Goal: Task Accomplishment & Management: Complete application form

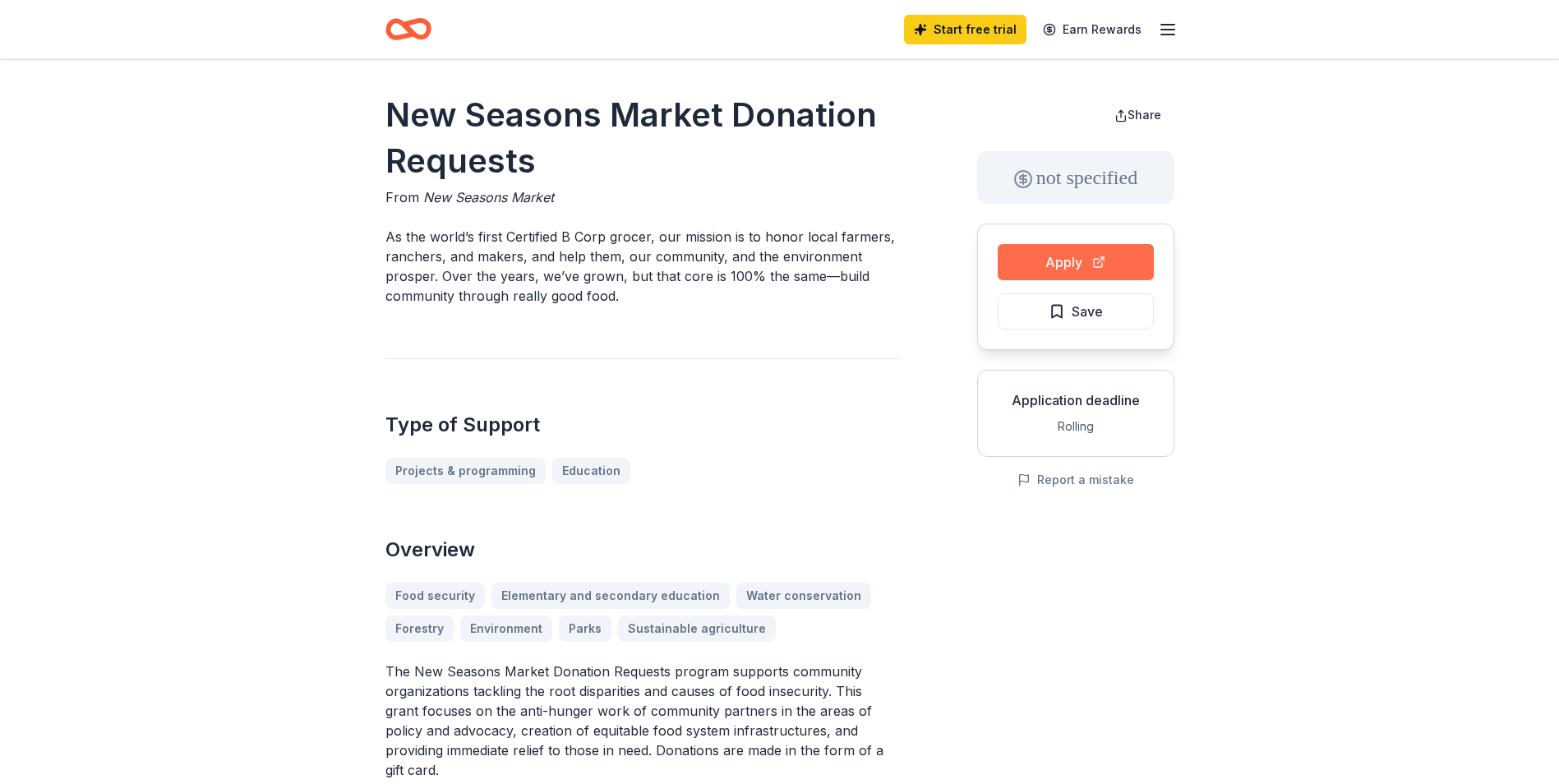
click at [1067, 262] on button "Apply" at bounding box center [1076, 262] width 156 height 36
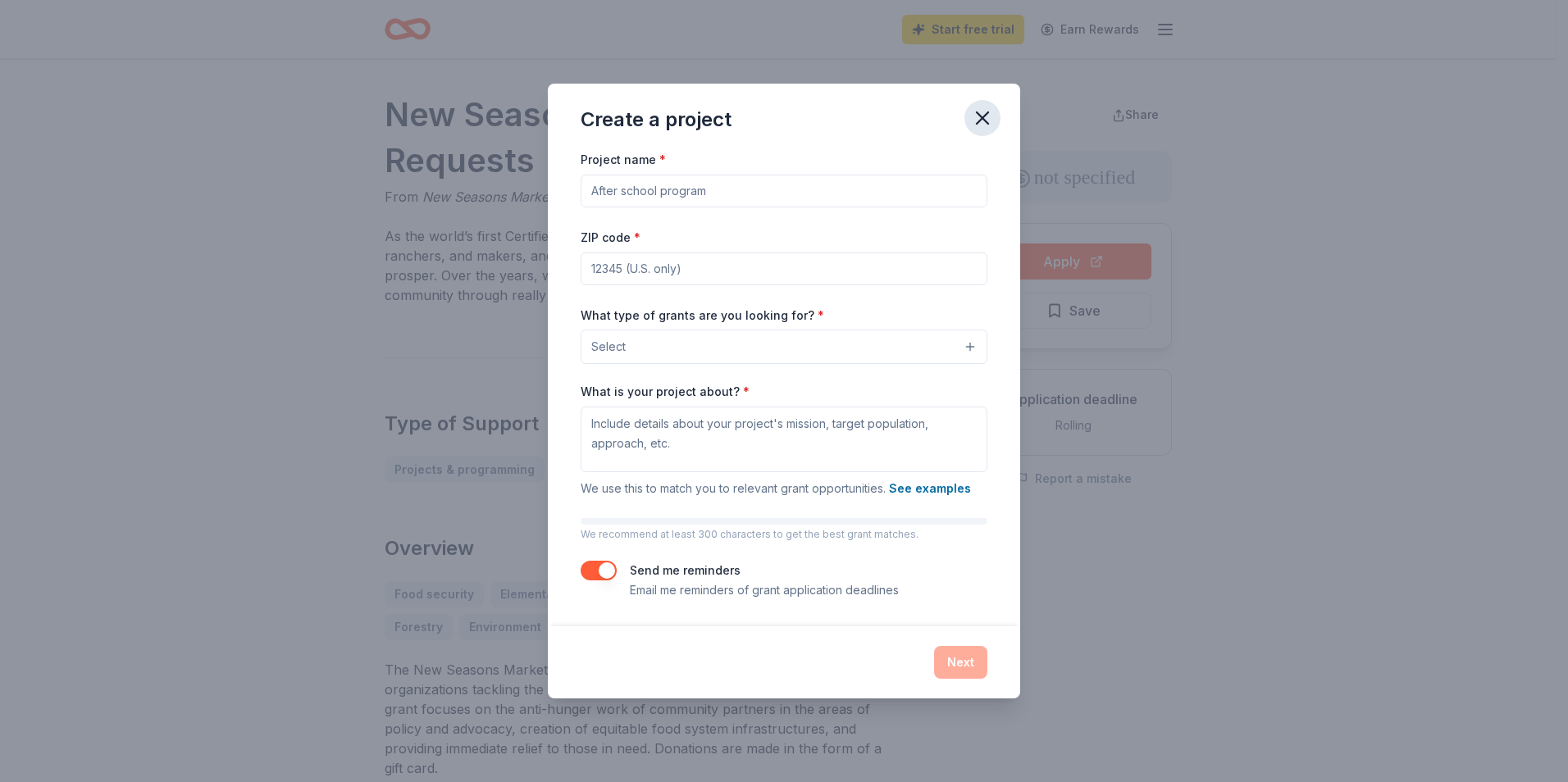
click at [978, 113] on icon "button" at bounding box center [982, 118] width 11 height 11
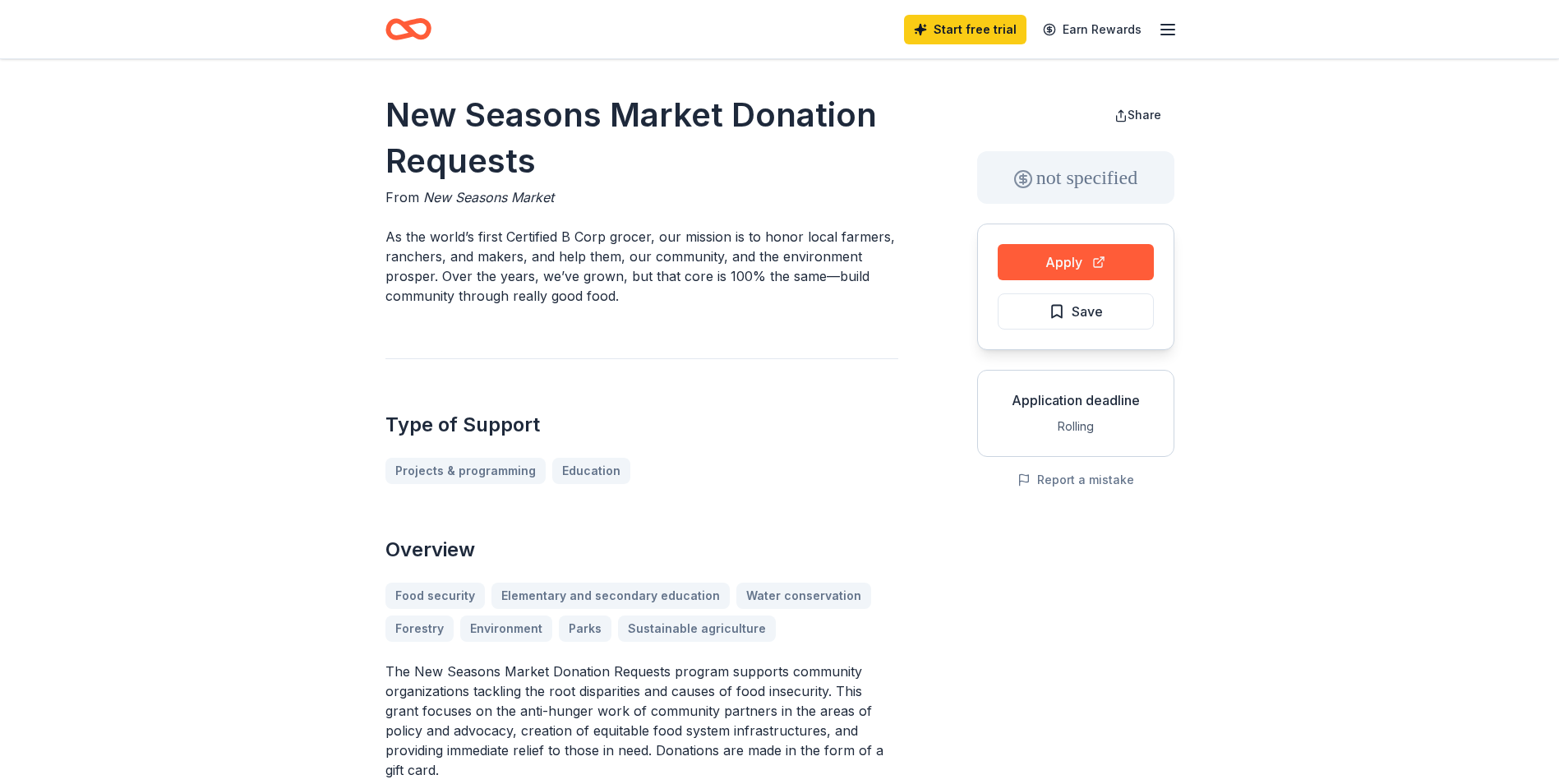
click at [1165, 30] on icon "button" at bounding box center [1168, 29] width 20 height 20
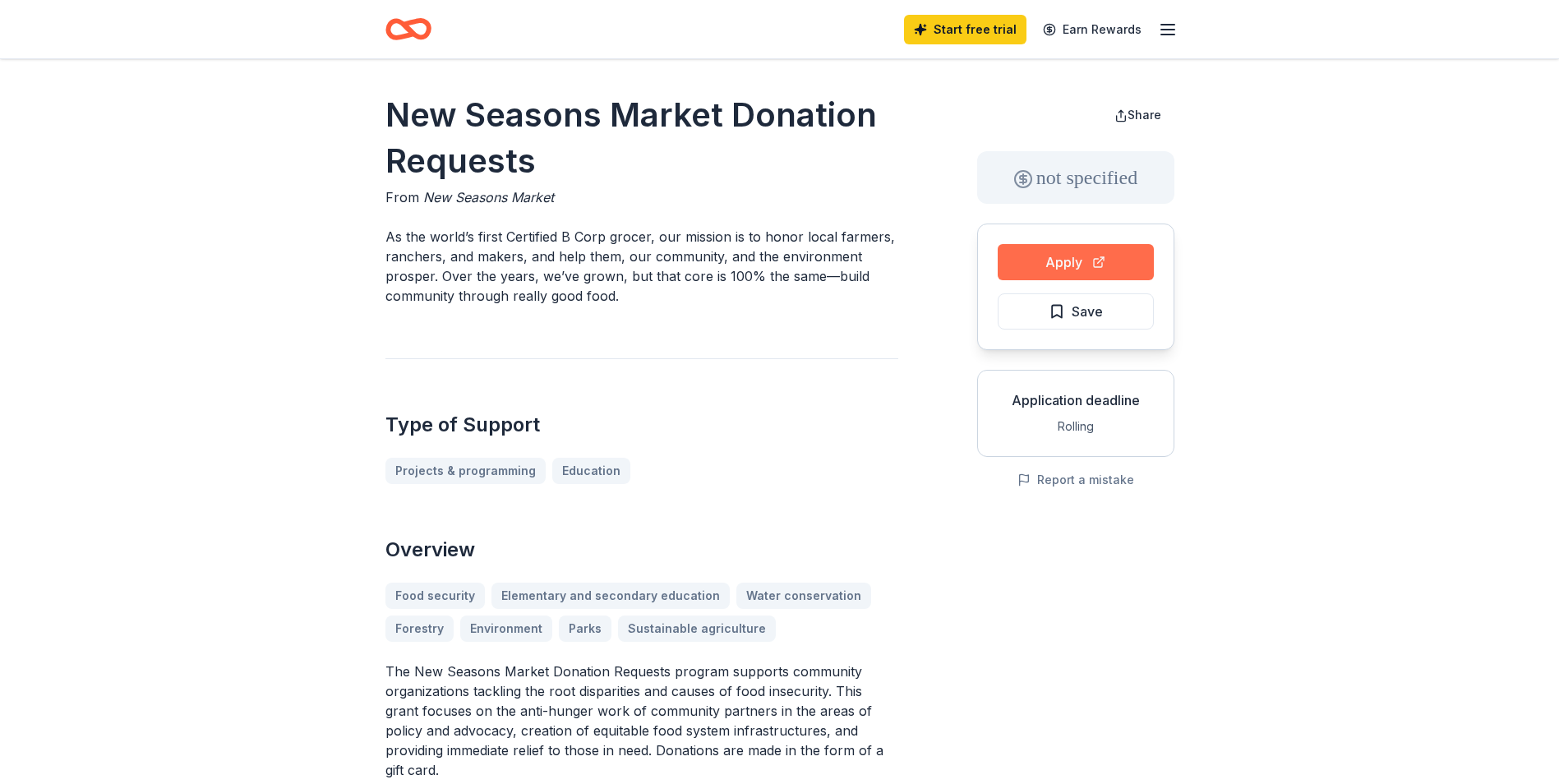
click at [1033, 256] on button "Apply" at bounding box center [1076, 262] width 156 height 36
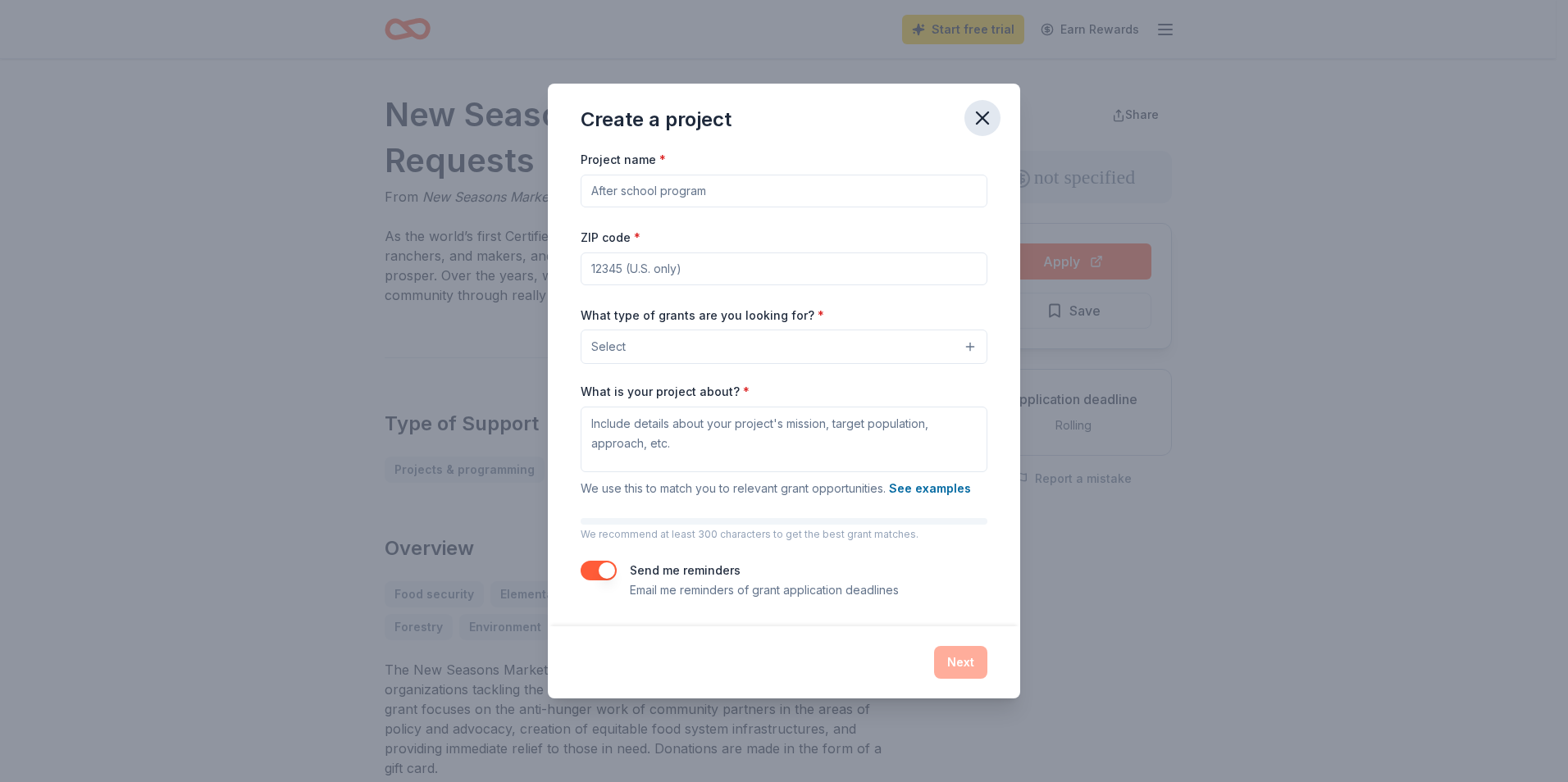
click at [981, 117] on icon "button" at bounding box center [982, 118] width 11 height 11
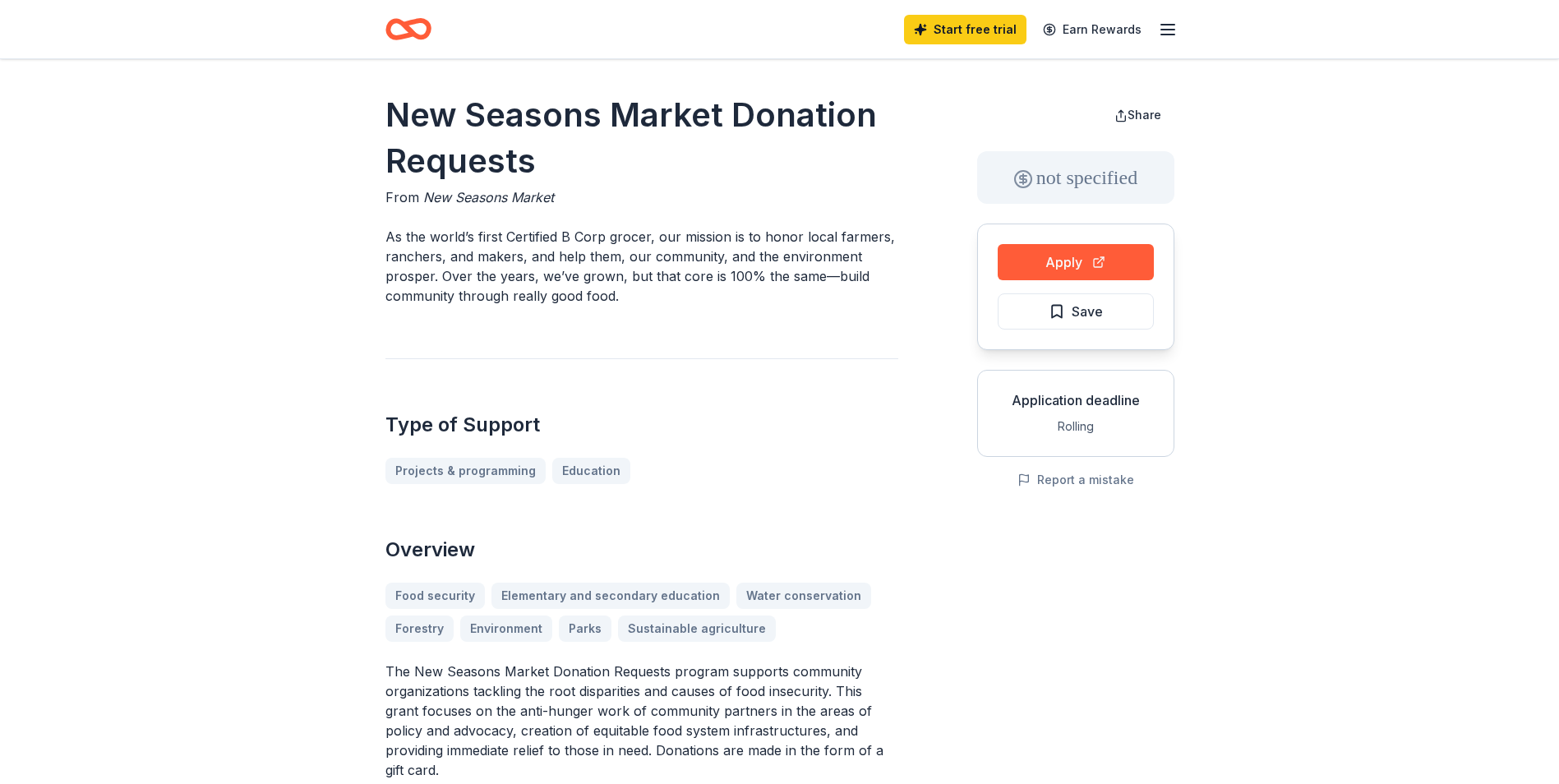
click at [400, 30] on icon "Home" at bounding box center [408, 29] width 46 height 39
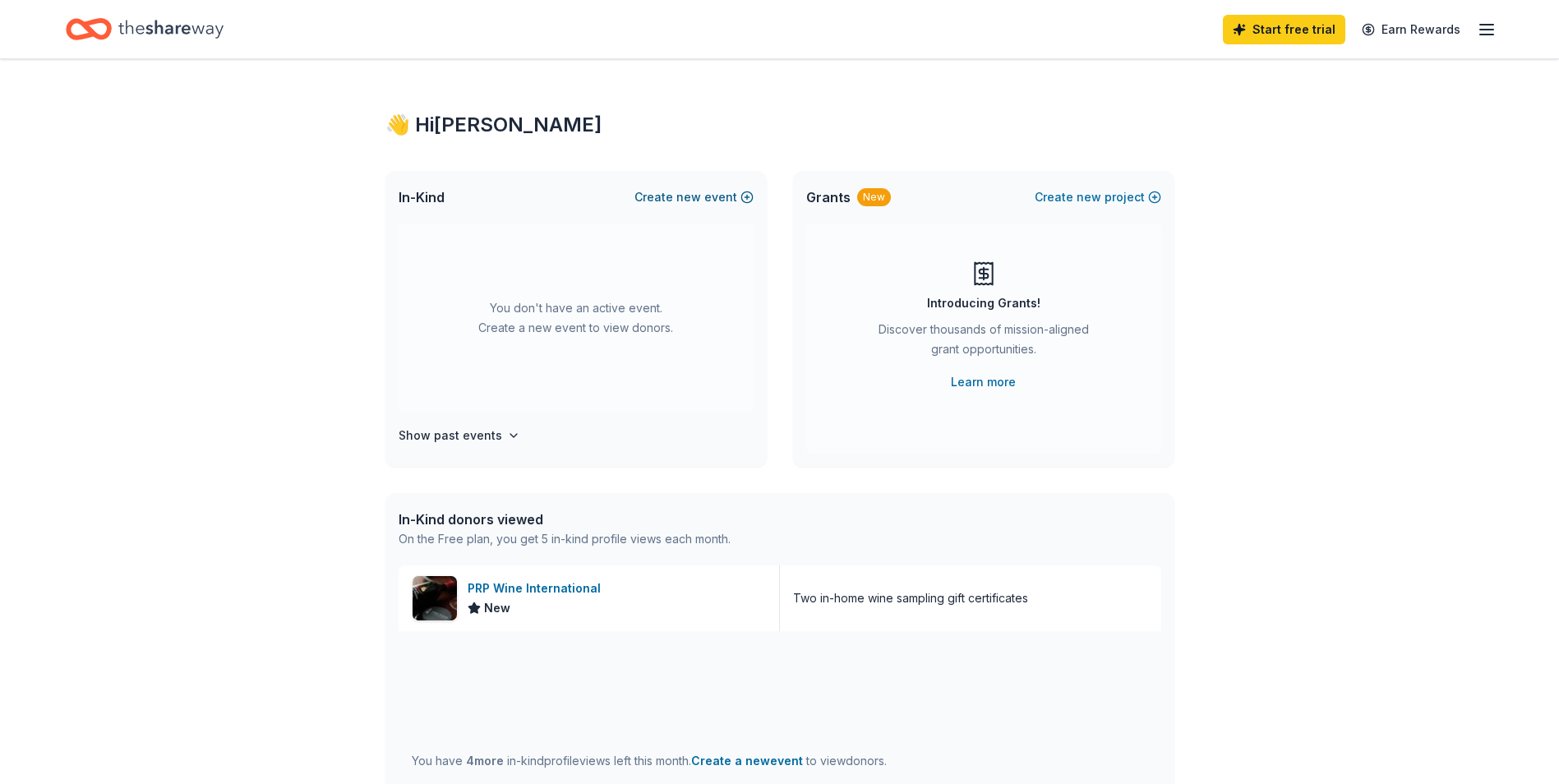
click at [741, 195] on button "Create new event" at bounding box center [694, 197] width 120 height 20
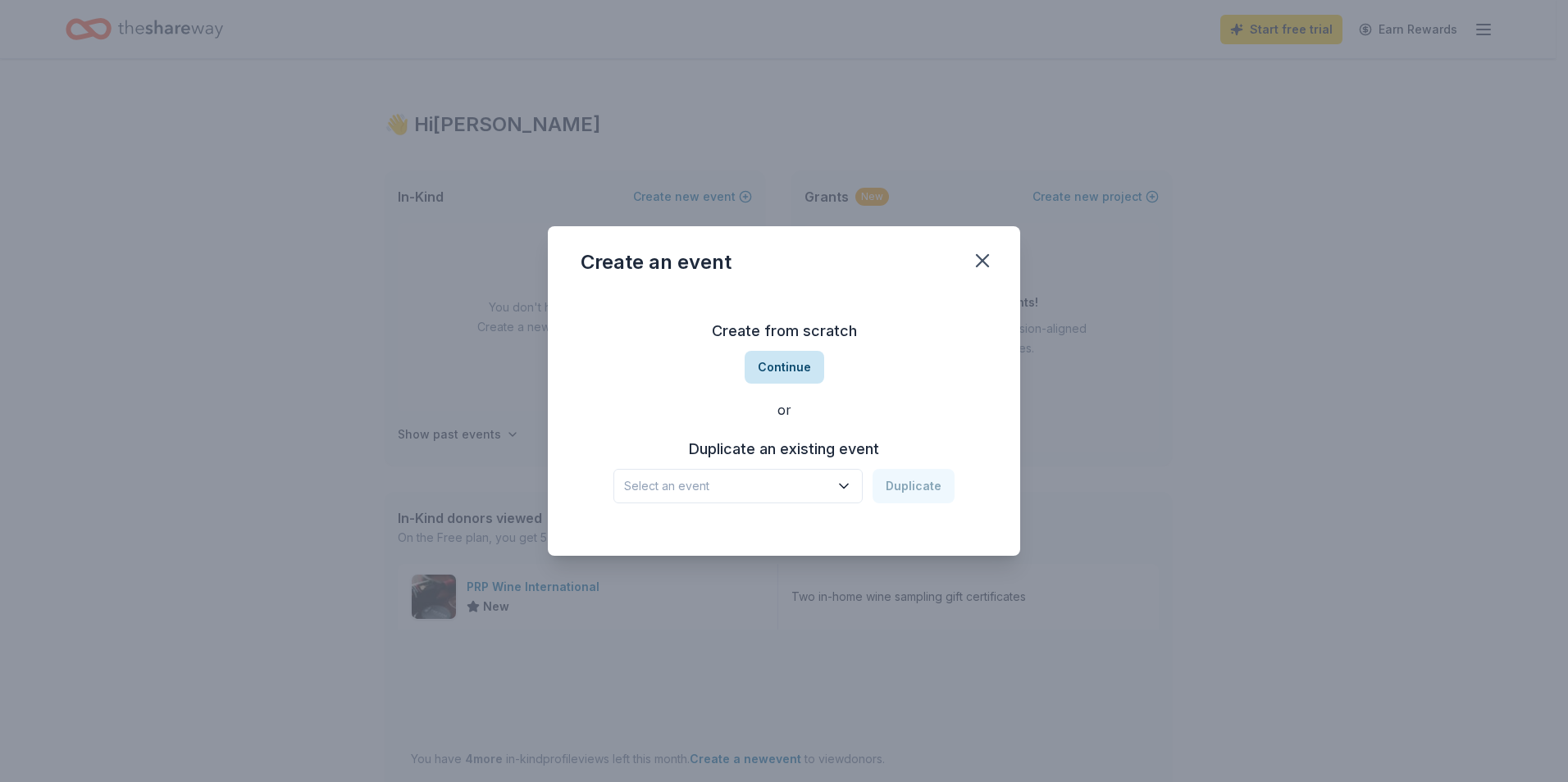
click at [766, 365] on button "Continue" at bounding box center [784, 367] width 80 height 33
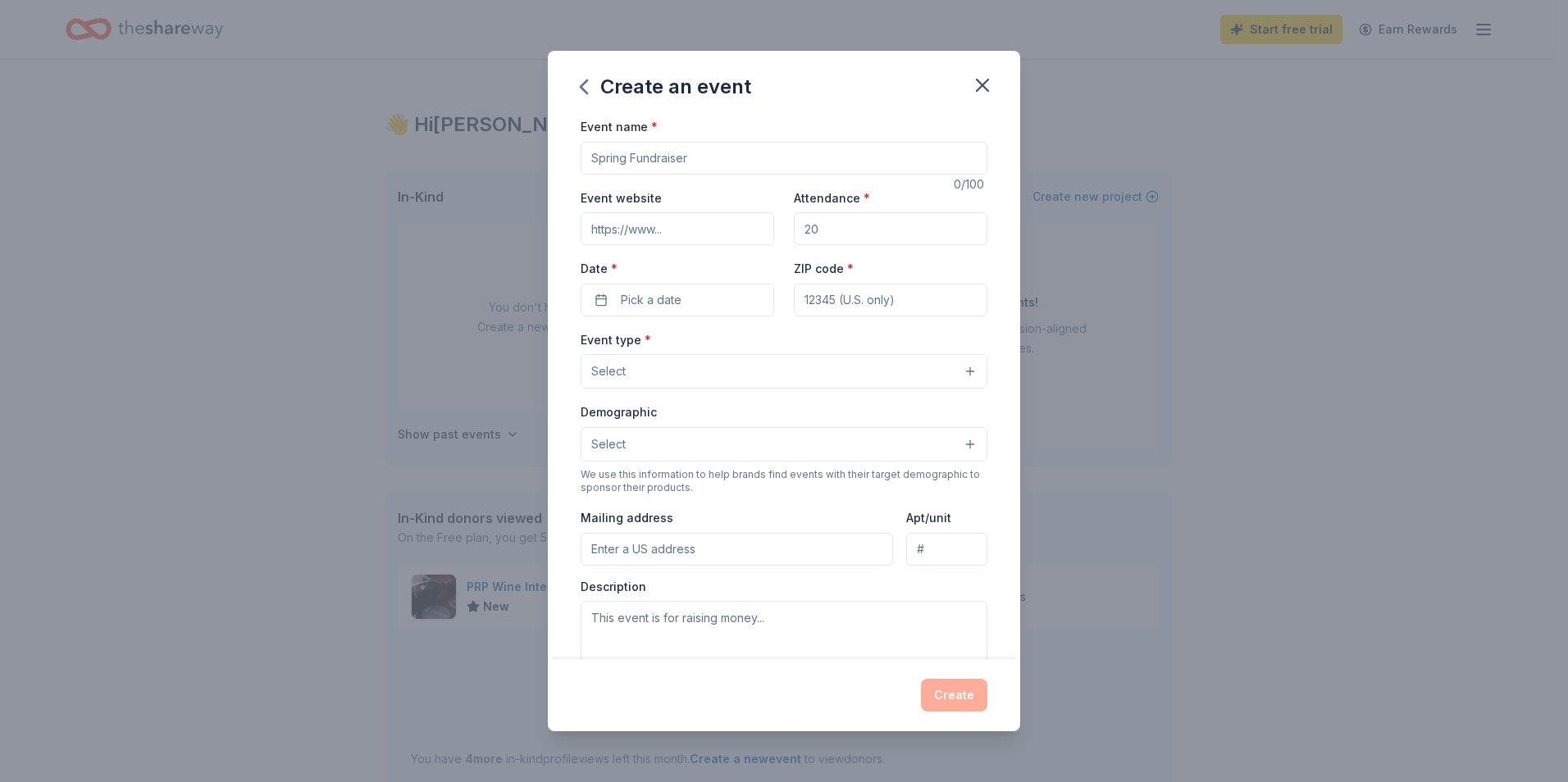
drag, startPoint x: 738, startPoint y: 159, endPoint x: 494, endPoint y: 160, distance: 244.0
click at [494, 160] on div "Create an event Event name * 0 /100 Event website Attendance * Date * Pick a da…" at bounding box center [784, 391] width 1568 height 782
click at [960, 374] on button "Select" at bounding box center [784, 372] width 406 height 35
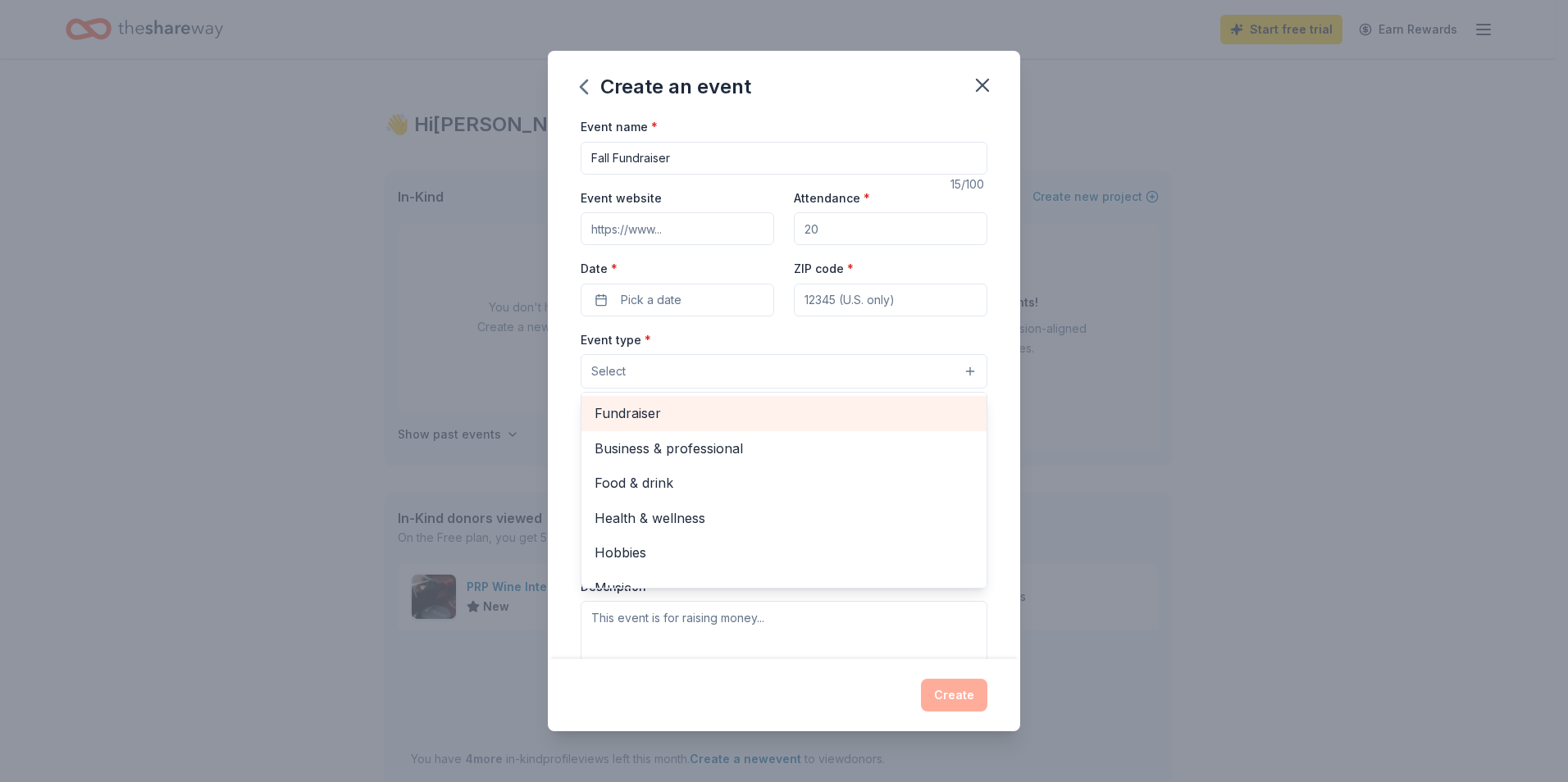
click at [836, 412] on span "Fundraiser" at bounding box center [784, 413] width 379 height 22
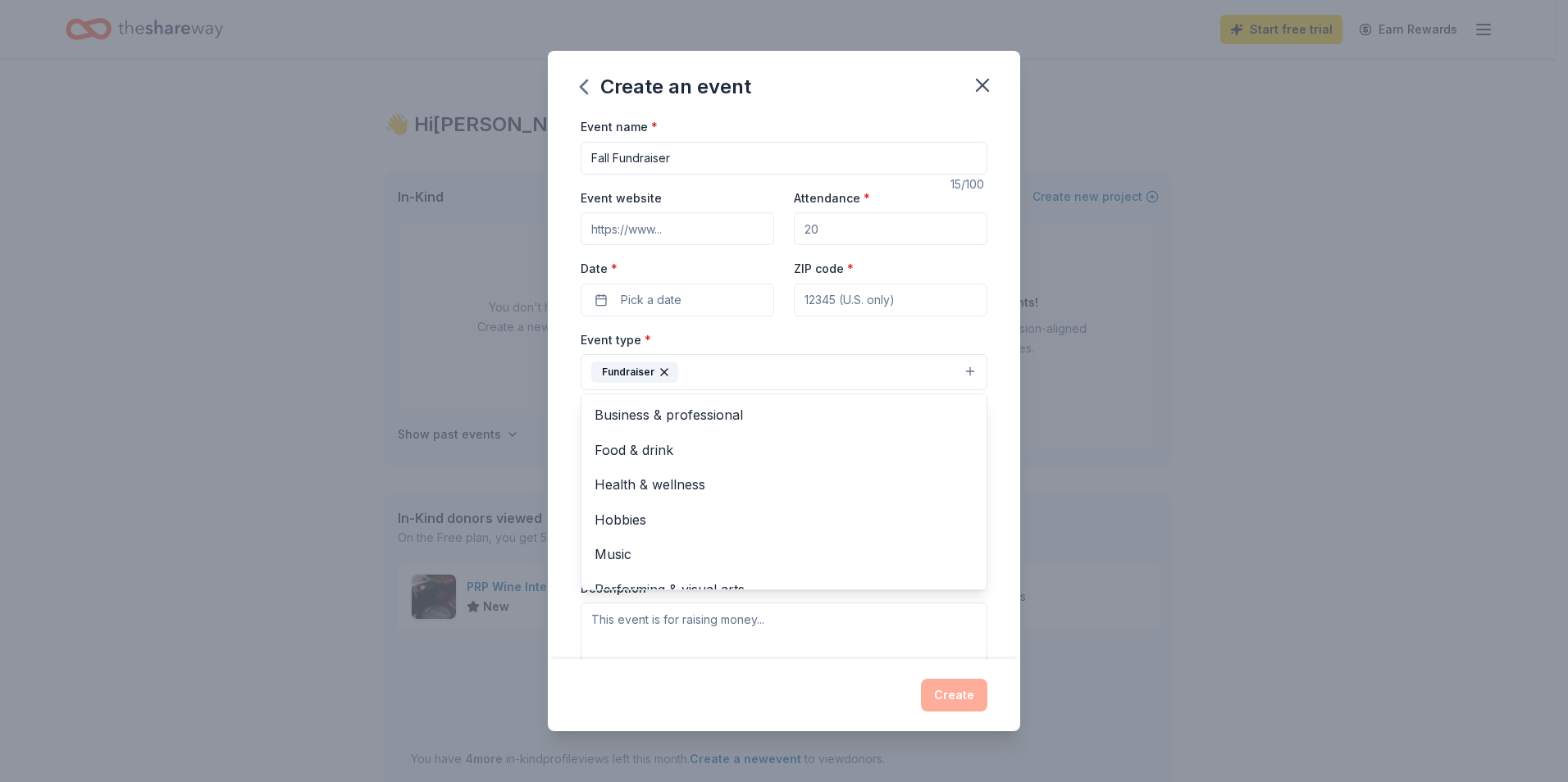
drag, startPoint x: 681, startPoint y: 156, endPoint x: 561, endPoint y: 156, distance: 120.0
click at [561, 156] on div "Event name * Fall Fundraiser 15 /100 Event website Attendance * Date * Pick a d…" at bounding box center [784, 388] width 472 height 543
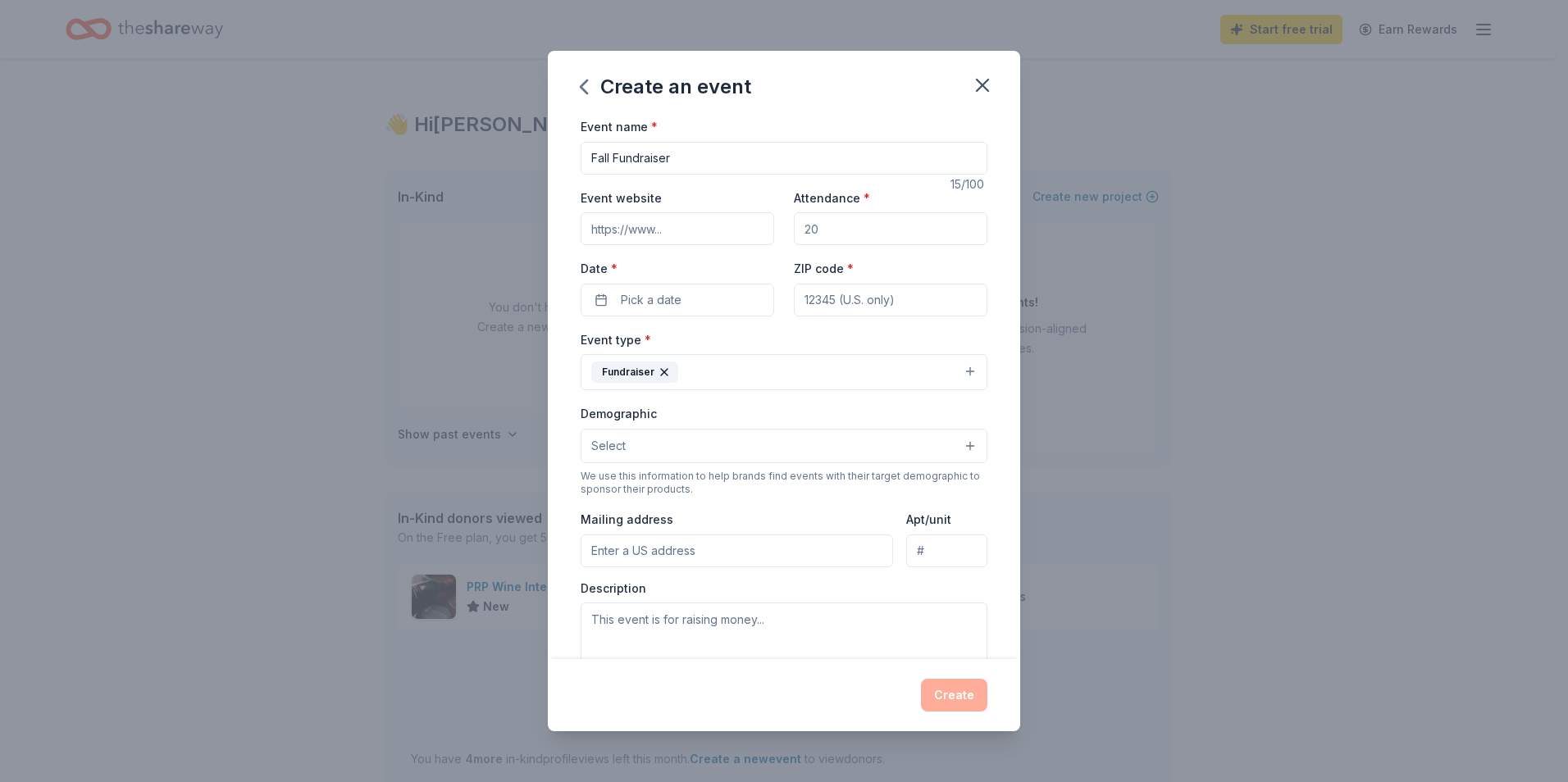
drag, startPoint x: 692, startPoint y: 164, endPoint x: 551, endPoint y: 156, distance: 141.2
click at [551, 156] on div "Event name * Fall Fundraiser 15 /100 Event website Attendance * Date * Pick a d…" at bounding box center [784, 388] width 472 height 543
type input "2025 Black Tie Gala & Fundraiser"
click at [689, 226] on input "Event website" at bounding box center [678, 229] width 194 height 33
paste input "https://camparrahwannainc.tofinoauctions.com/2025gala"
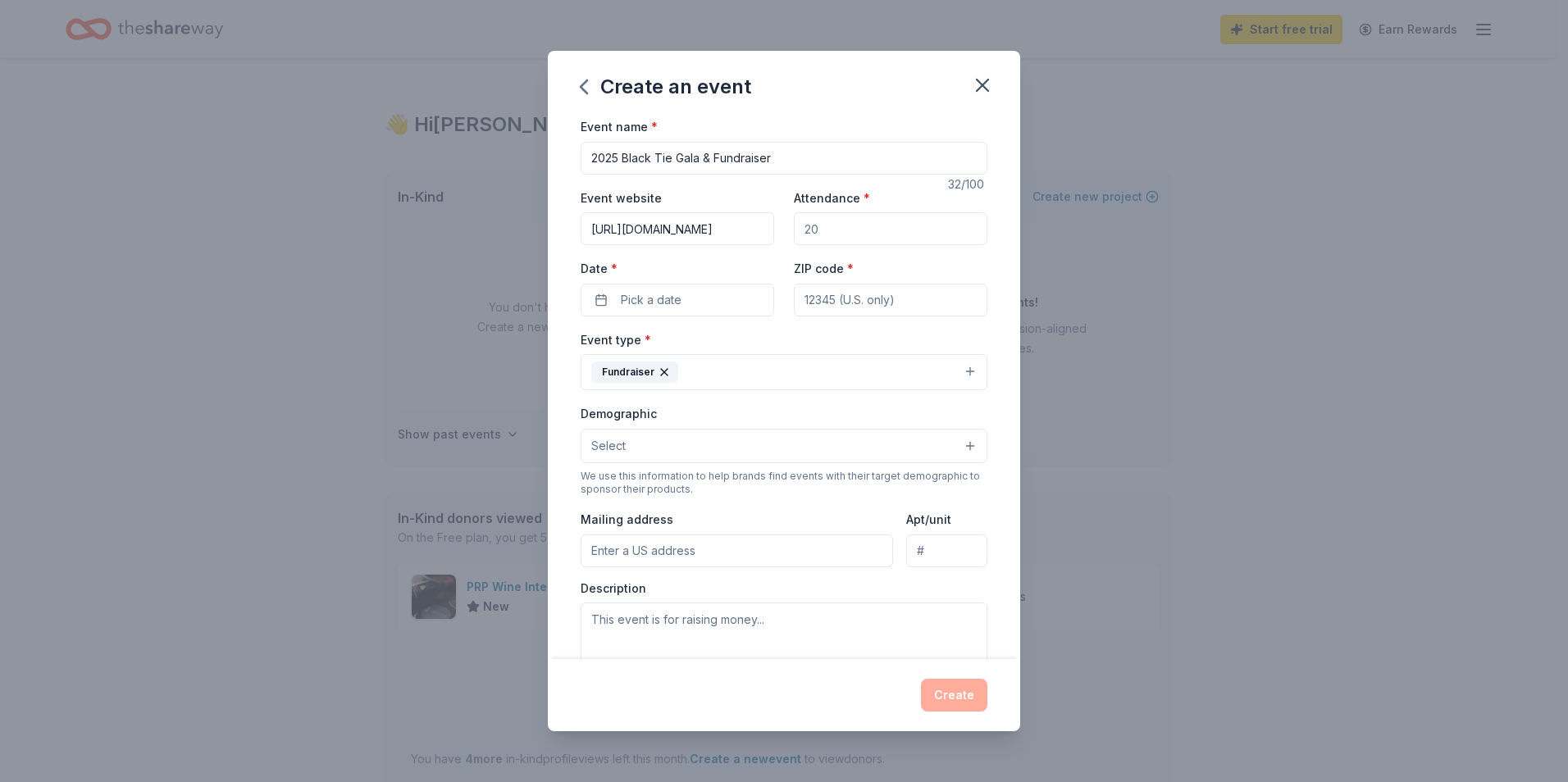
scroll to position [0, 146]
type input "https://camparrahwannainc.tofinoauctions.com/2025gala"
click at [869, 226] on input "Attendance *" at bounding box center [890, 229] width 194 height 33
type input "180"
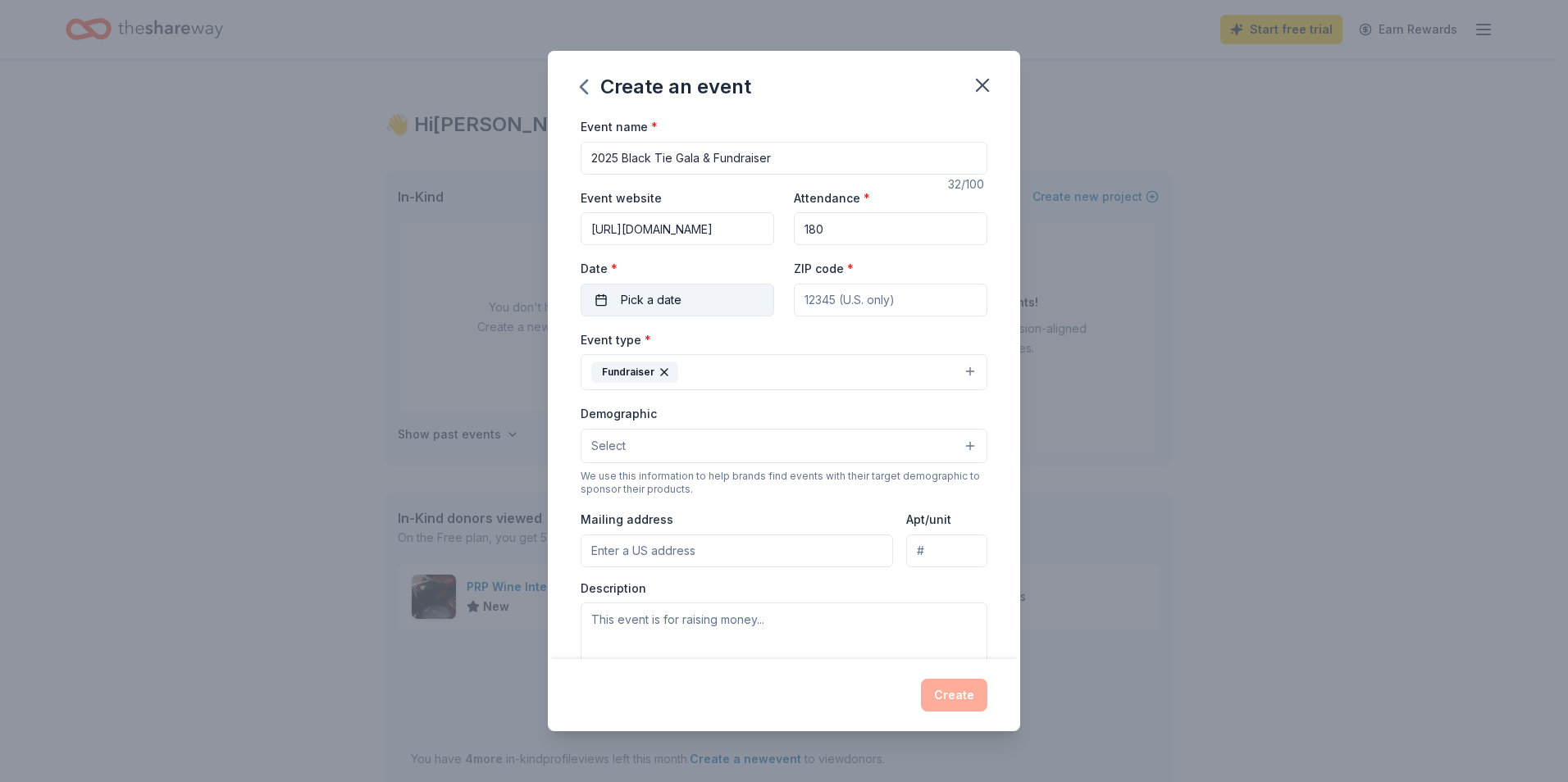
click at [667, 295] on span "Pick a date" at bounding box center [651, 300] width 61 height 20
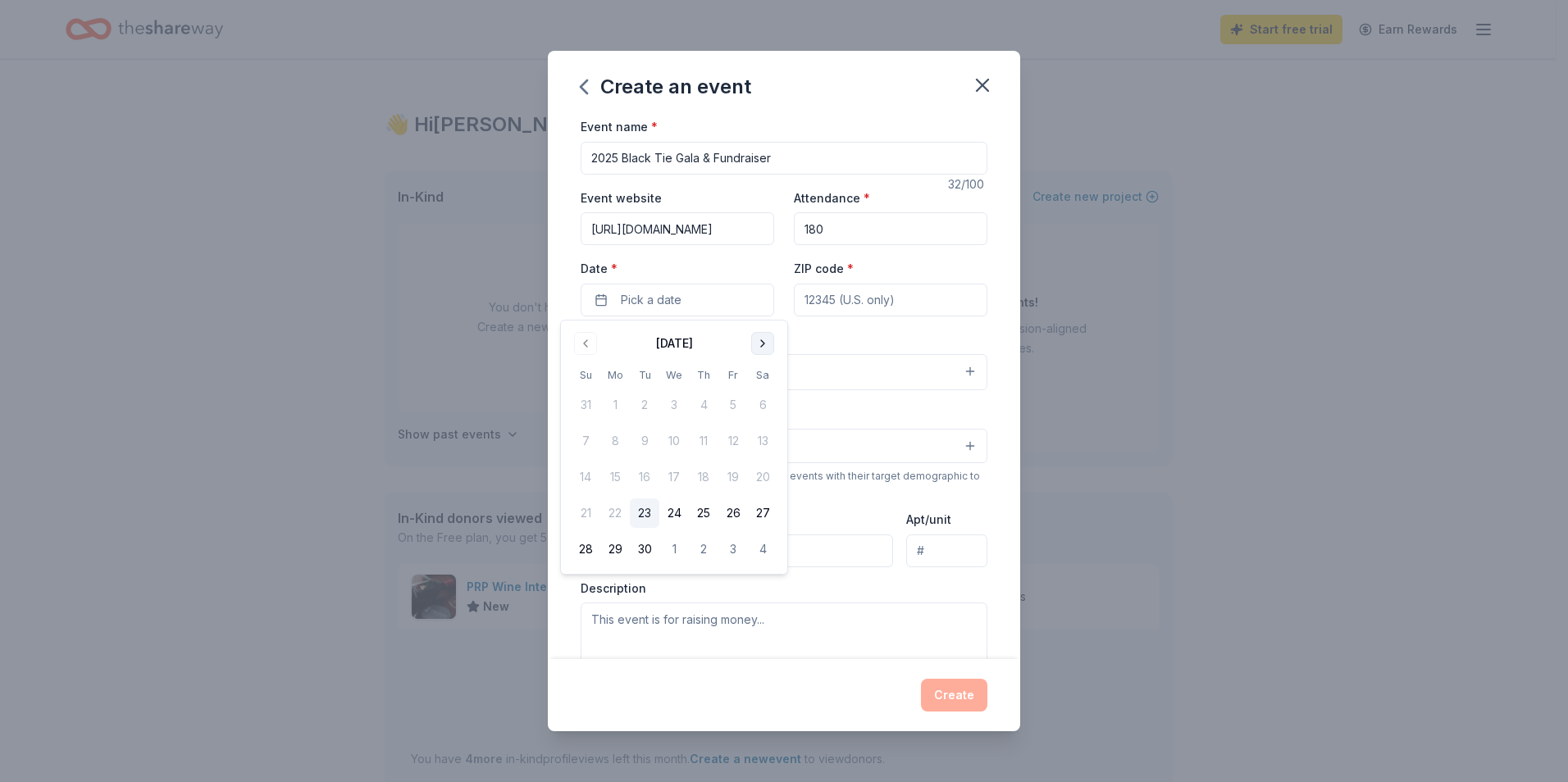
click at [766, 340] on button "Go to next month" at bounding box center [762, 343] width 23 height 23
click at [757, 476] on button "18" at bounding box center [762, 477] width 29 height 29
click at [837, 296] on input "ZIP code *" at bounding box center [890, 300] width 194 height 33
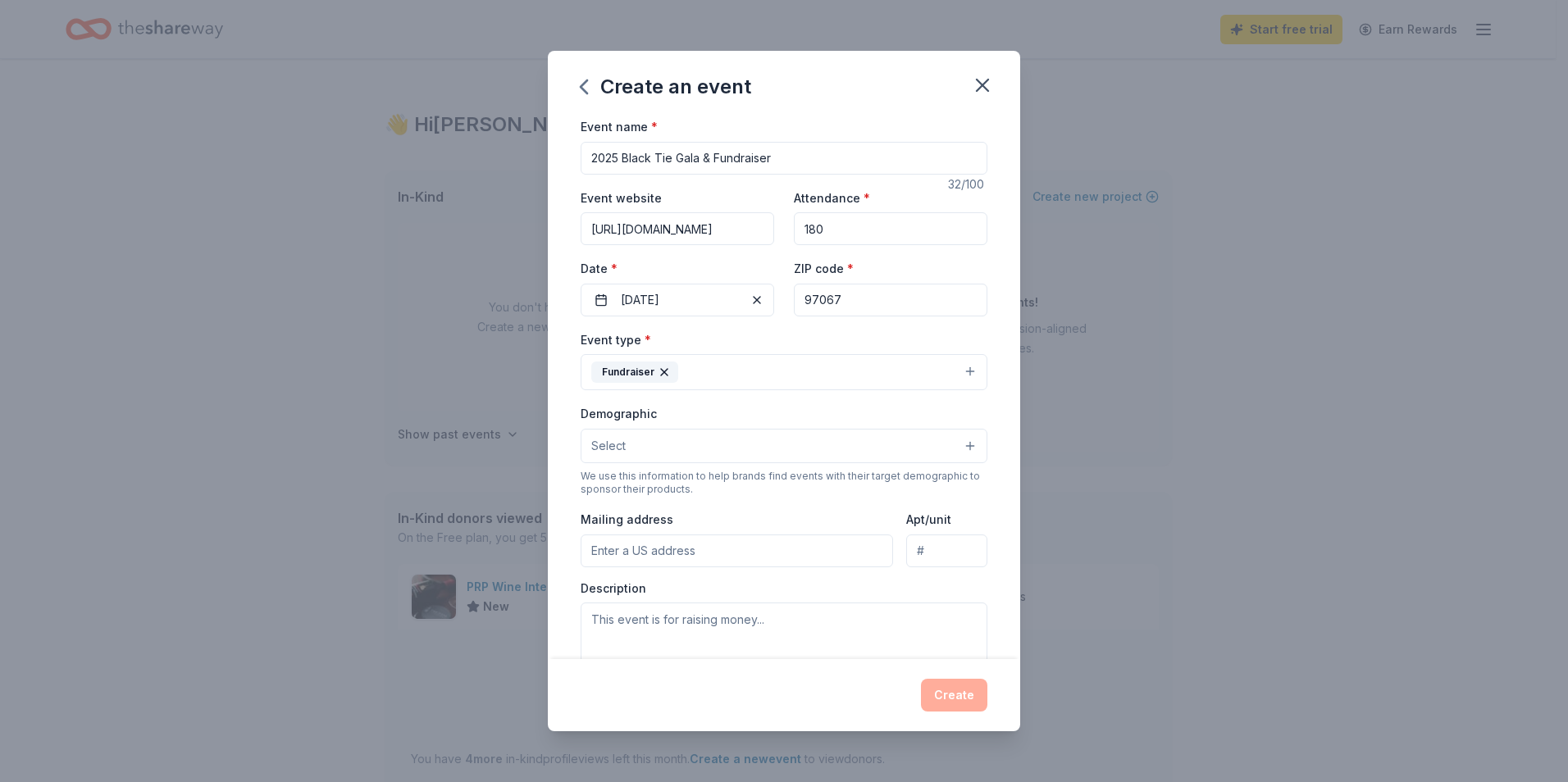
type input "97067"
click at [742, 408] on div "Demographic Select" at bounding box center [784, 433] width 406 height 60
click at [733, 442] on button "Select" at bounding box center [784, 446] width 406 height 35
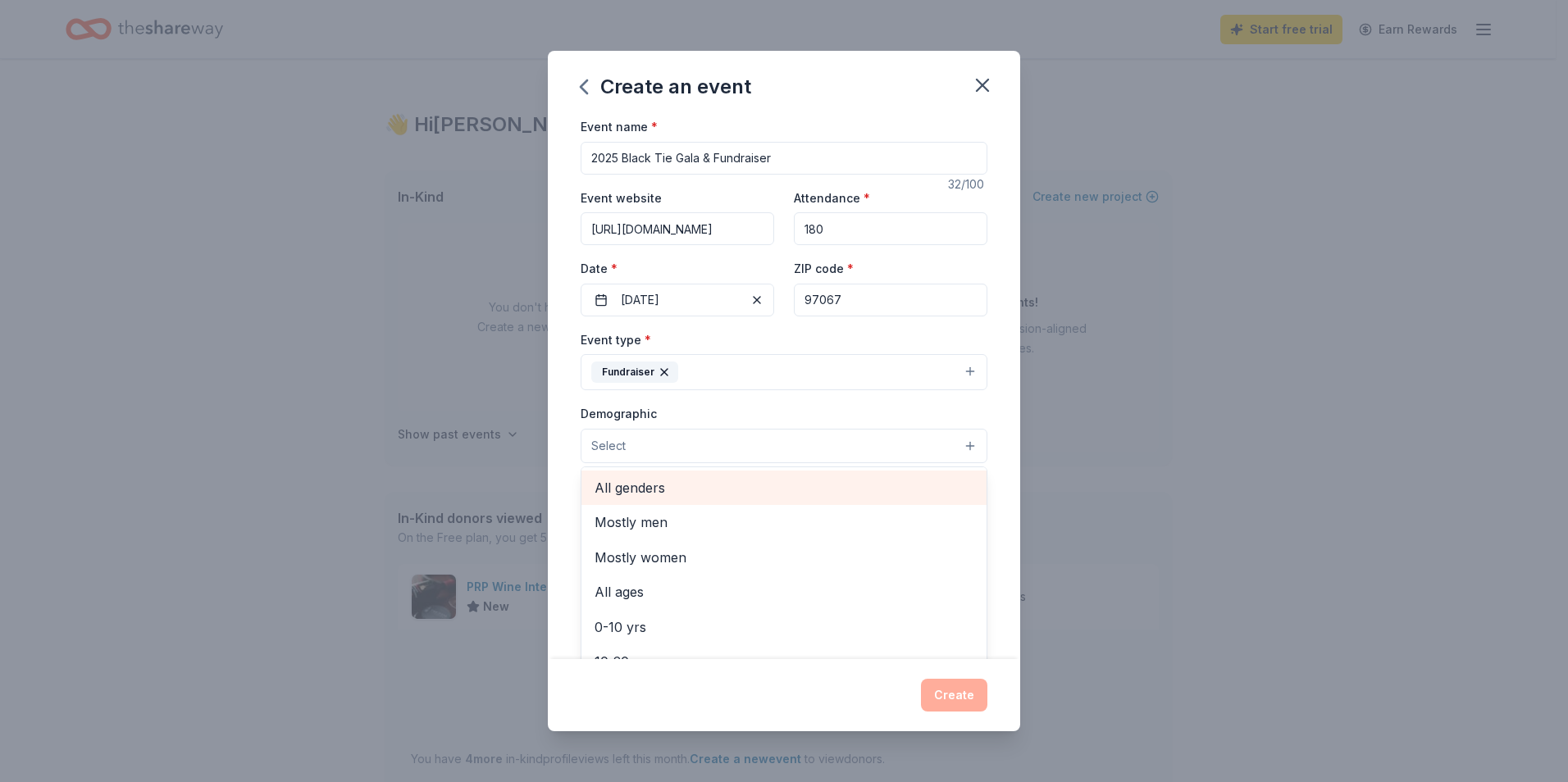
click at [736, 493] on span "All genders" at bounding box center [784, 487] width 379 height 22
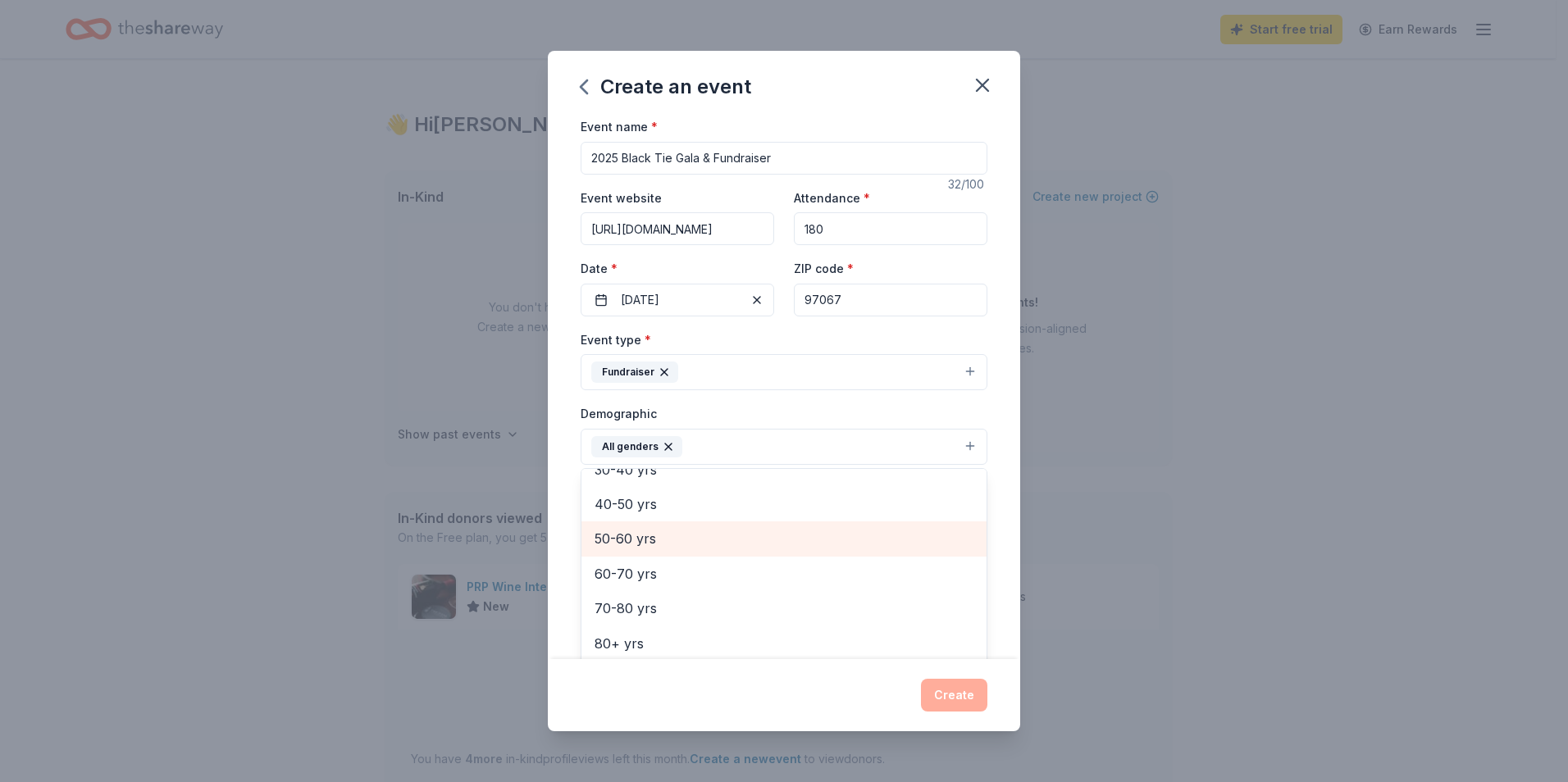
scroll to position [147, 0]
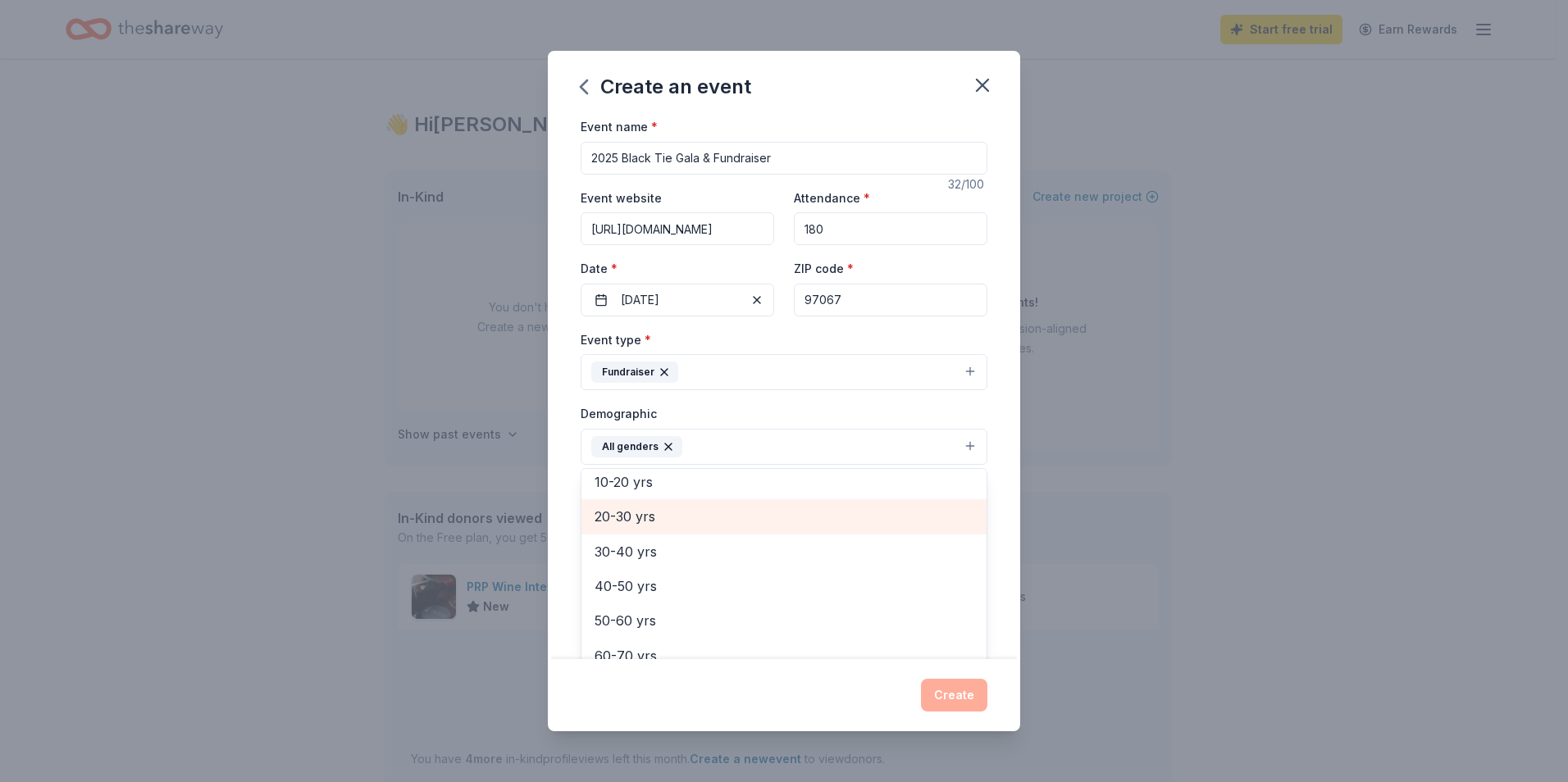
click at [684, 525] on span "20-30 yrs" at bounding box center [784, 516] width 379 height 22
click at [684, 524] on span "30-40 yrs" at bounding box center [784, 516] width 379 height 22
click at [684, 524] on span "40-50 yrs" at bounding box center [784, 516] width 379 height 22
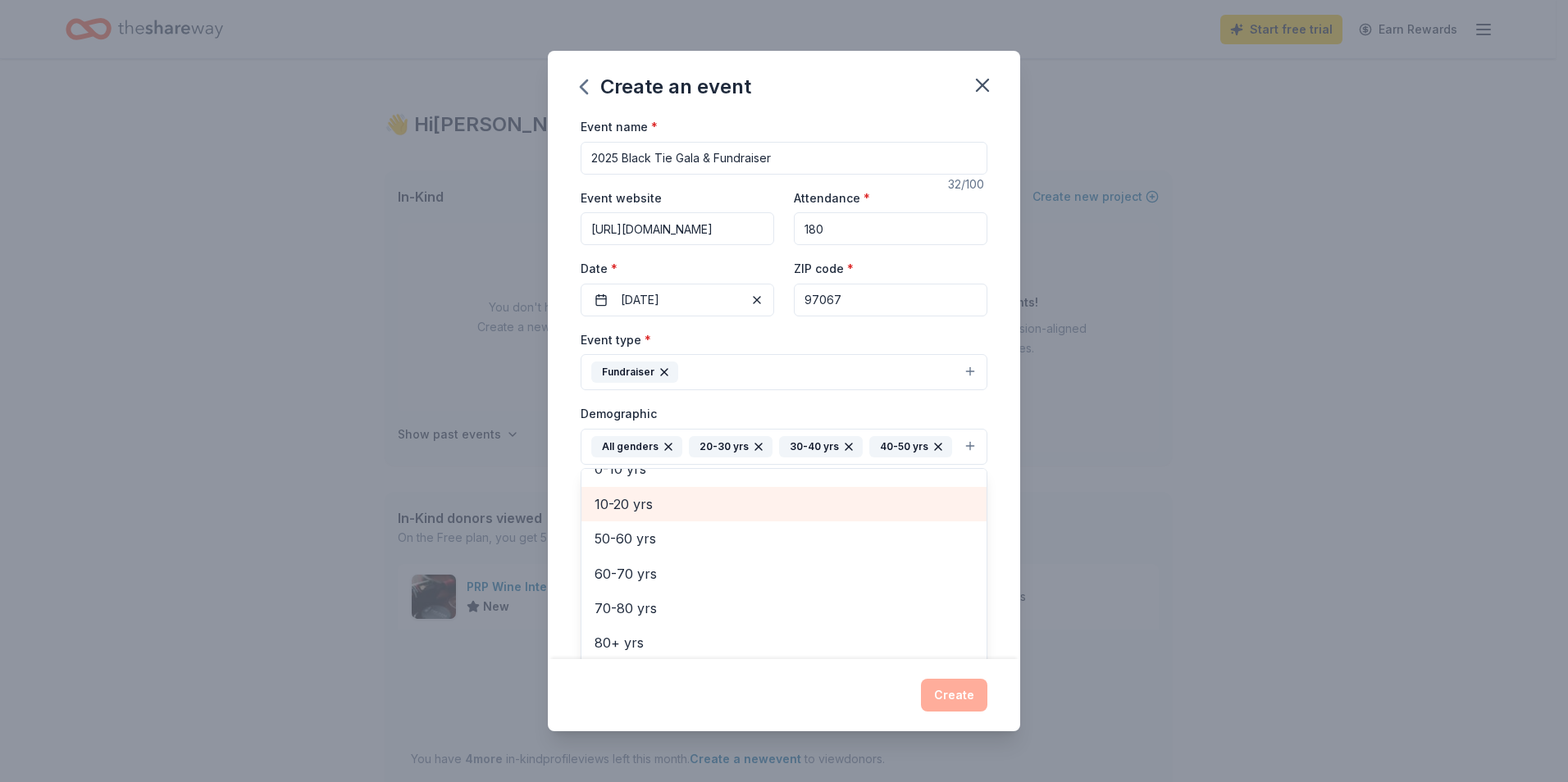
scroll to position [124, 0]
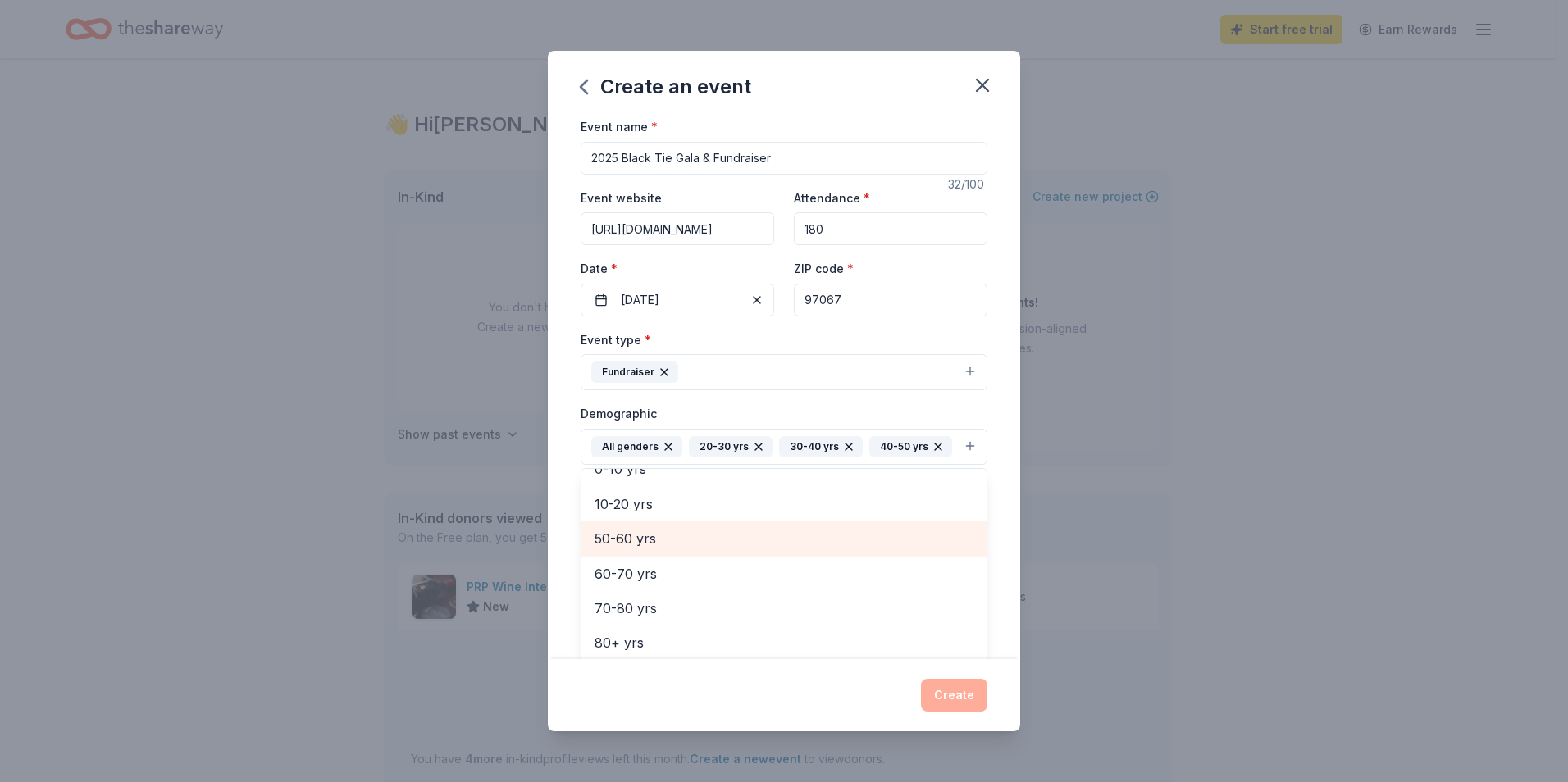
click at [741, 550] on span "50-60 yrs" at bounding box center [784, 538] width 379 height 22
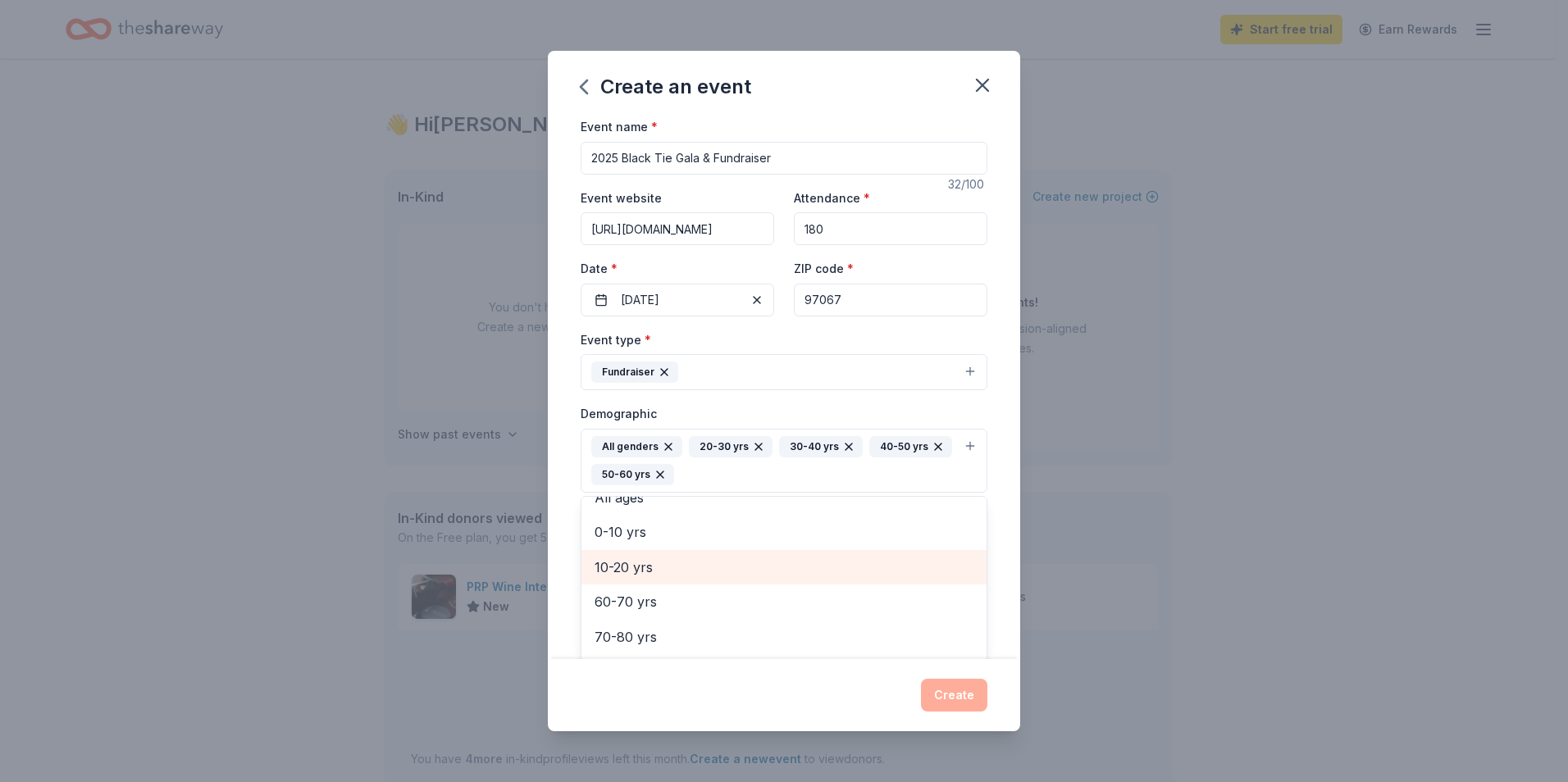
scroll to position [89, 0]
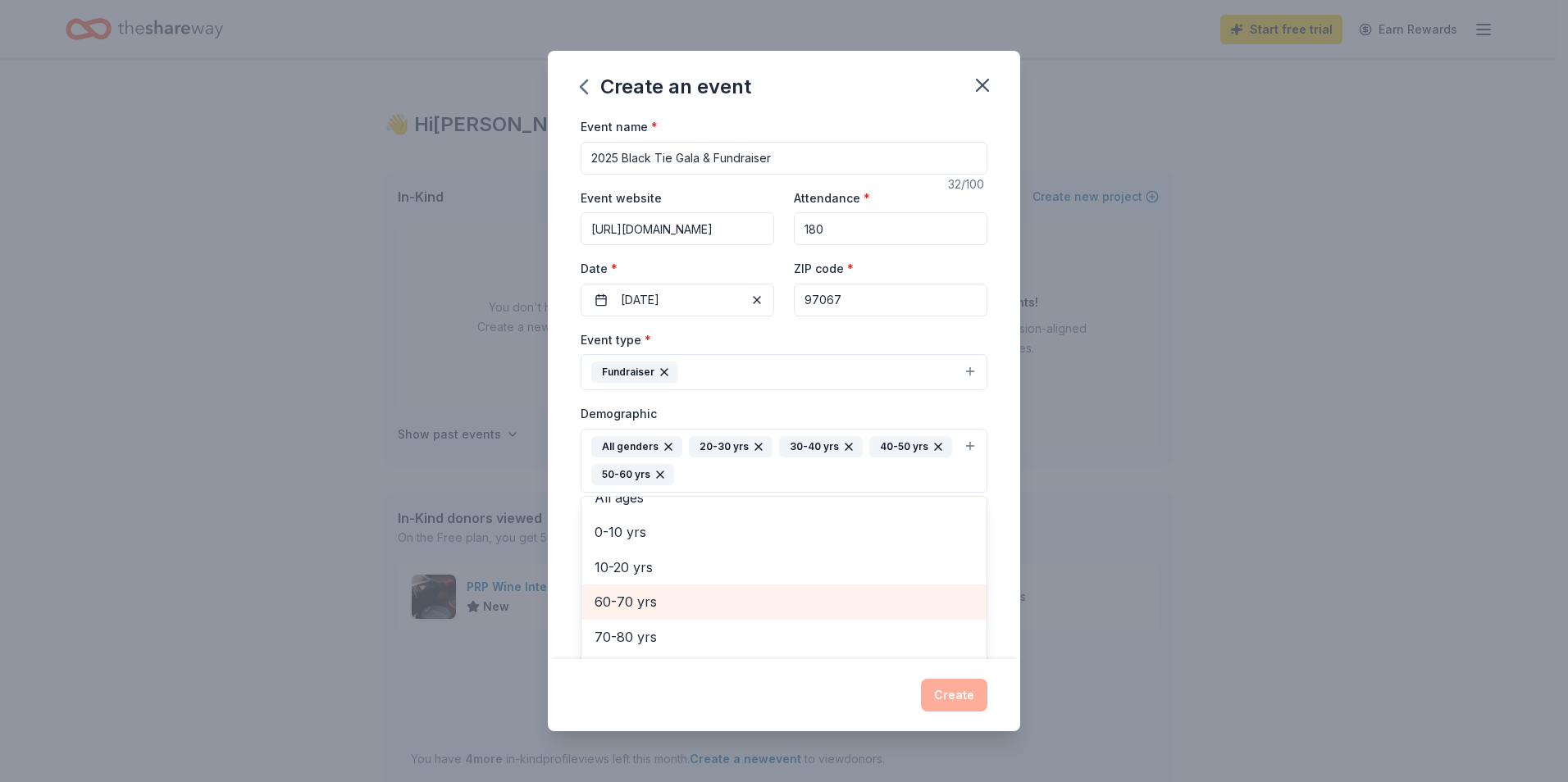
click at [711, 601] on span "60-70 yrs" at bounding box center [784, 601] width 379 height 22
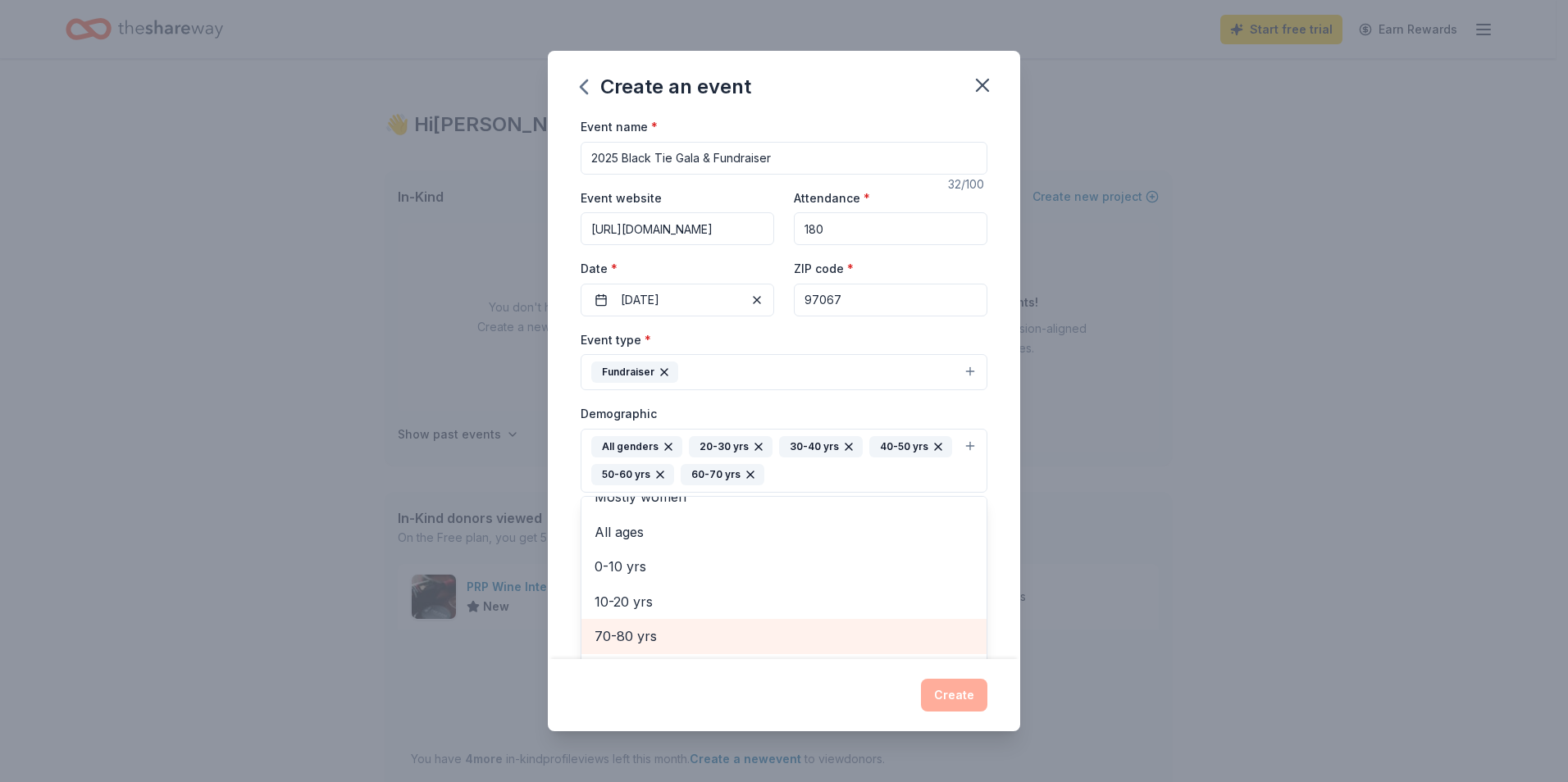
click at [692, 639] on span "70-80 yrs" at bounding box center [784, 636] width 379 height 22
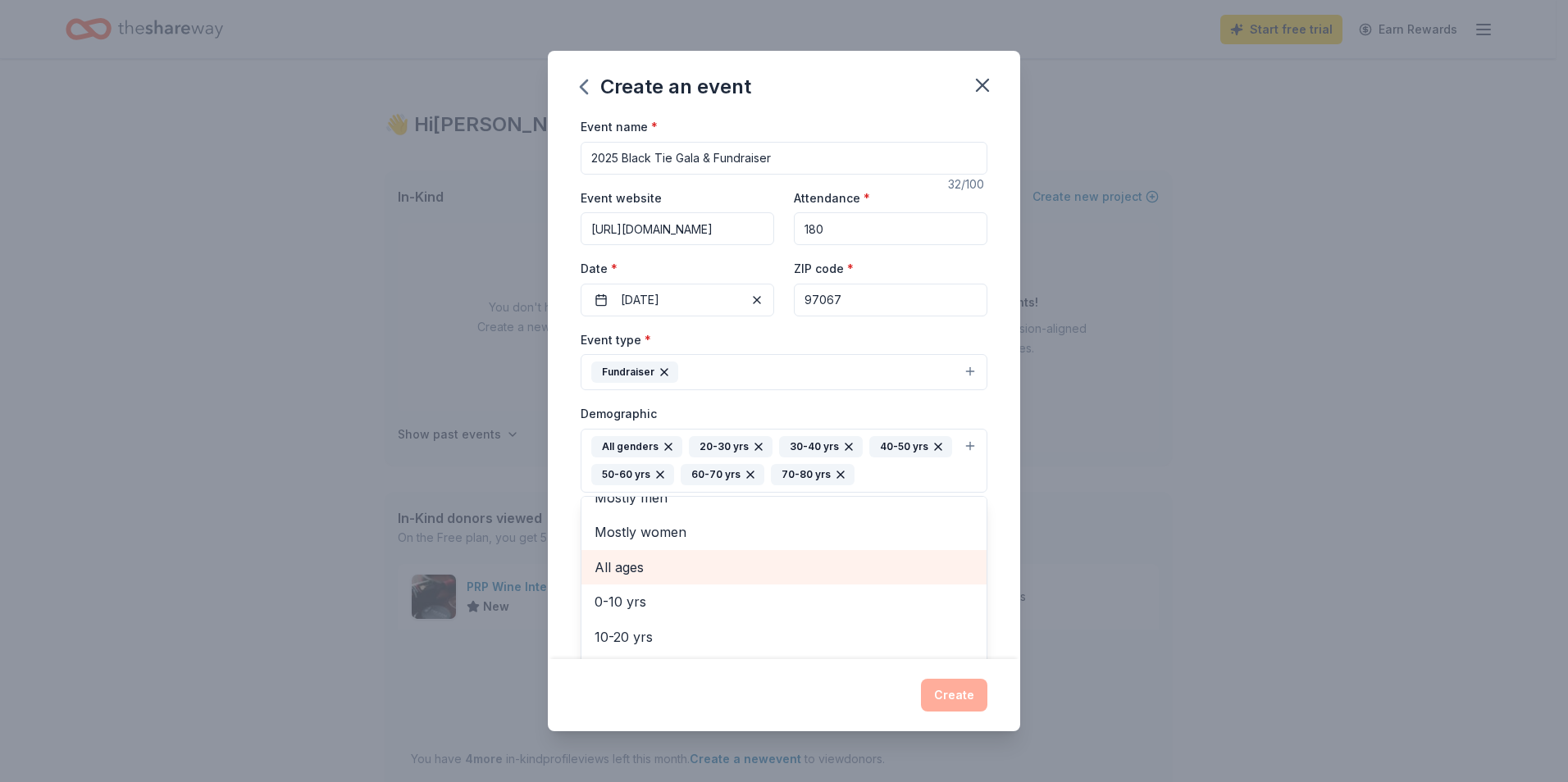
scroll to position [0, 0]
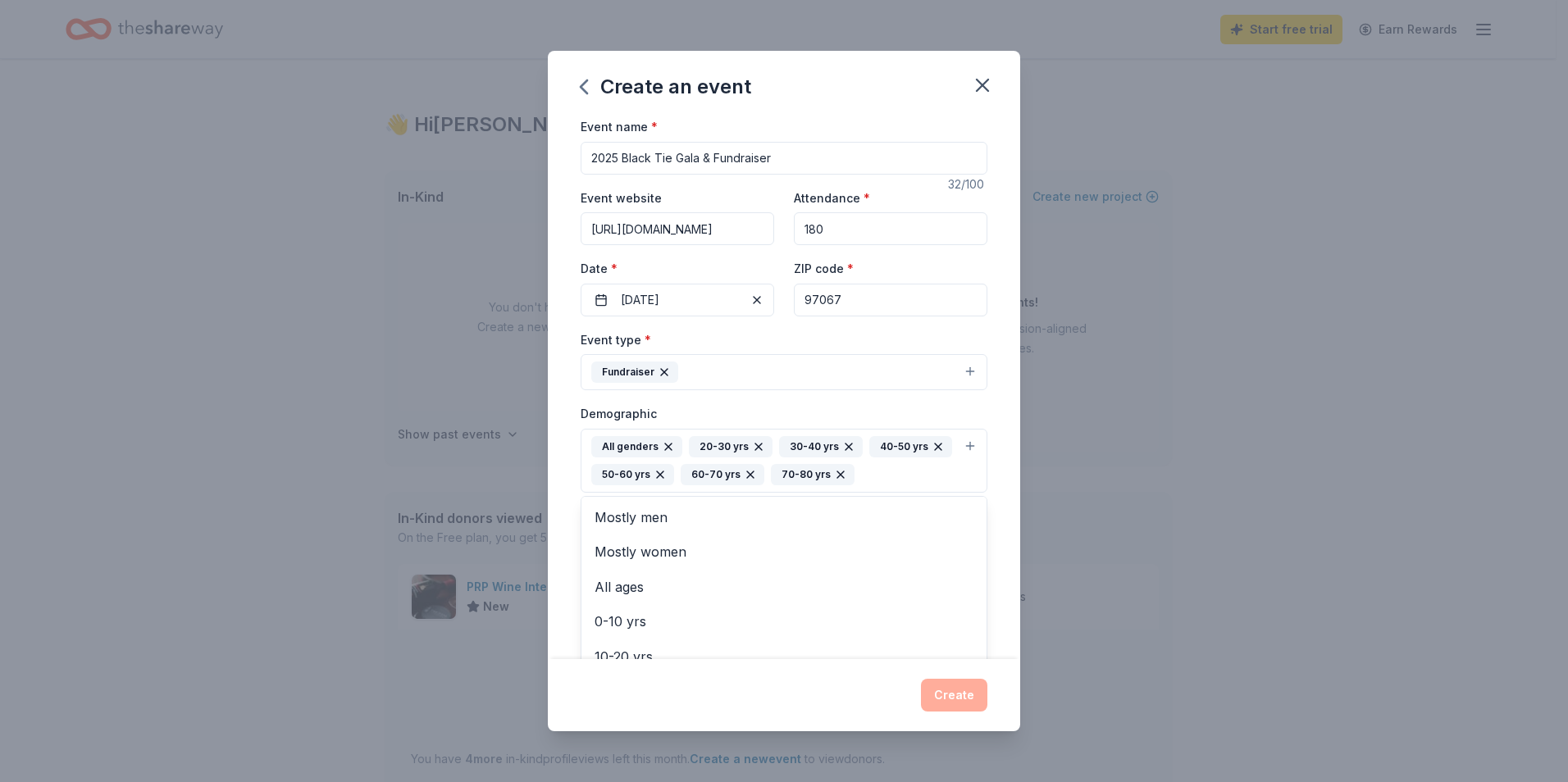
click at [1294, 470] on div "Create an event Event name * 2025 Black Tie Gala & Fundraiser 32 /100 Event web…" at bounding box center [784, 391] width 1568 height 782
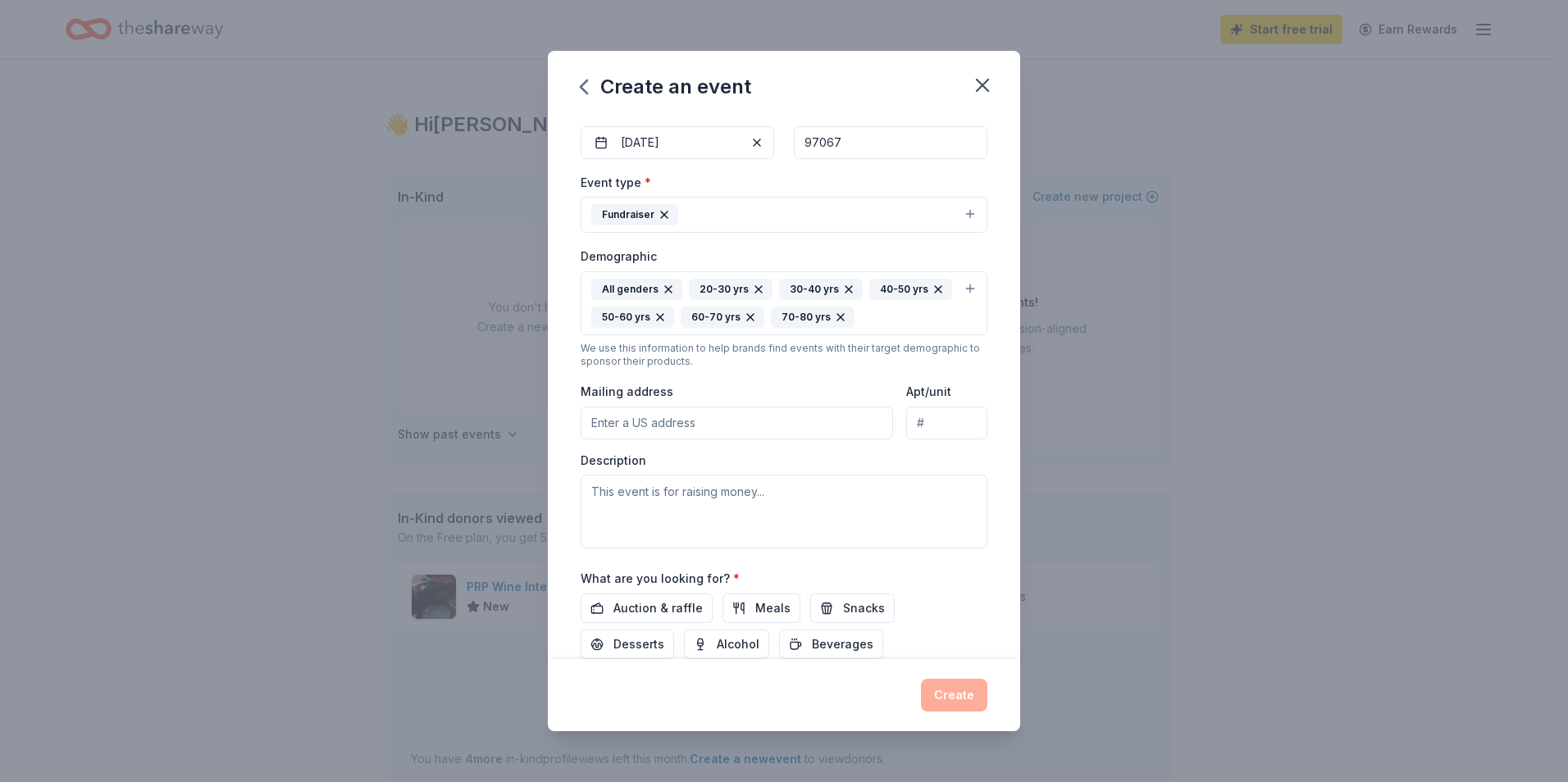
scroll to position [164, 0]
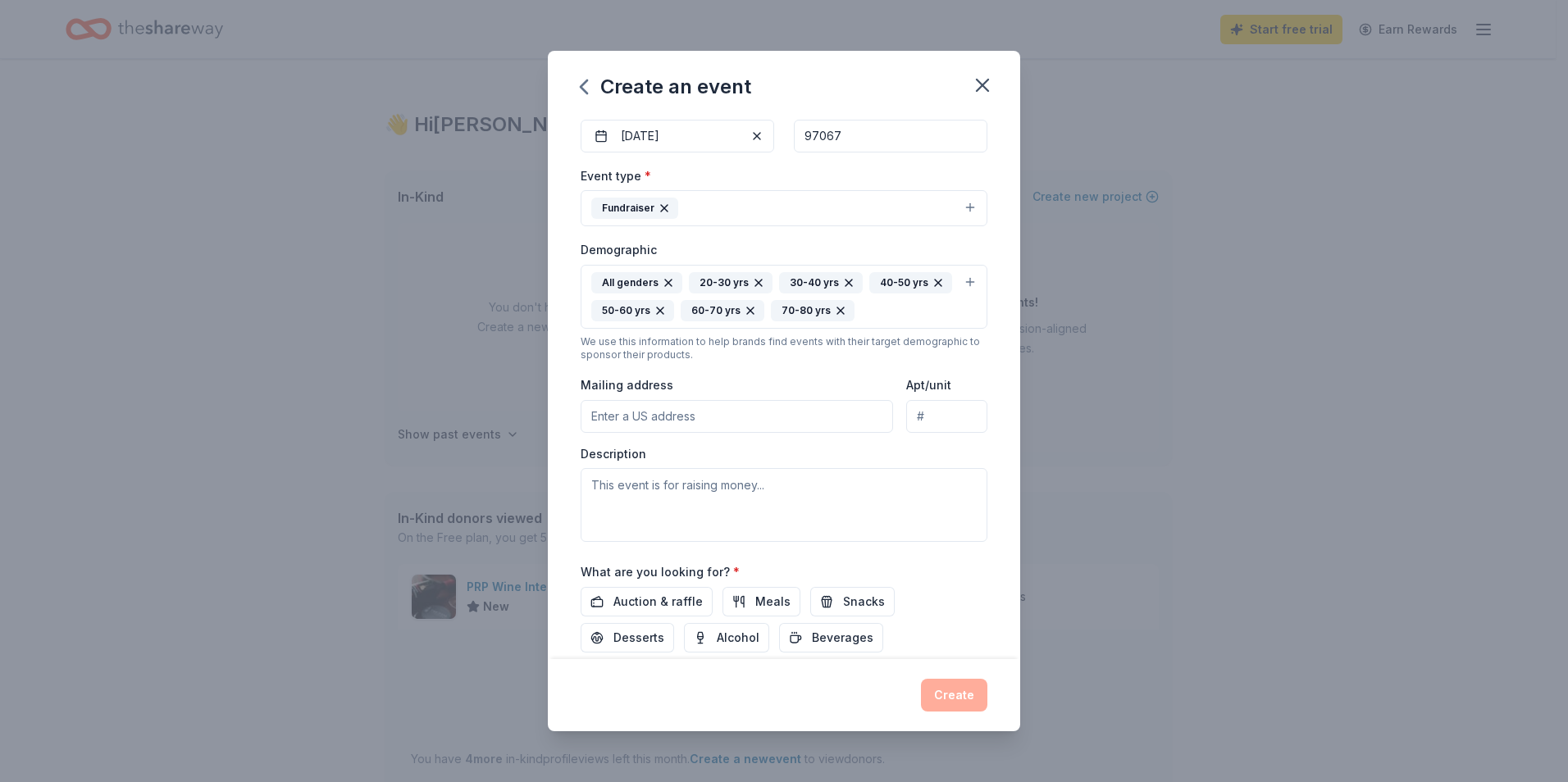
click at [698, 420] on input "Mailing address" at bounding box center [736, 416] width 312 height 33
type input "24075 E Arrah Wanna Blvd."
type input "Welches, OR 97067"
drag, startPoint x: 902, startPoint y: 414, endPoint x: 1142, endPoint y: 429, distance: 240.5
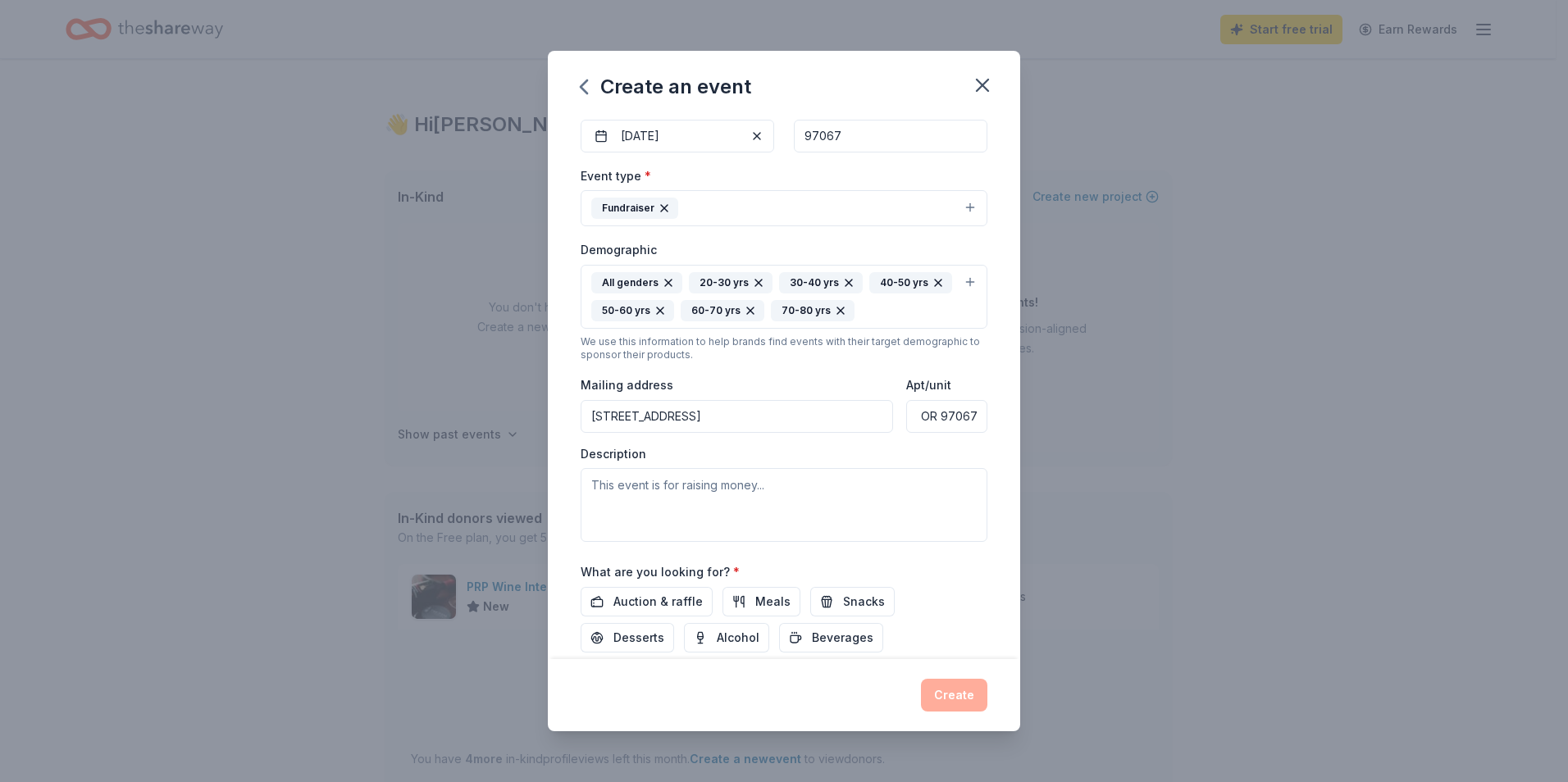
click at [1142, 429] on div "Create an event Event name * 2025 Black Tie Gala & Fundraiser 32 /100 Event web…" at bounding box center [784, 391] width 1568 height 782
click at [755, 415] on input "24075 E Arrah Wanna Blvd." at bounding box center [736, 416] width 312 height 33
paste input "Welches, OR 97067"
type input "24075 E Arrah Wanna Blvd., Welches, OR 97067"
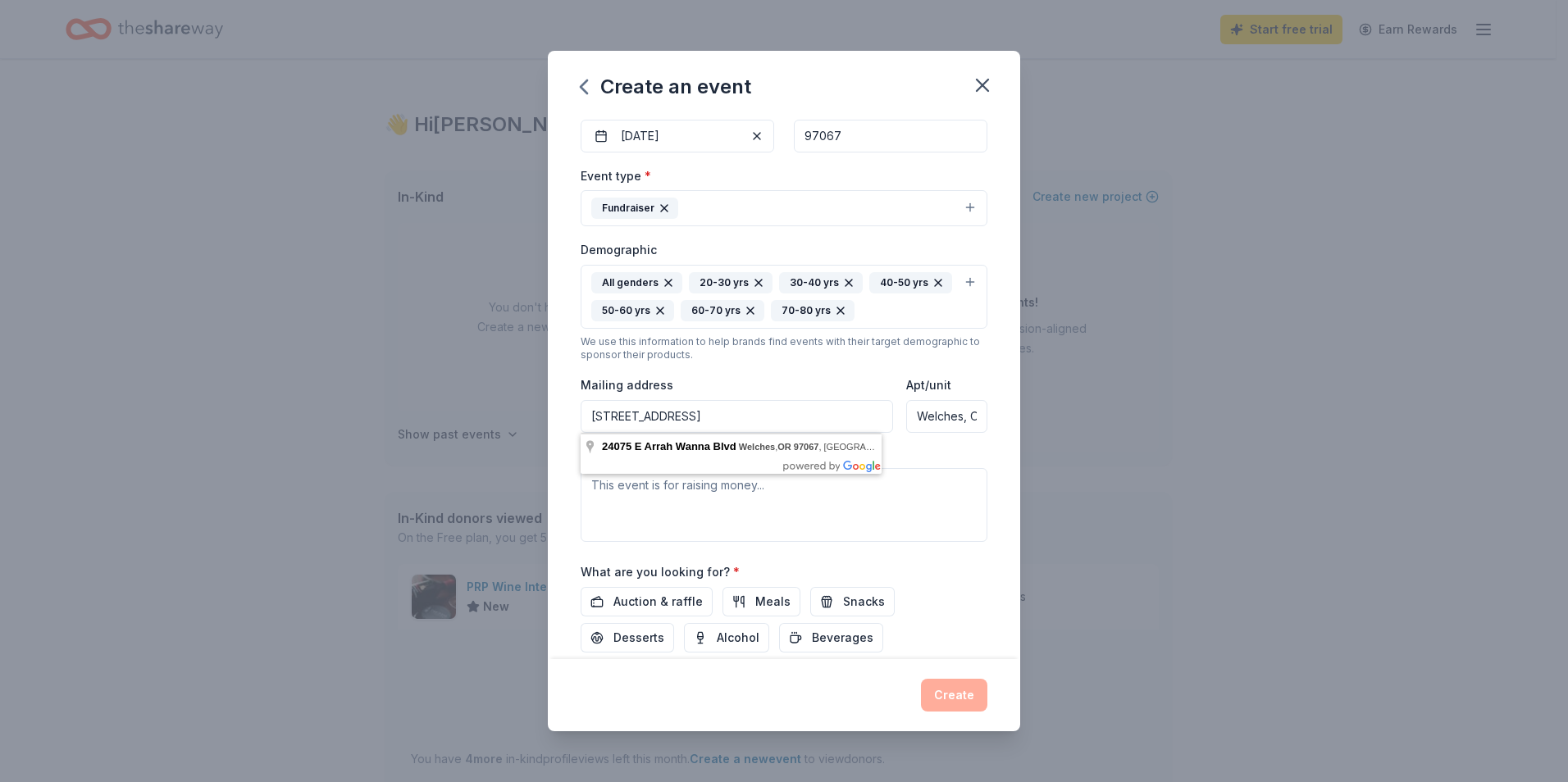
click at [1282, 429] on div "Create an event Event name * 2025 Black Tie Gala & Fundraiser 32 /100 Event web…" at bounding box center [784, 391] width 1568 height 782
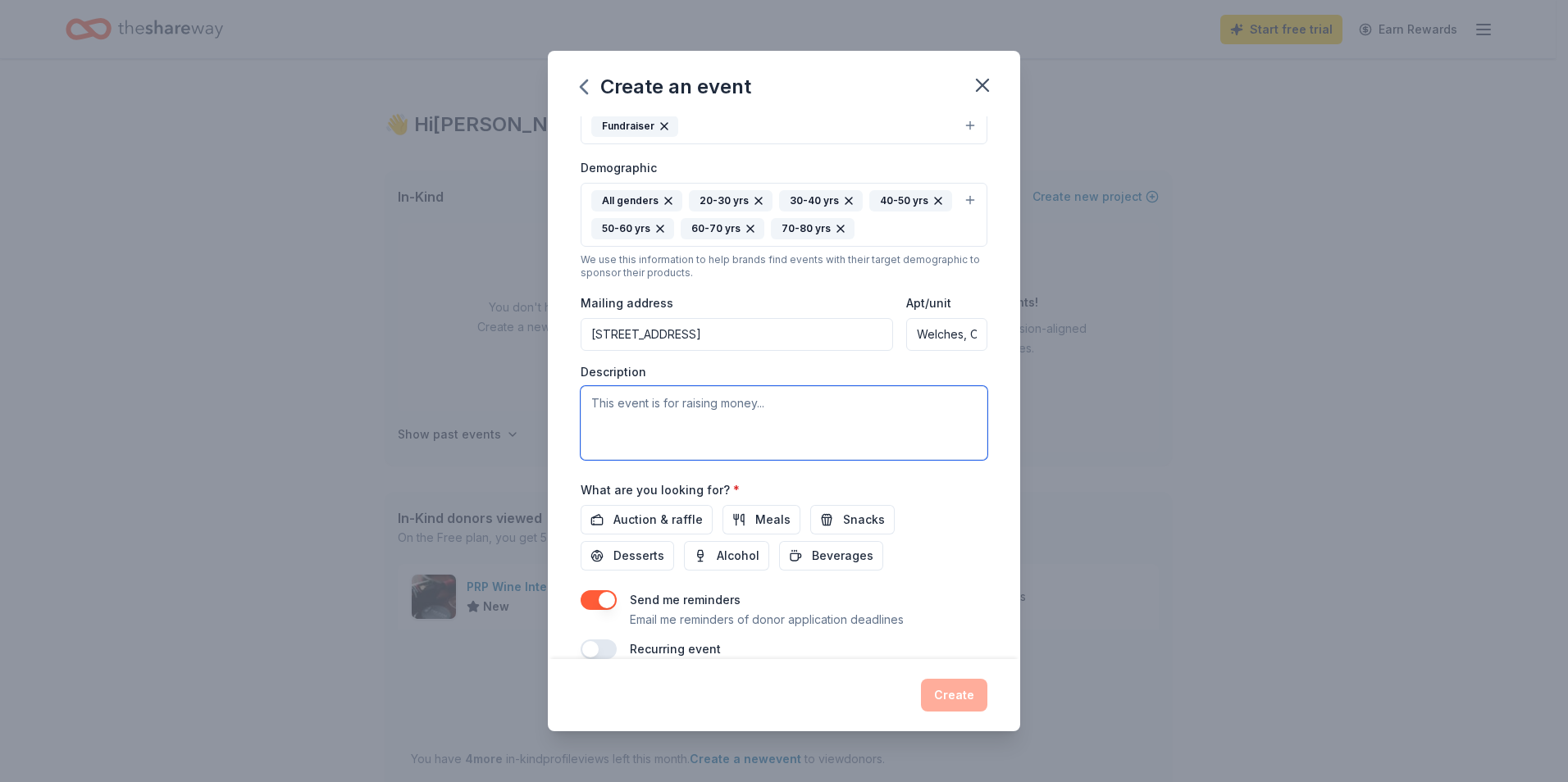
click at [659, 402] on textarea at bounding box center [784, 423] width 406 height 73
paste textarea "October 18, 2025 | 4:30-9:30 PM | CAW Main Lodge in Welches, OR Erika Zavala |f…"
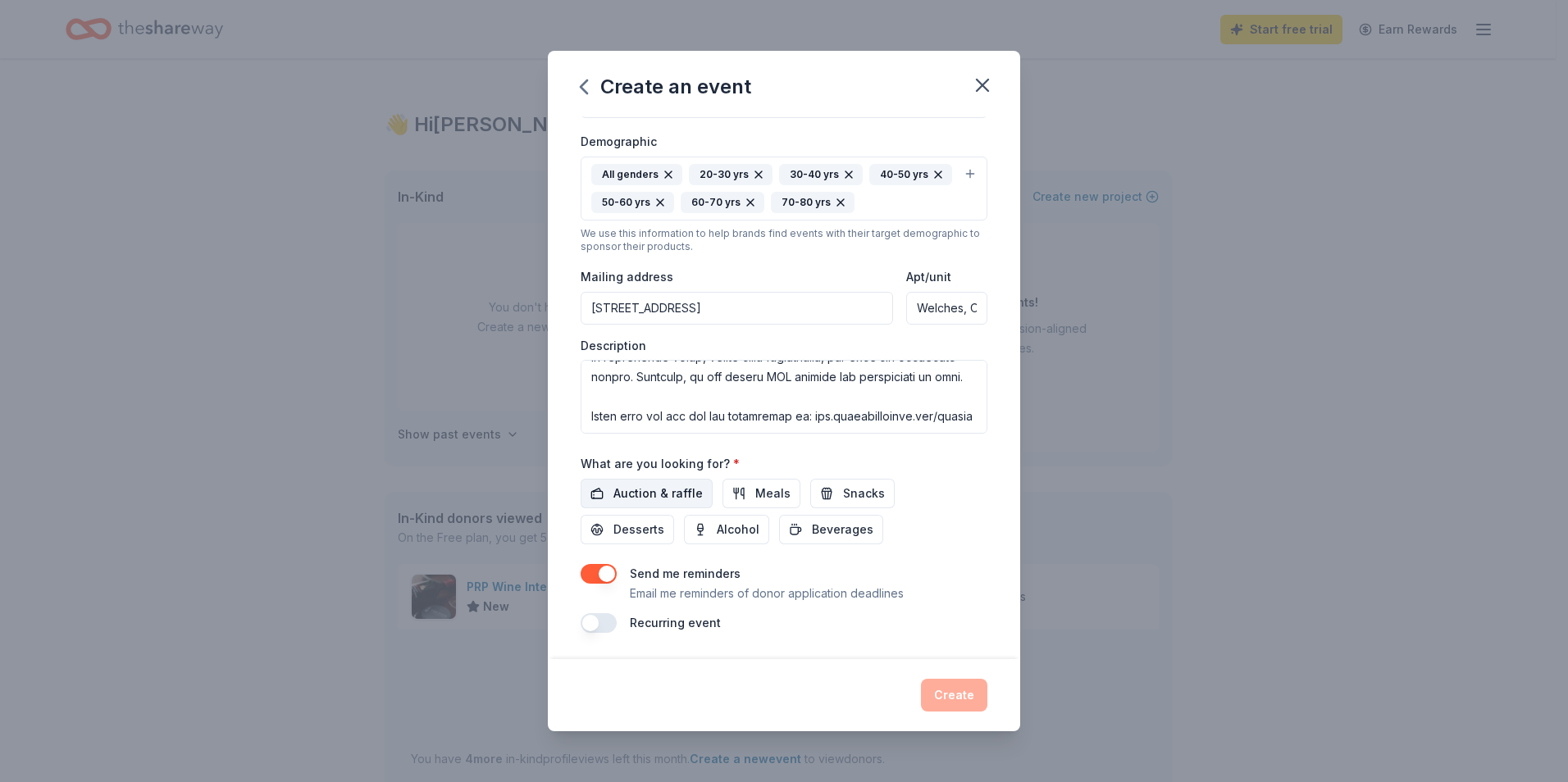
click at [666, 495] on span "Auction & raffle" at bounding box center [658, 493] width 89 height 20
click at [832, 536] on span "Beverages" at bounding box center [842, 529] width 61 height 20
click at [713, 531] on button "Alcohol" at bounding box center [726, 530] width 86 height 29
click at [632, 532] on span "Desserts" at bounding box center [639, 529] width 51 height 20
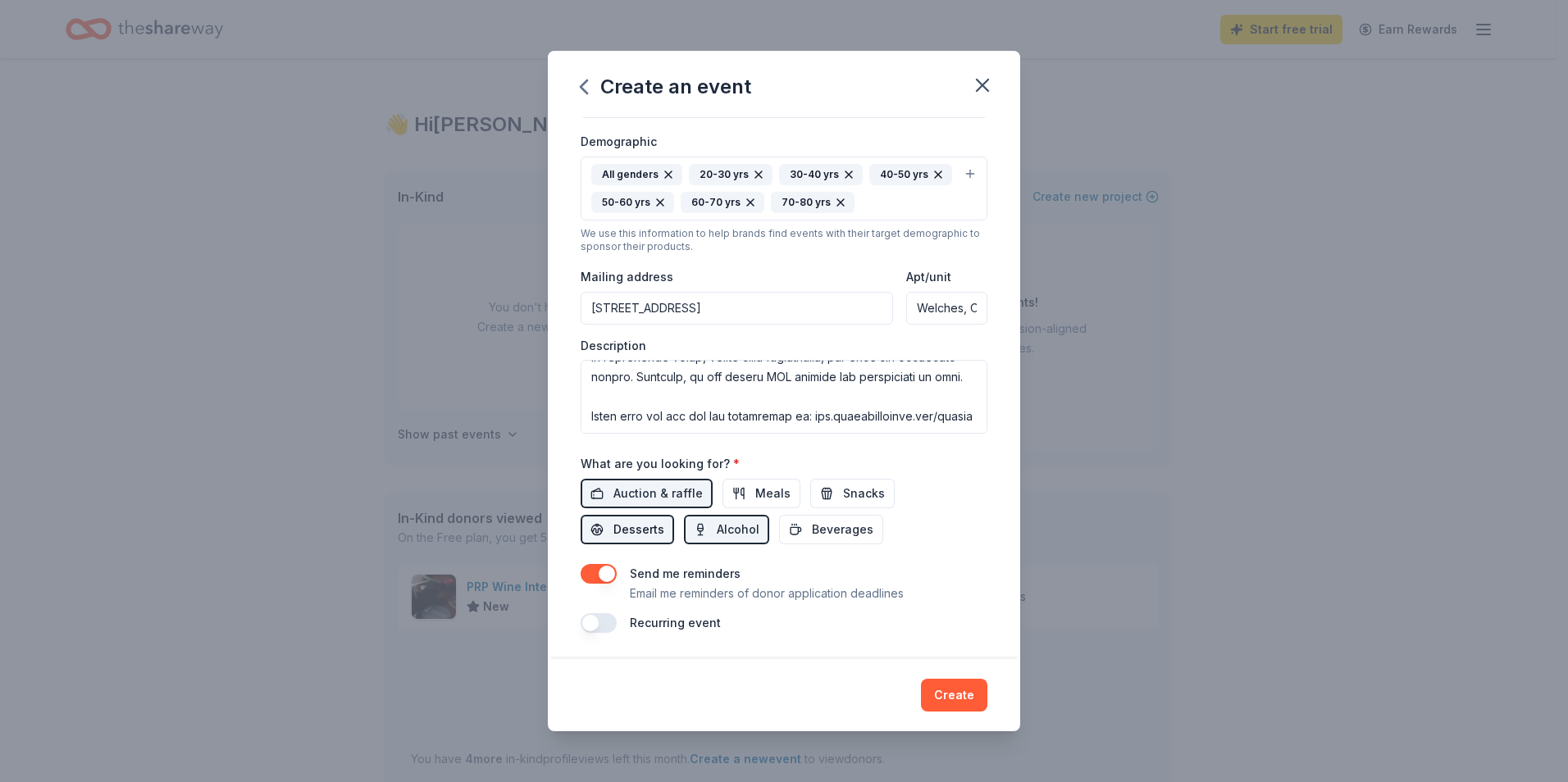
click at [620, 525] on span "Desserts" at bounding box center [639, 529] width 51 height 20
click at [792, 416] on textarea at bounding box center [784, 396] width 406 height 73
paste textarea "Donation Opportunities Support the Gala & Fundraiser in one or more of the foll…"
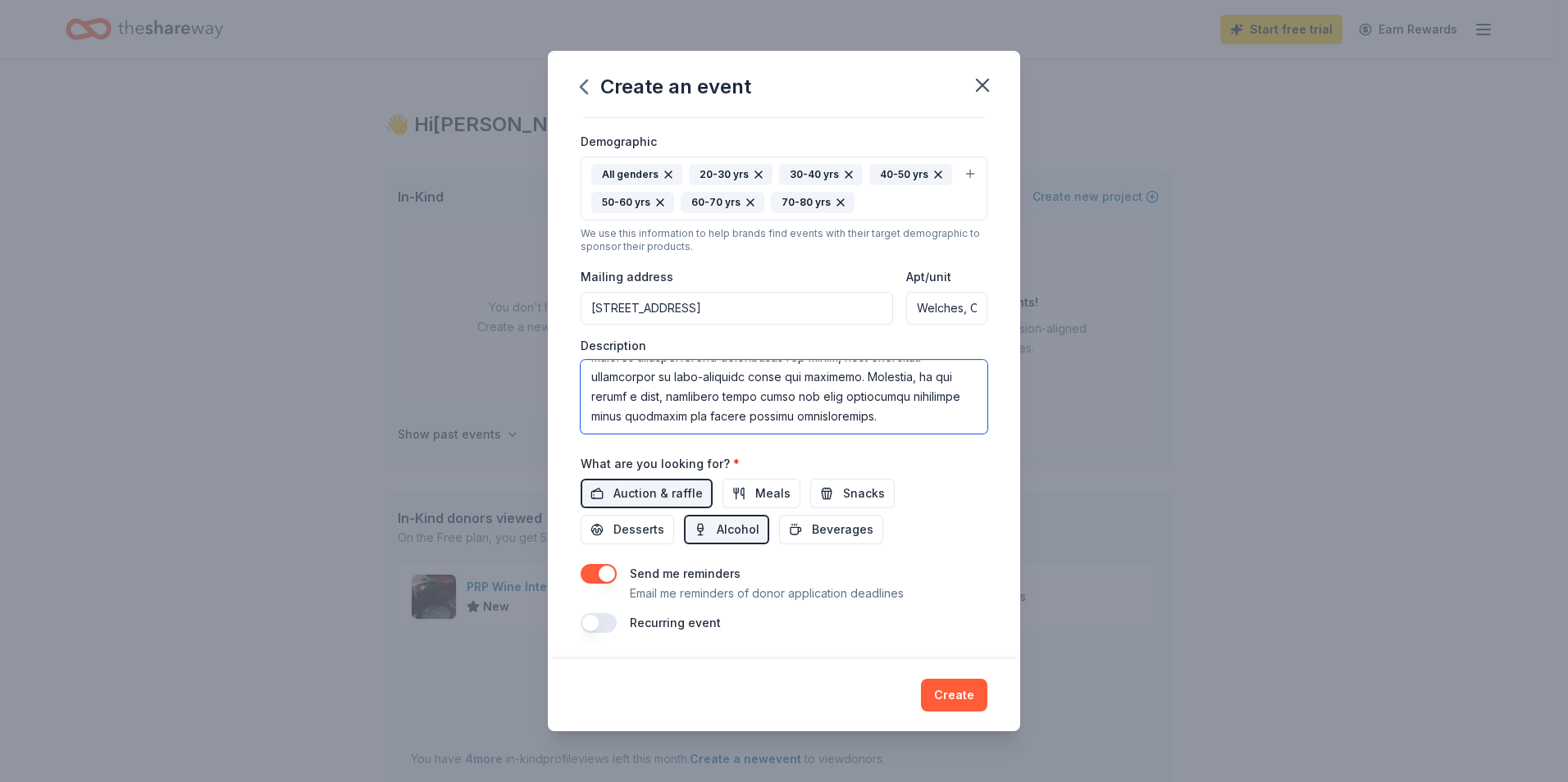
scroll to position [1643, 0]
paste textarea "Sponsorship Opportunities Support the Gala & Fundraiser by becoming a sponsor a…"
click at [733, 418] on textarea at bounding box center [784, 396] width 406 height 73
paste textarea "https://camparrahwannainc.tofinoauctions.com/2025gala/register/ticket_sales"
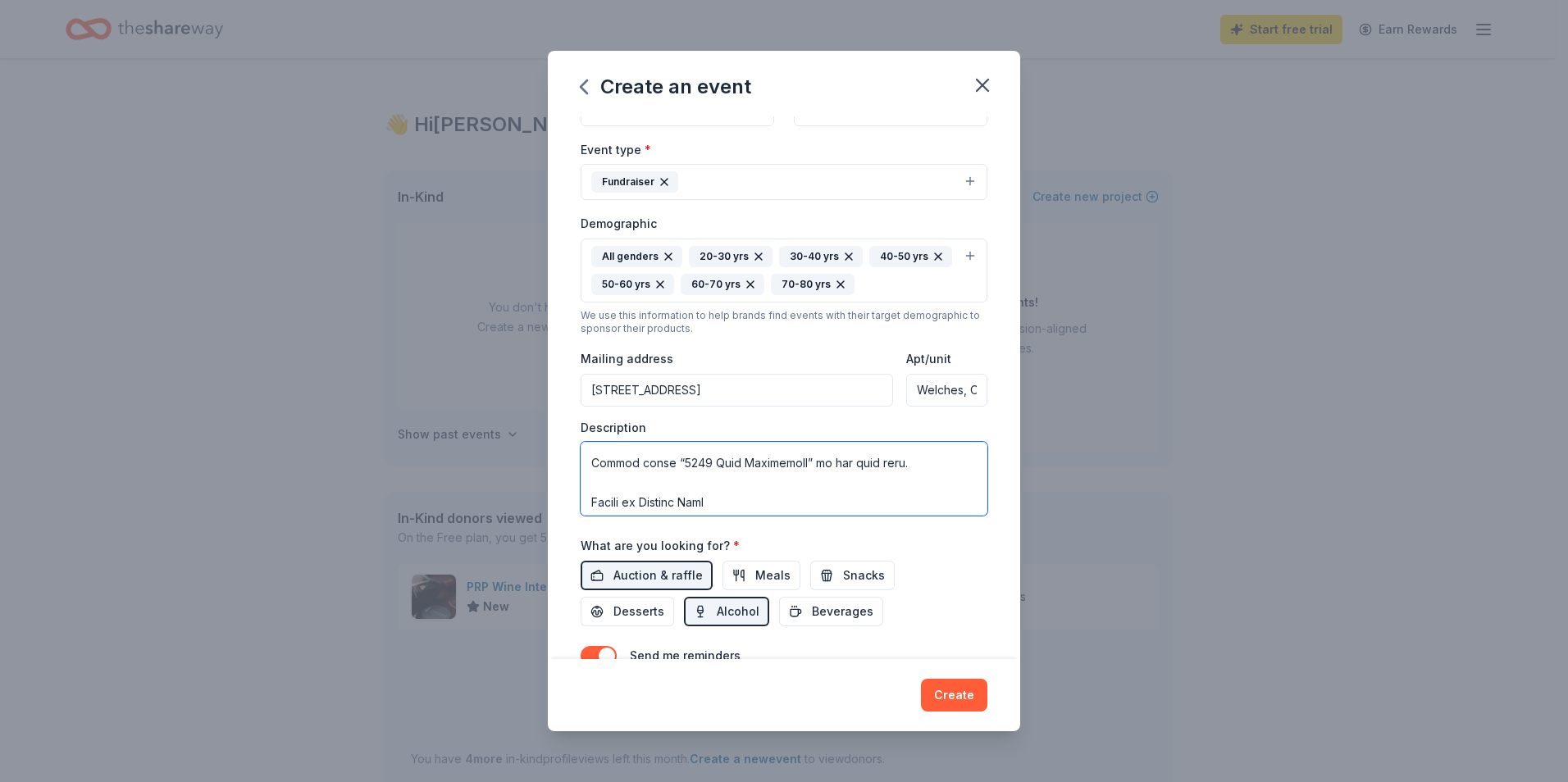
scroll to position [895, 0]
click at [896, 486] on textarea at bounding box center [784, 478] width 406 height 73
paste textarea "https://camparrahwannainc.tofinoauctions.com/2025gala/give"
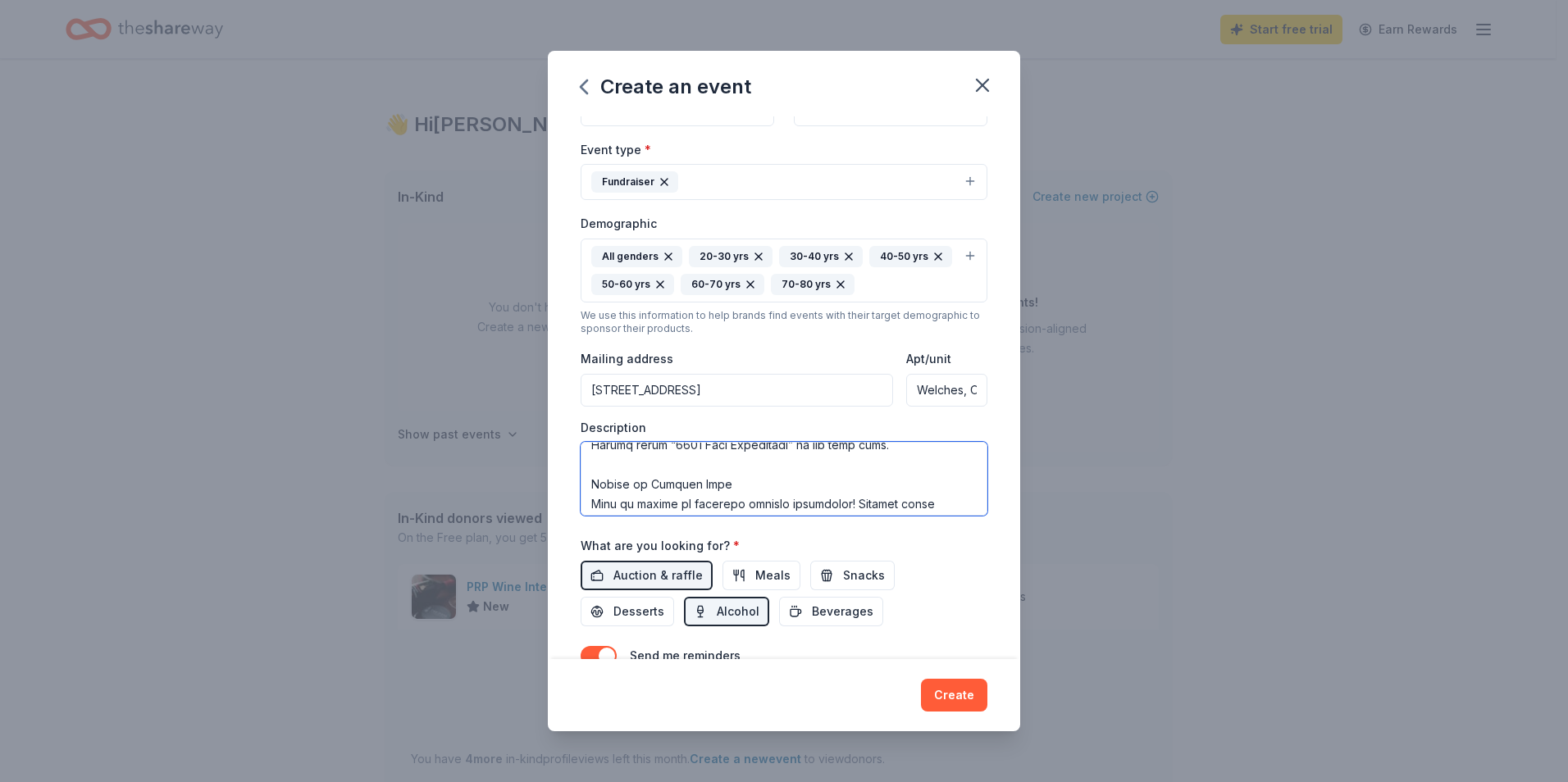
click at [615, 469] on textarea at bounding box center [784, 478] width 406 height 73
click at [645, 448] on textarea at bounding box center [784, 478] width 406 height 73
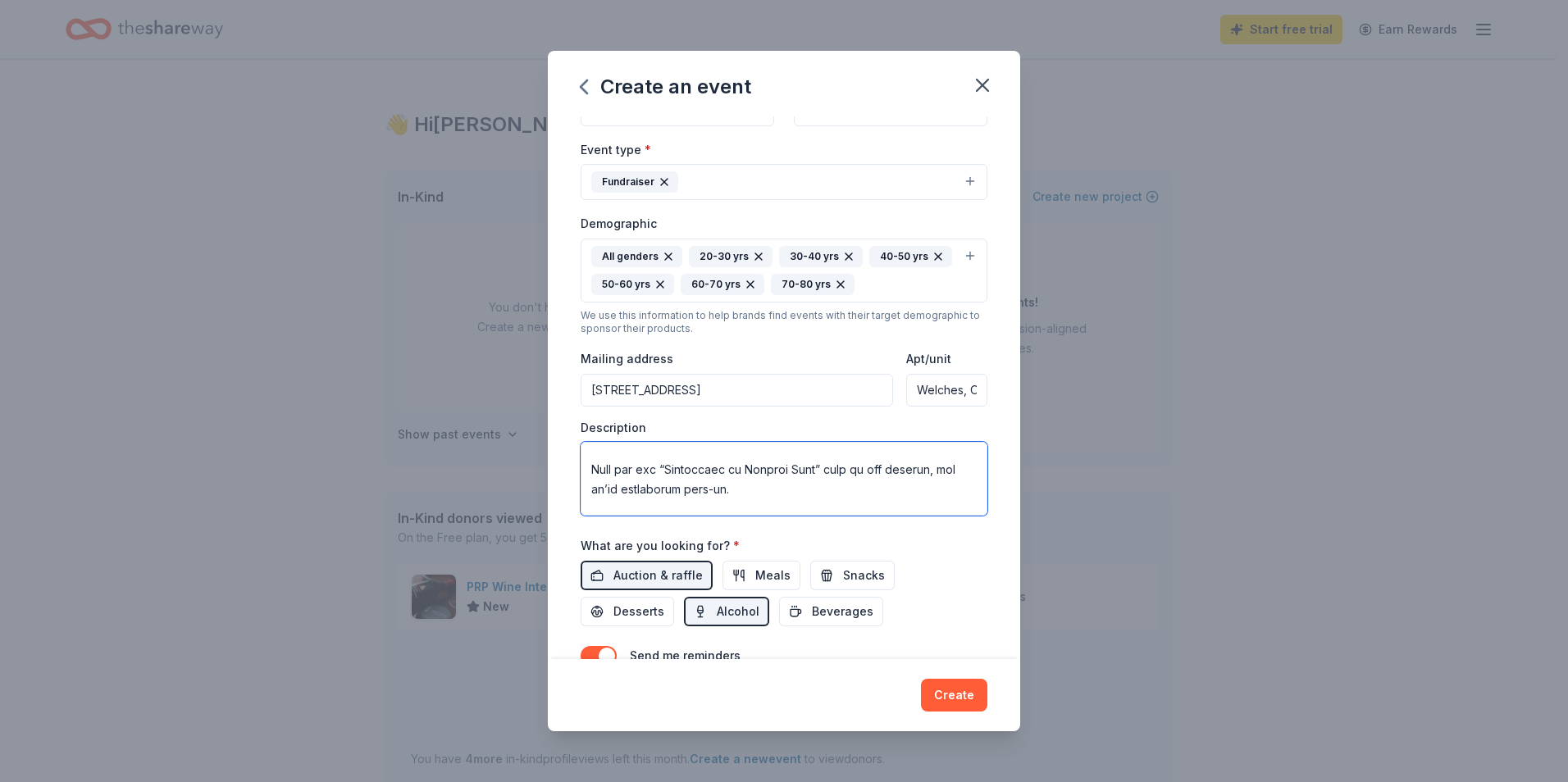
scroll to position [1170, 0]
click at [653, 453] on textarea at bounding box center [784, 478] width 406 height 73
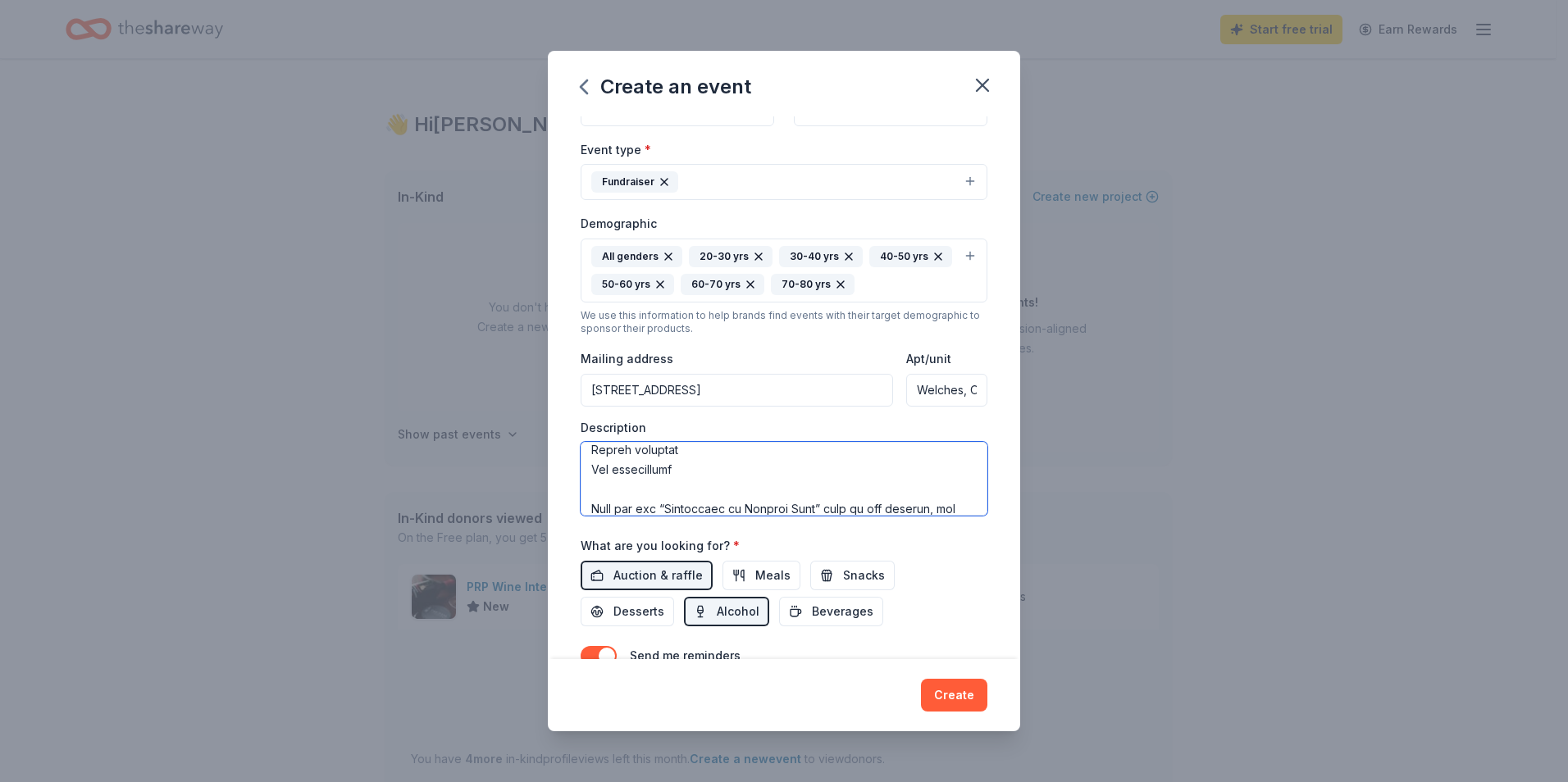
scroll to position [1189, 0]
click at [783, 484] on textarea at bounding box center [784, 478] width 406 height 73
type textarea "October 18, 2025 | 4:30-9:30 PM | CAW Main Lodge in Welches, OR Erika Zavala |f…"
click at [960, 697] on button "Create" at bounding box center [953, 695] width 67 height 33
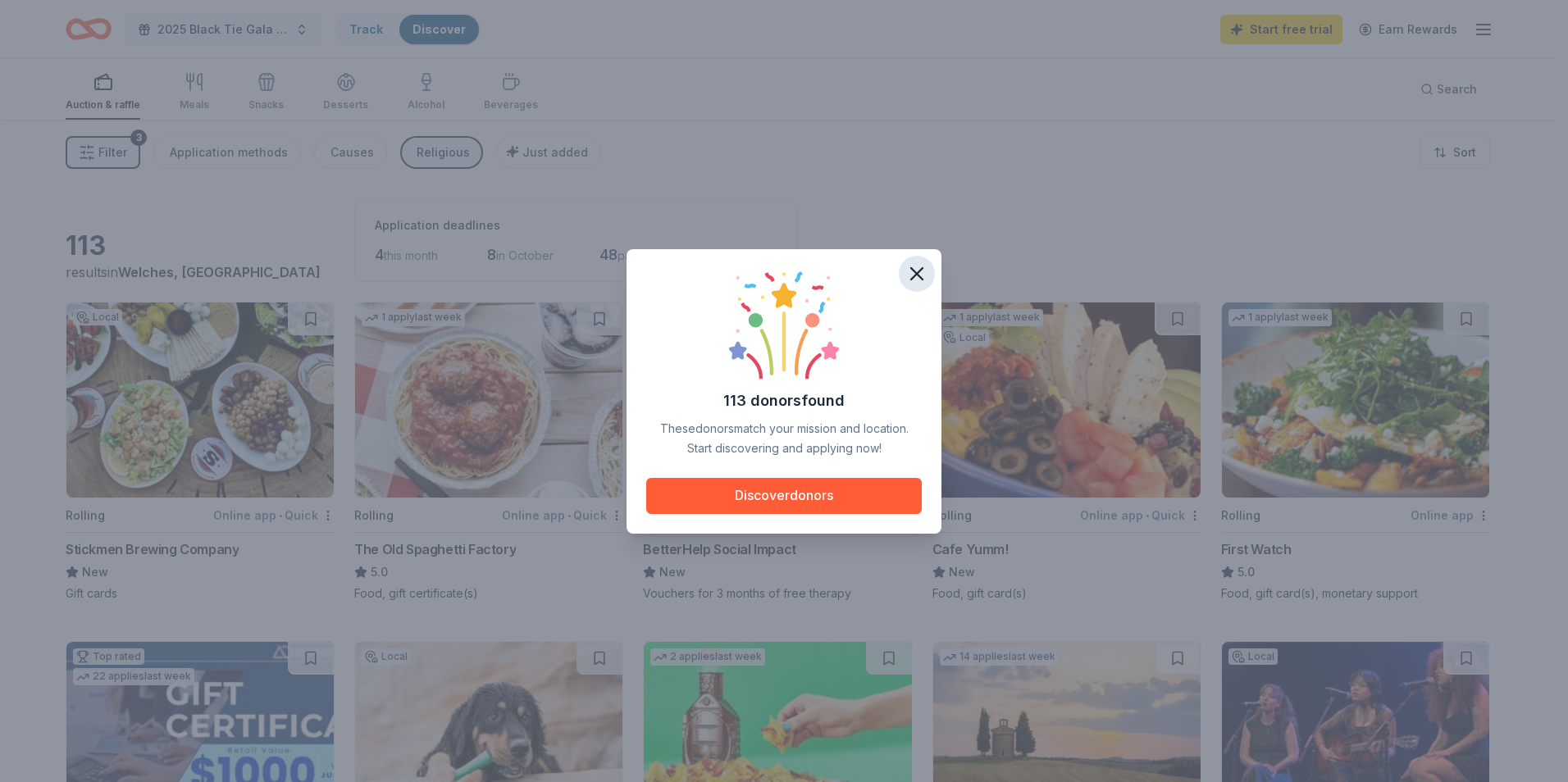
click at [916, 275] on icon "button" at bounding box center [916, 273] width 11 height 11
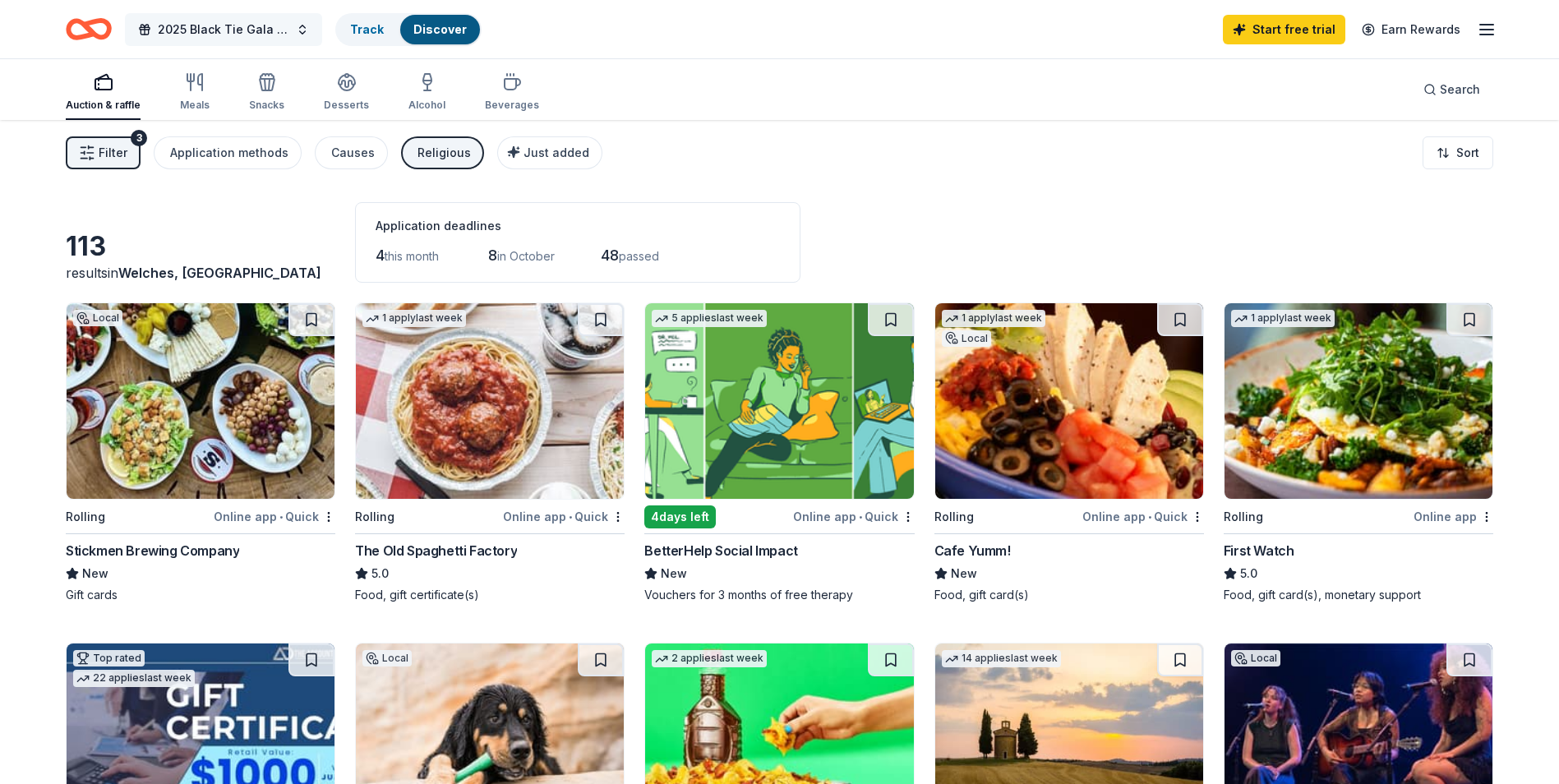
click at [214, 24] on span "2025 Black Tie Gala & Fundraiser" at bounding box center [224, 29] width 132 height 20
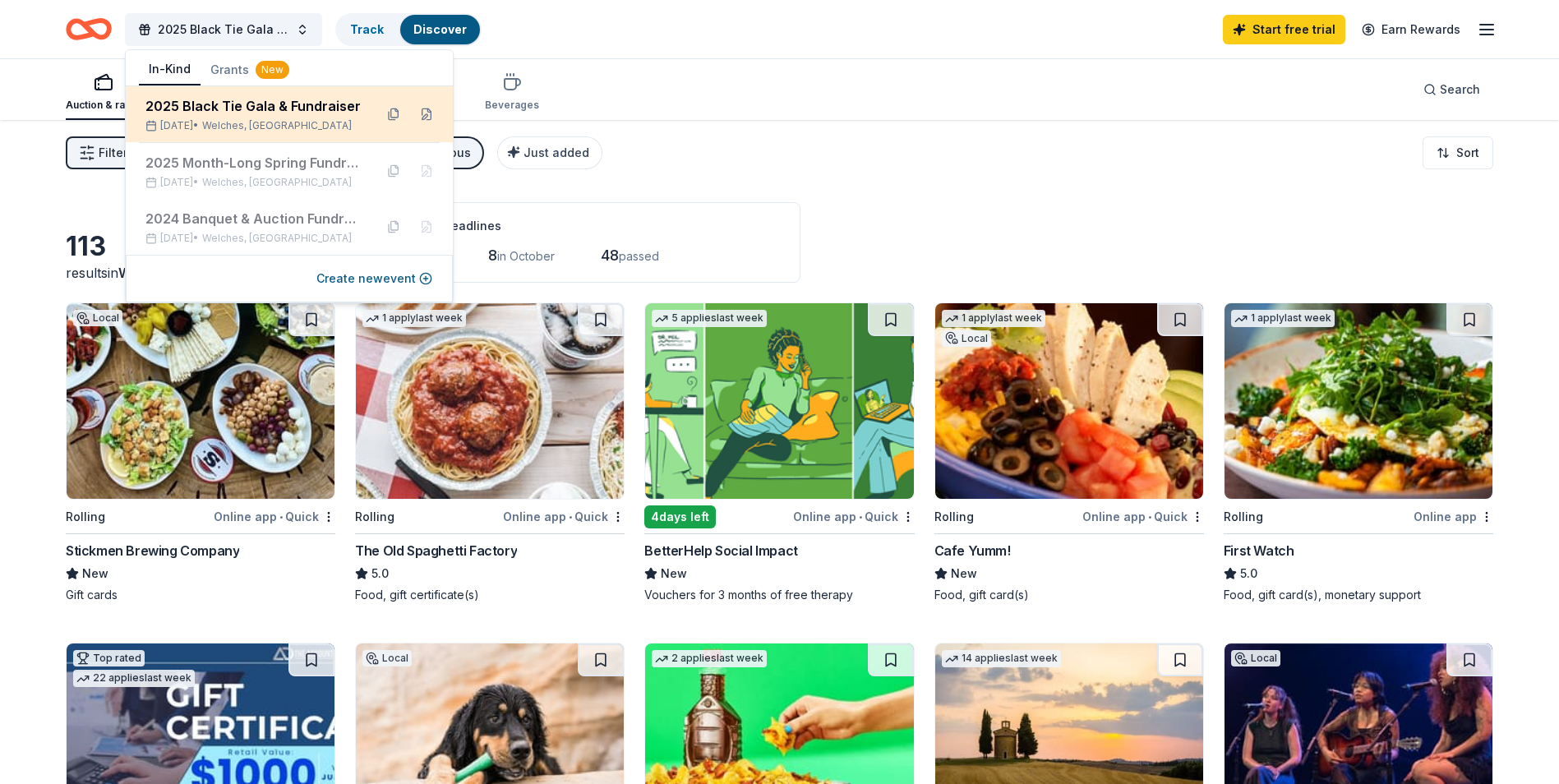
click at [314, 117] on div "2025 Black Tie Gala & Fundraiser Oct 18, 2025 • Welches, OR" at bounding box center [253, 114] width 216 height 36
click at [425, 115] on button at bounding box center [426, 114] width 26 height 26
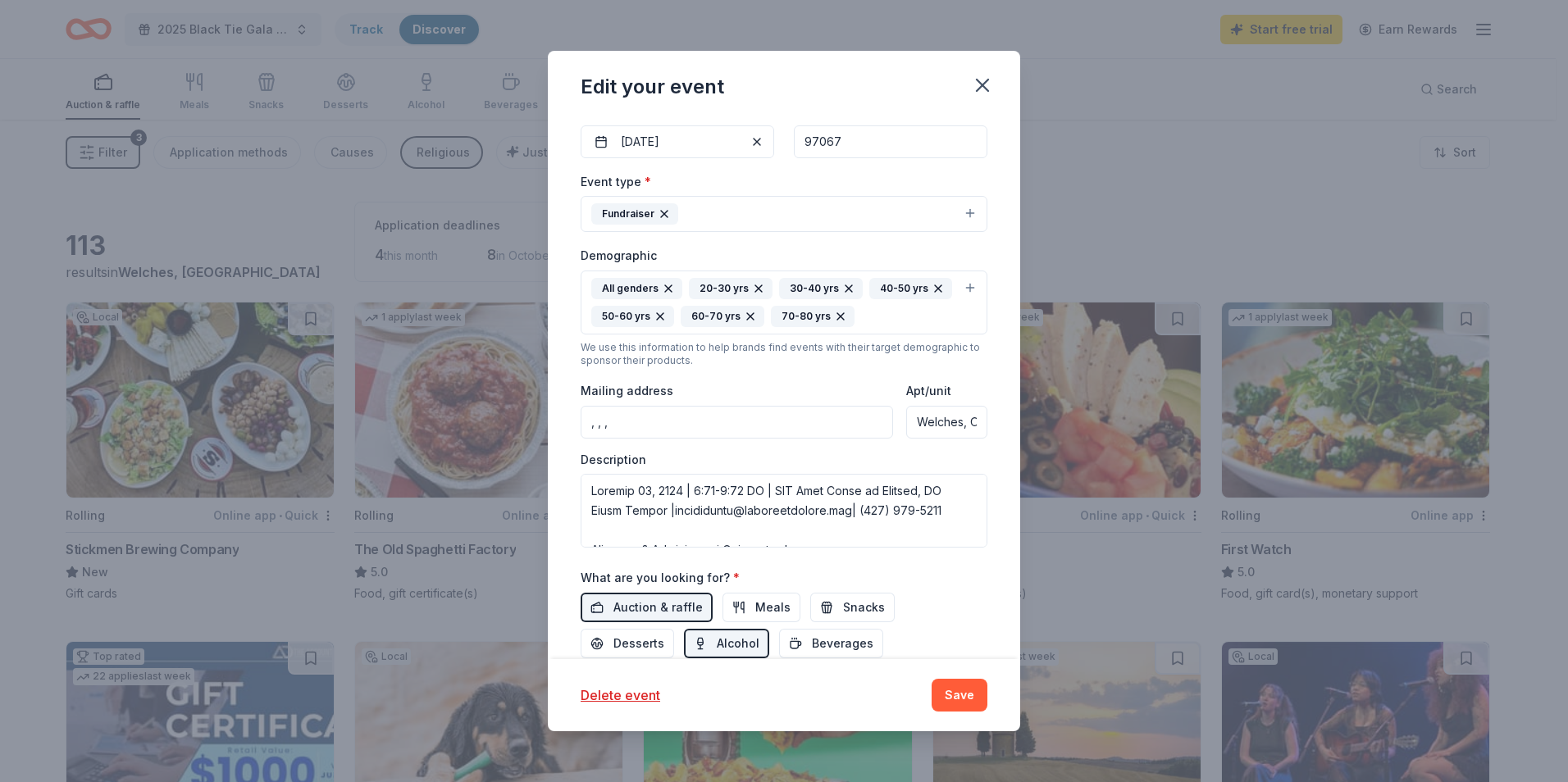
scroll to position [327, 0]
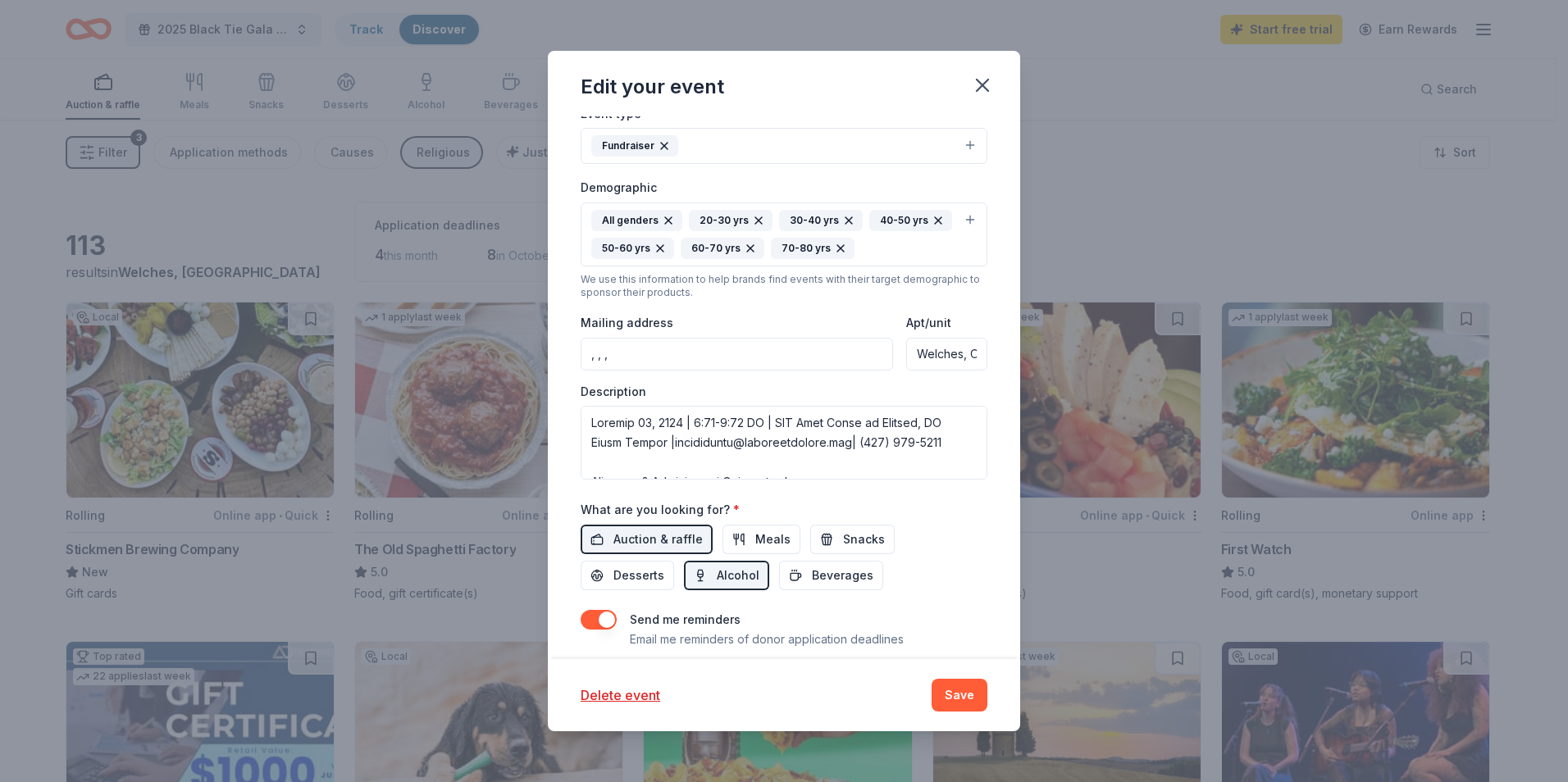
click at [638, 353] on input ", , ," at bounding box center [736, 354] width 312 height 33
click at [599, 355] on input ", , ," at bounding box center [736, 354] width 312 height 33
click at [663, 351] on input ", , ," at bounding box center [736, 354] width 312 height 33
drag, startPoint x: 772, startPoint y: 355, endPoint x: 487, endPoint y: 347, distance: 285.1
click at [487, 347] on div "Edit your event Update donors you've applied to Let donors know of any updates …" at bounding box center [784, 391] width 1568 height 782
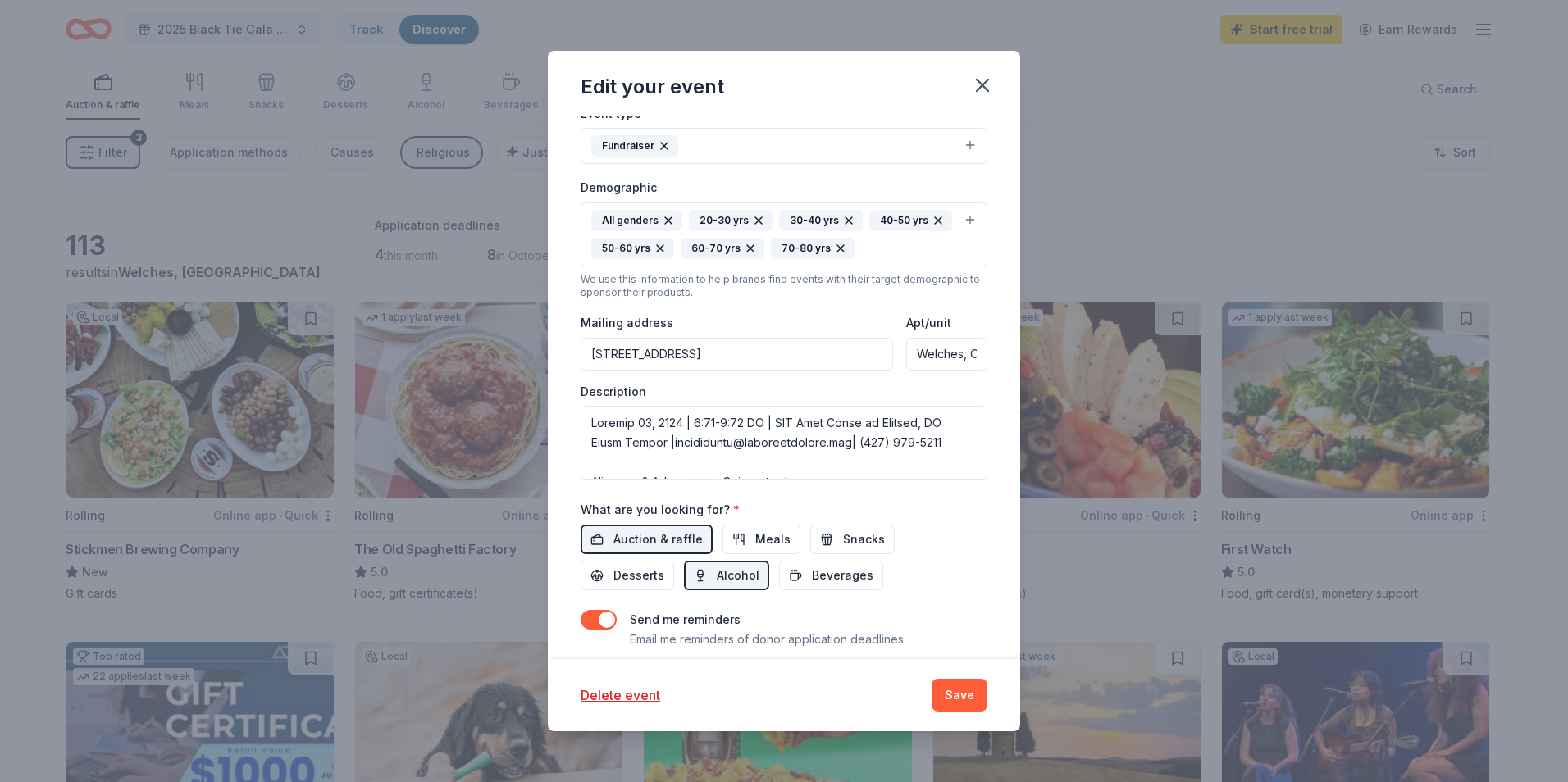
type input "24075 East Arrah Wanna Boulevard, Mount Hood Village, OR, 97067"
click at [910, 357] on input "Welches, OR 97067" at bounding box center [947, 354] width 81 height 33
type input "7"
click at [842, 355] on input "24075 East Arrah Wanna Boulevard, Mount Hood Village, OR, 97067" at bounding box center [736, 354] width 312 height 33
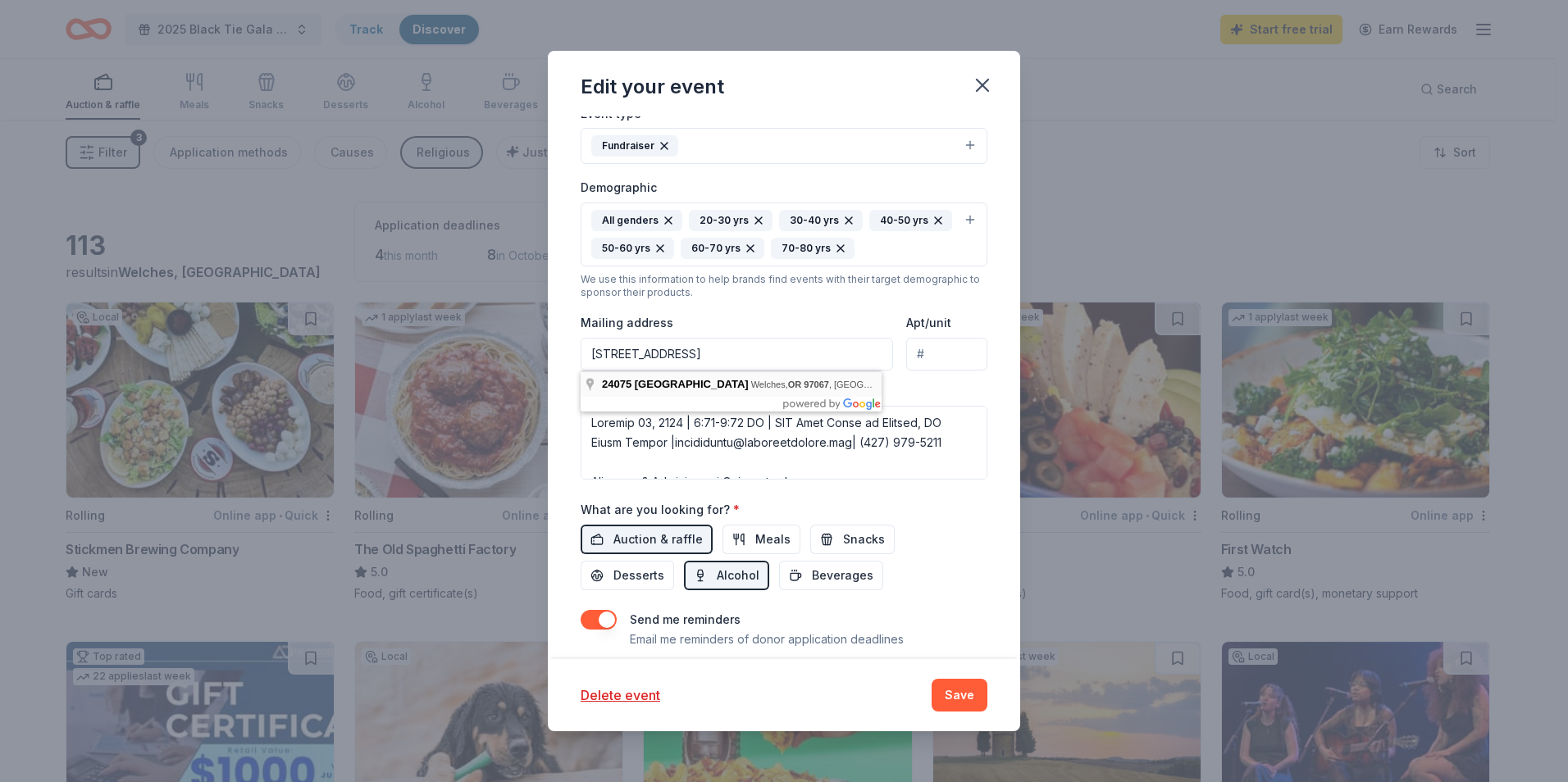
type input "24075 East Arrah Wanna Boulevard, Mount Hood Village, OR, 97067"
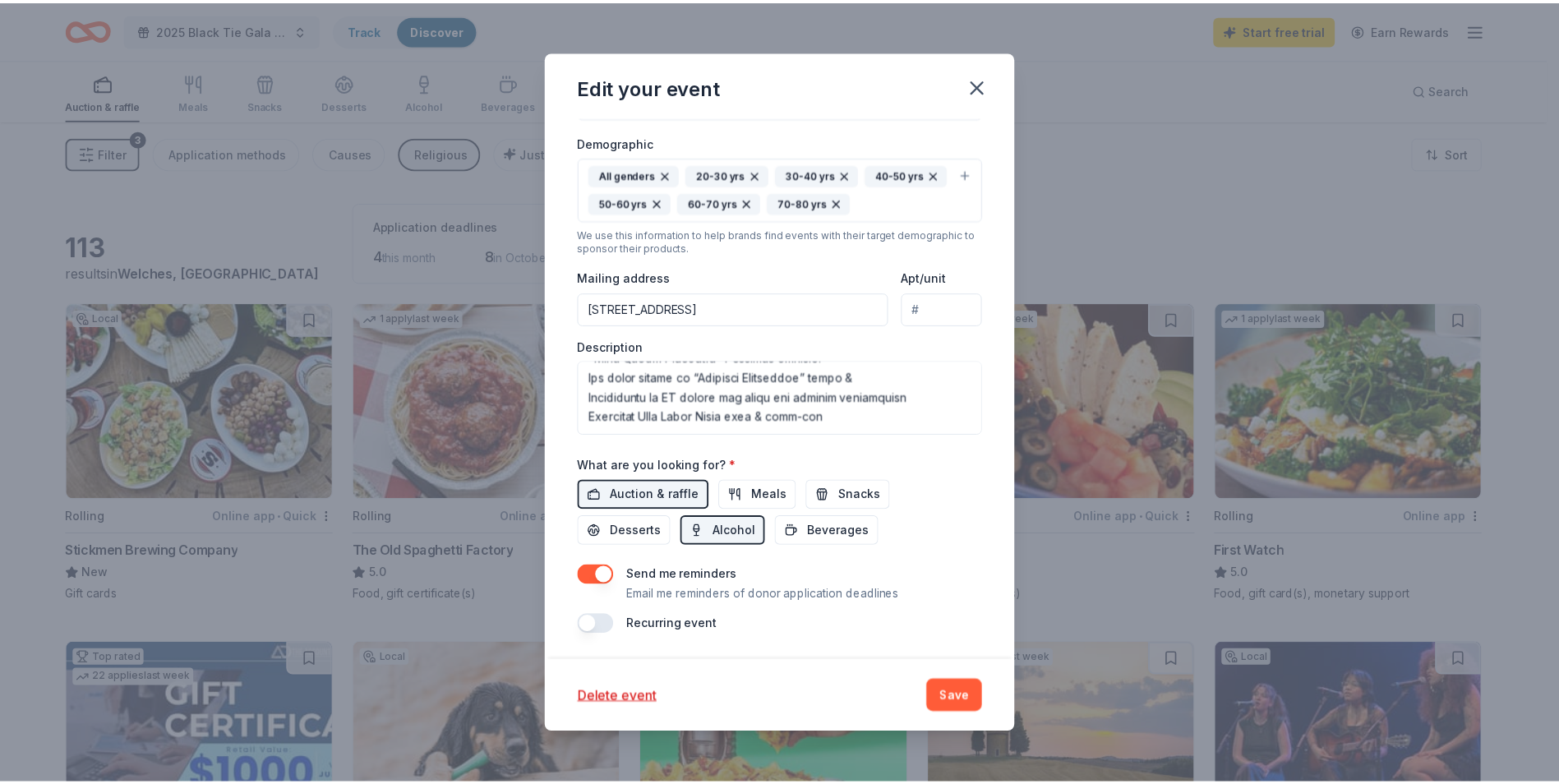
scroll to position [2682, 0]
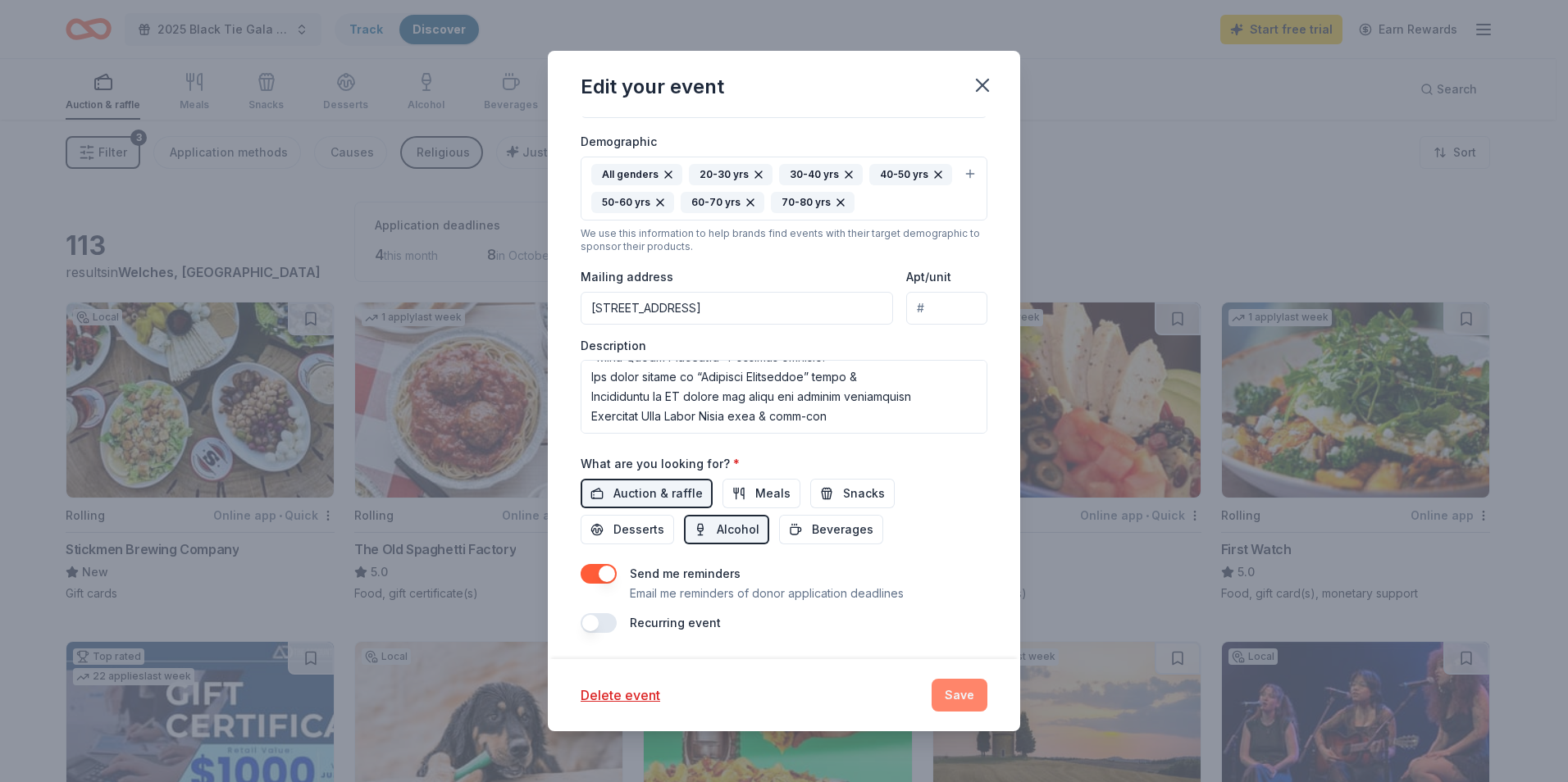
click at [954, 697] on button "Save" at bounding box center [959, 695] width 56 height 33
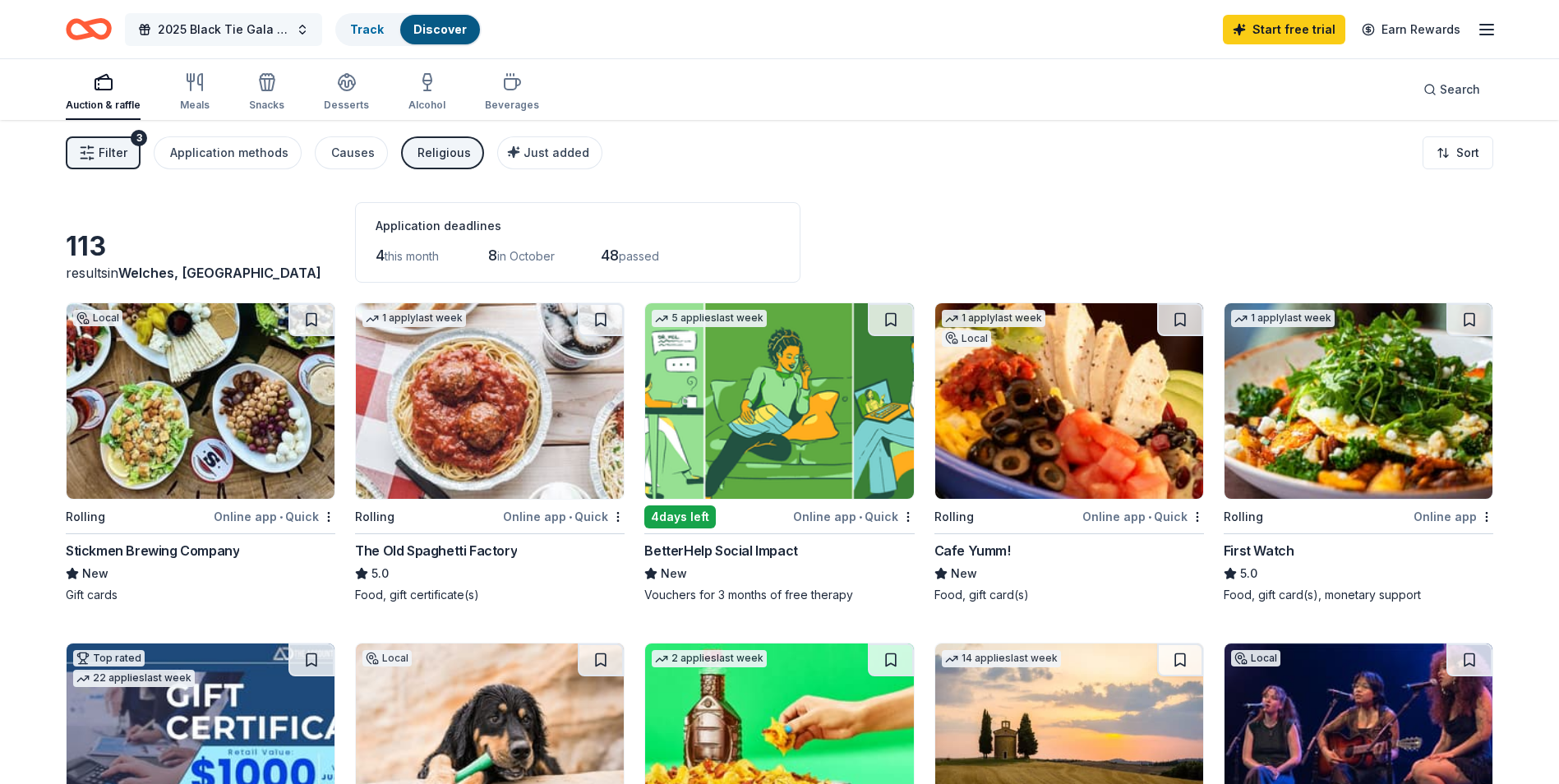
click at [253, 22] on span "2025 Black Tie Gala & Fundraiser" at bounding box center [224, 29] width 132 height 20
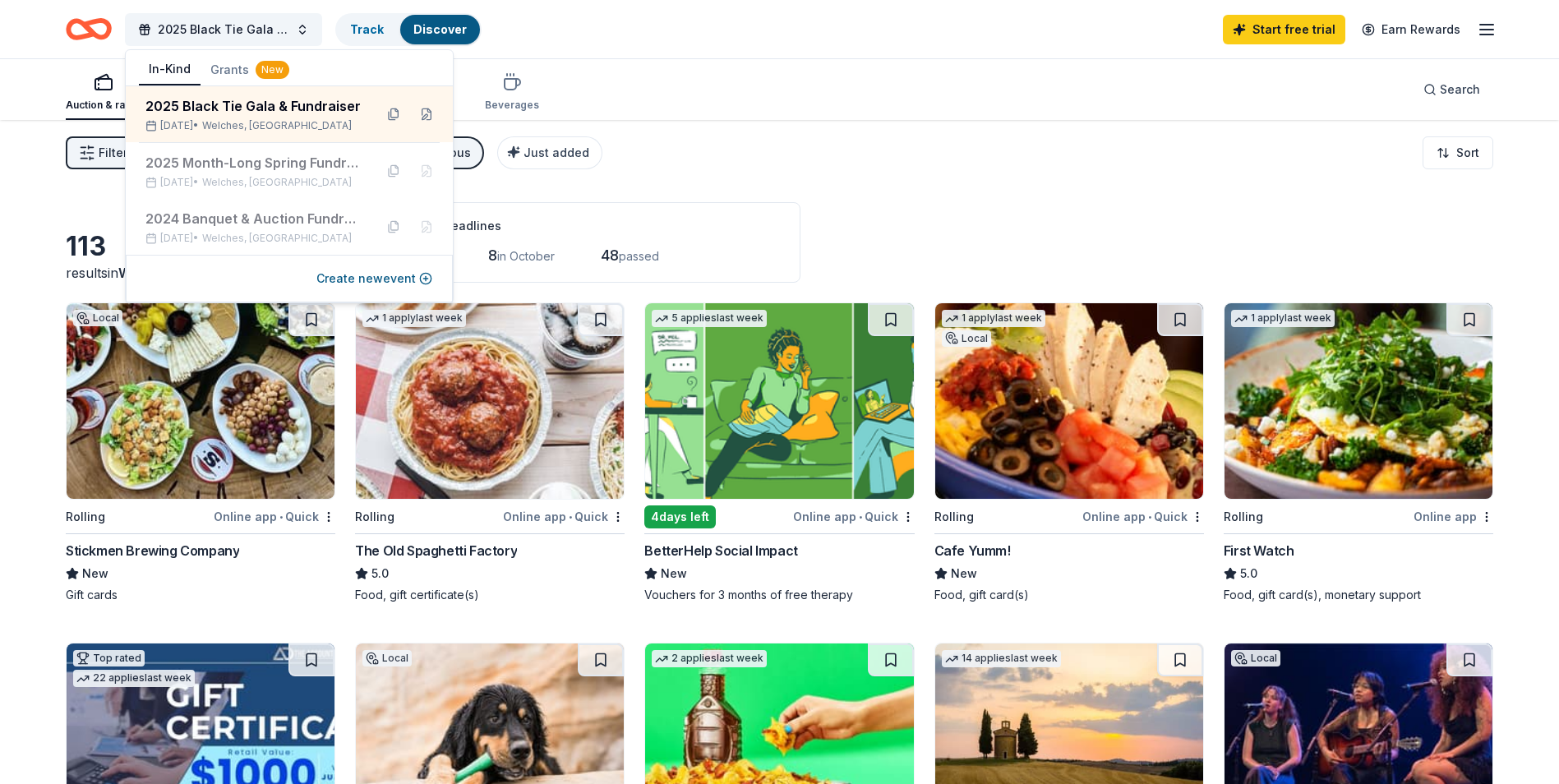
click at [805, 91] on div "Auction & raffle Meals Snacks Desserts Alcohol Beverages Search" at bounding box center [780, 89] width 1428 height 61
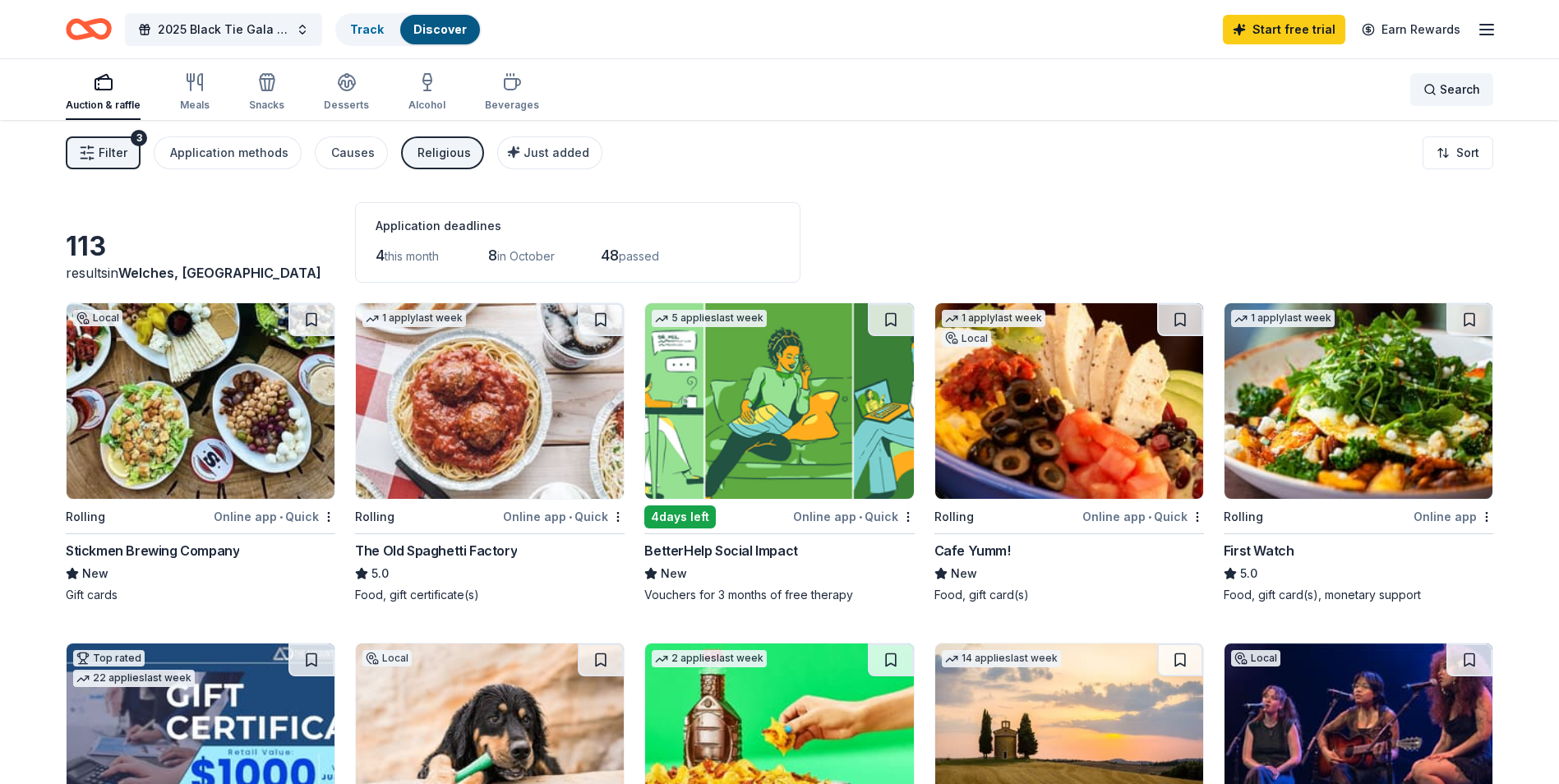
click at [1437, 87] on div "Search" at bounding box center [1452, 89] width 56 height 20
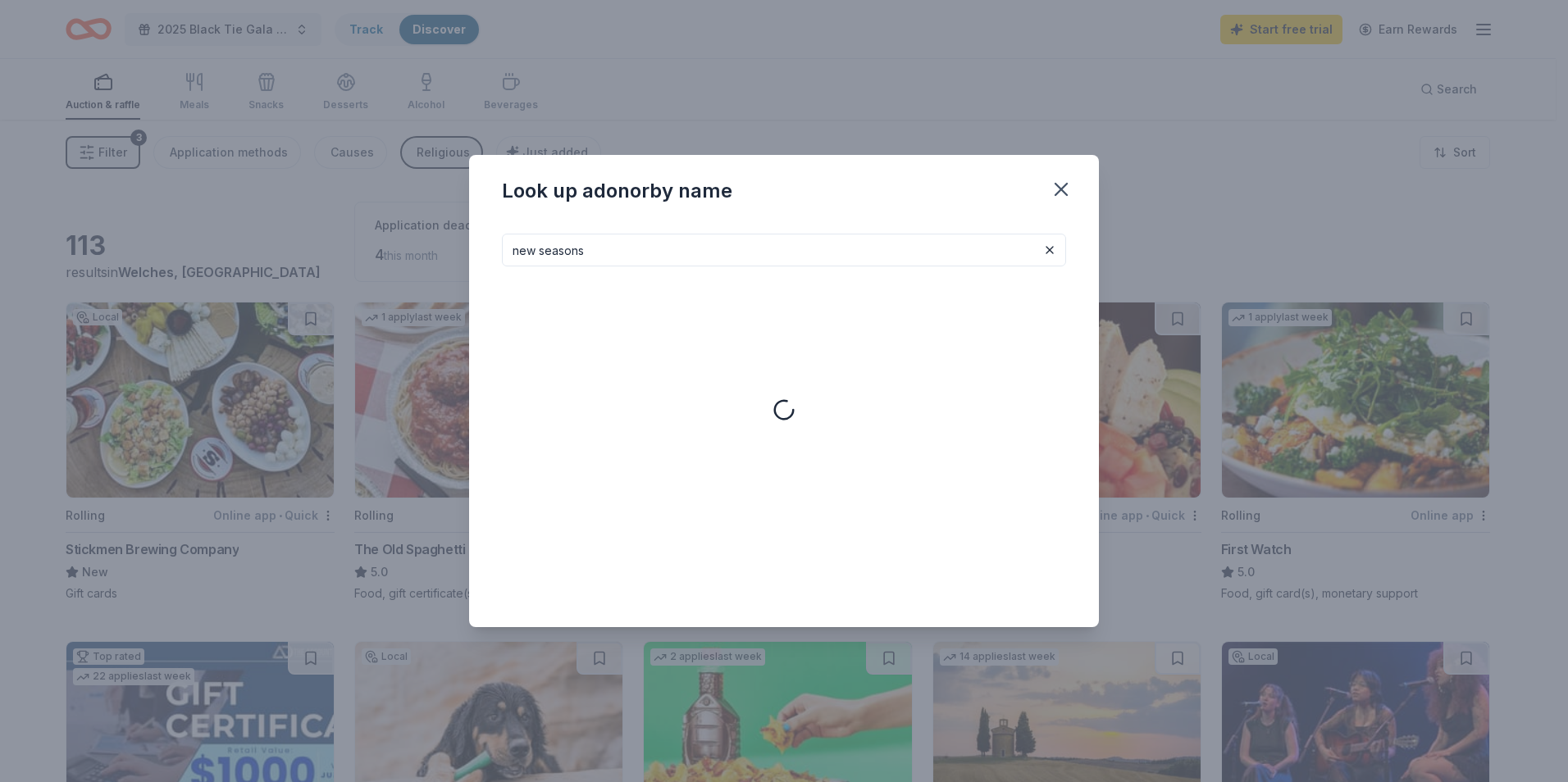
type input "new seasons"
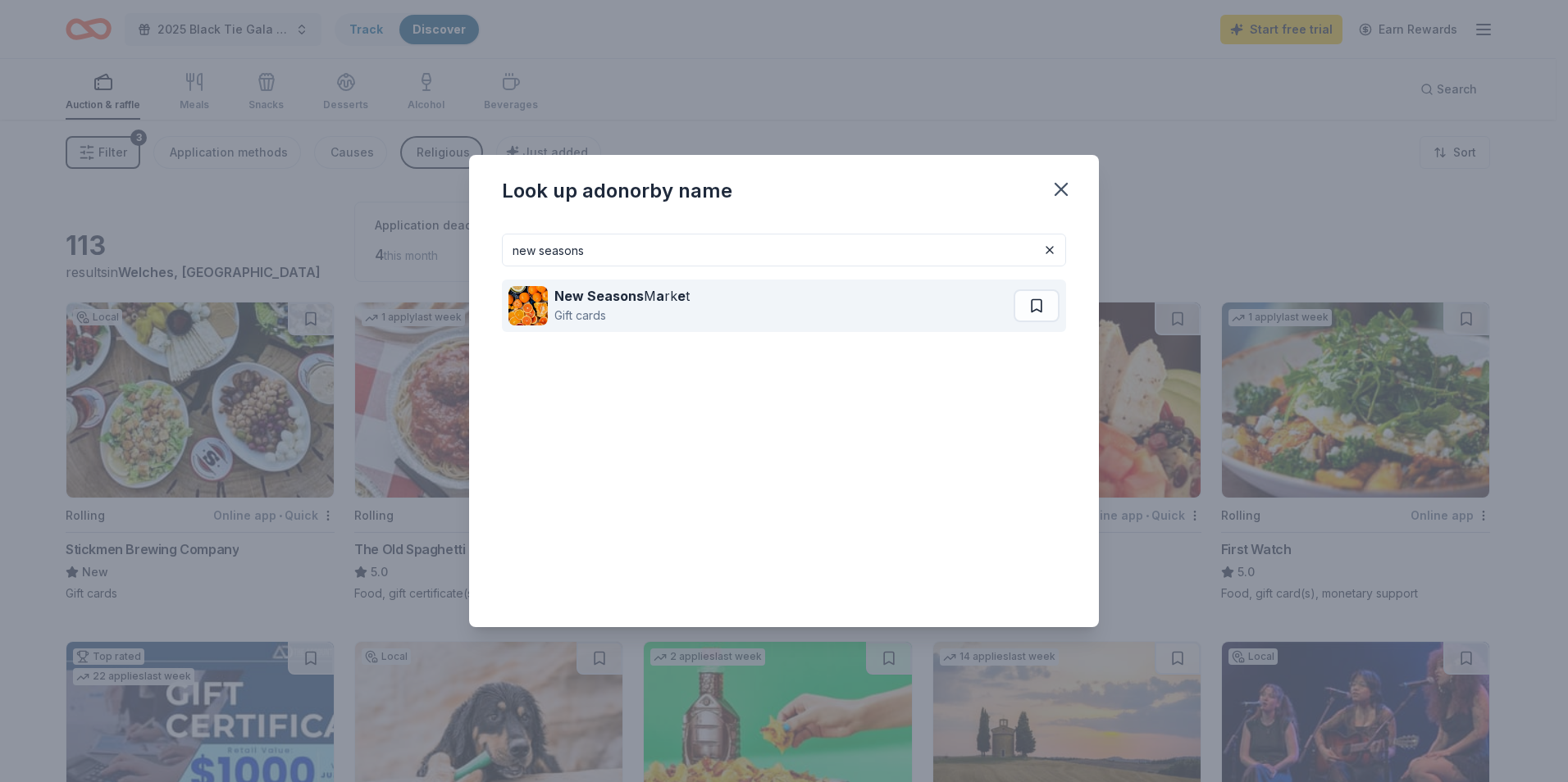
click at [736, 314] on div "New Seasons M a rk e t Gift cards" at bounding box center [761, 305] width 505 height 53
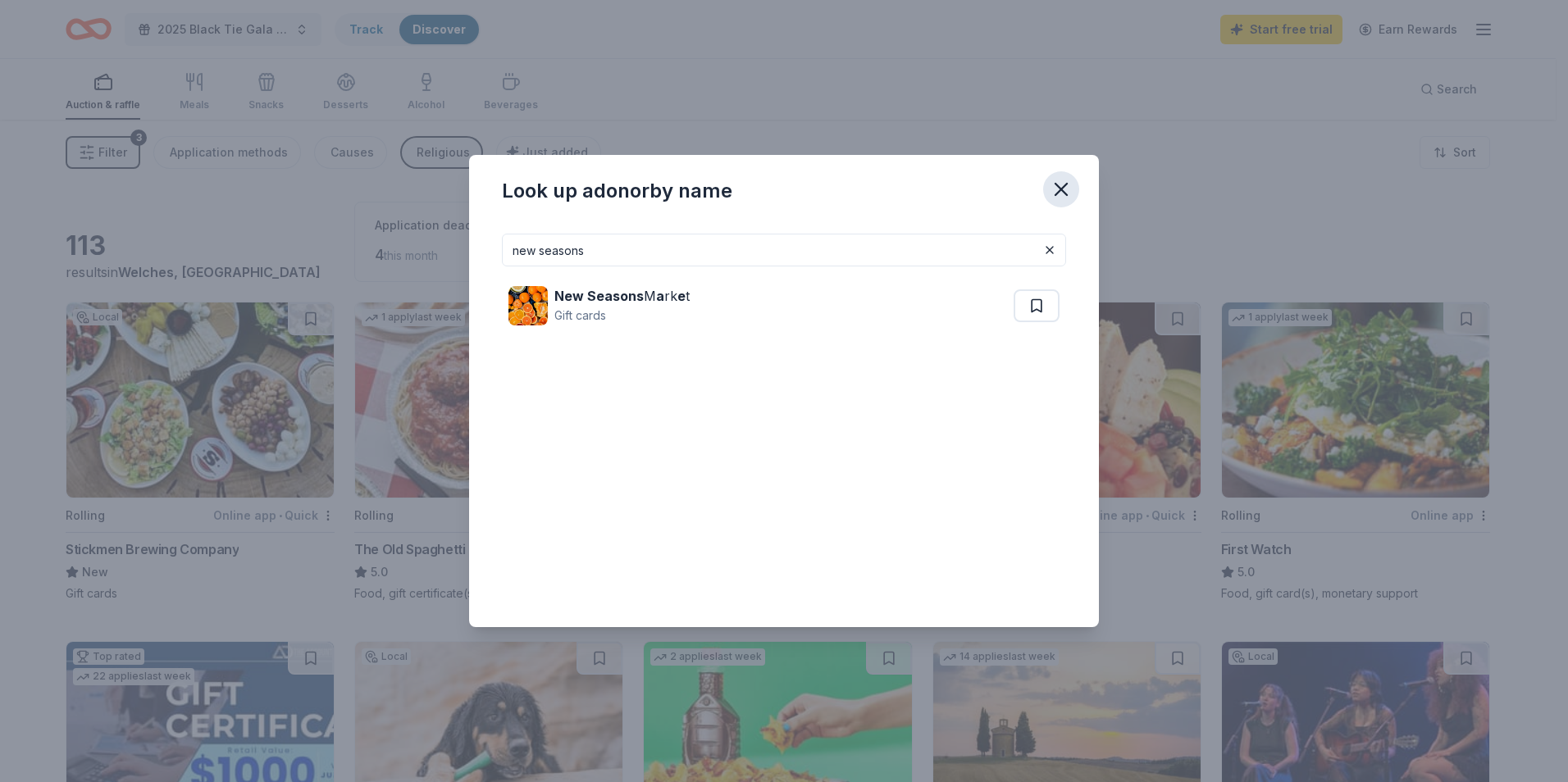
click at [1062, 189] on icon "button" at bounding box center [1061, 189] width 23 height 23
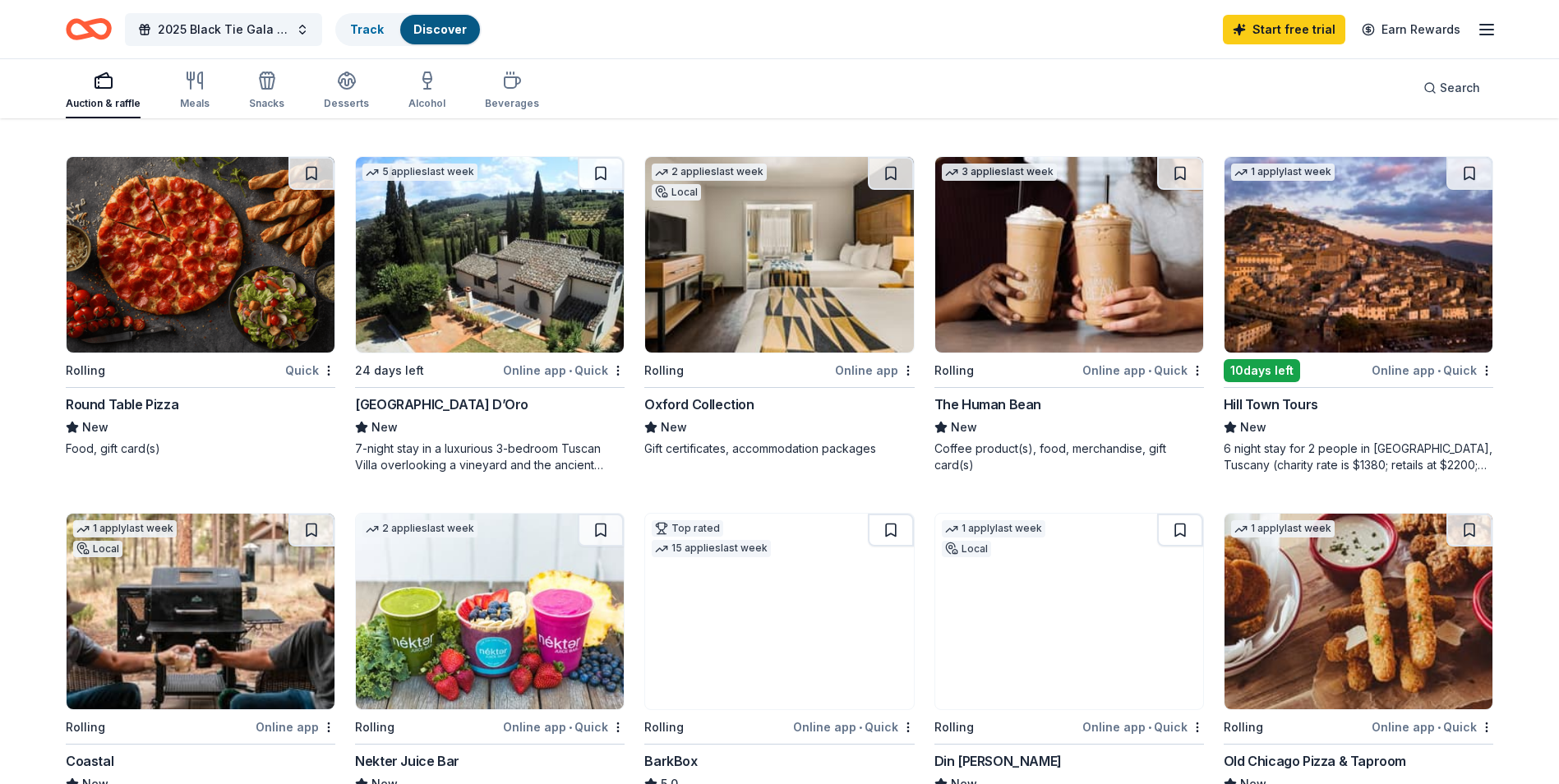
scroll to position [822, 0]
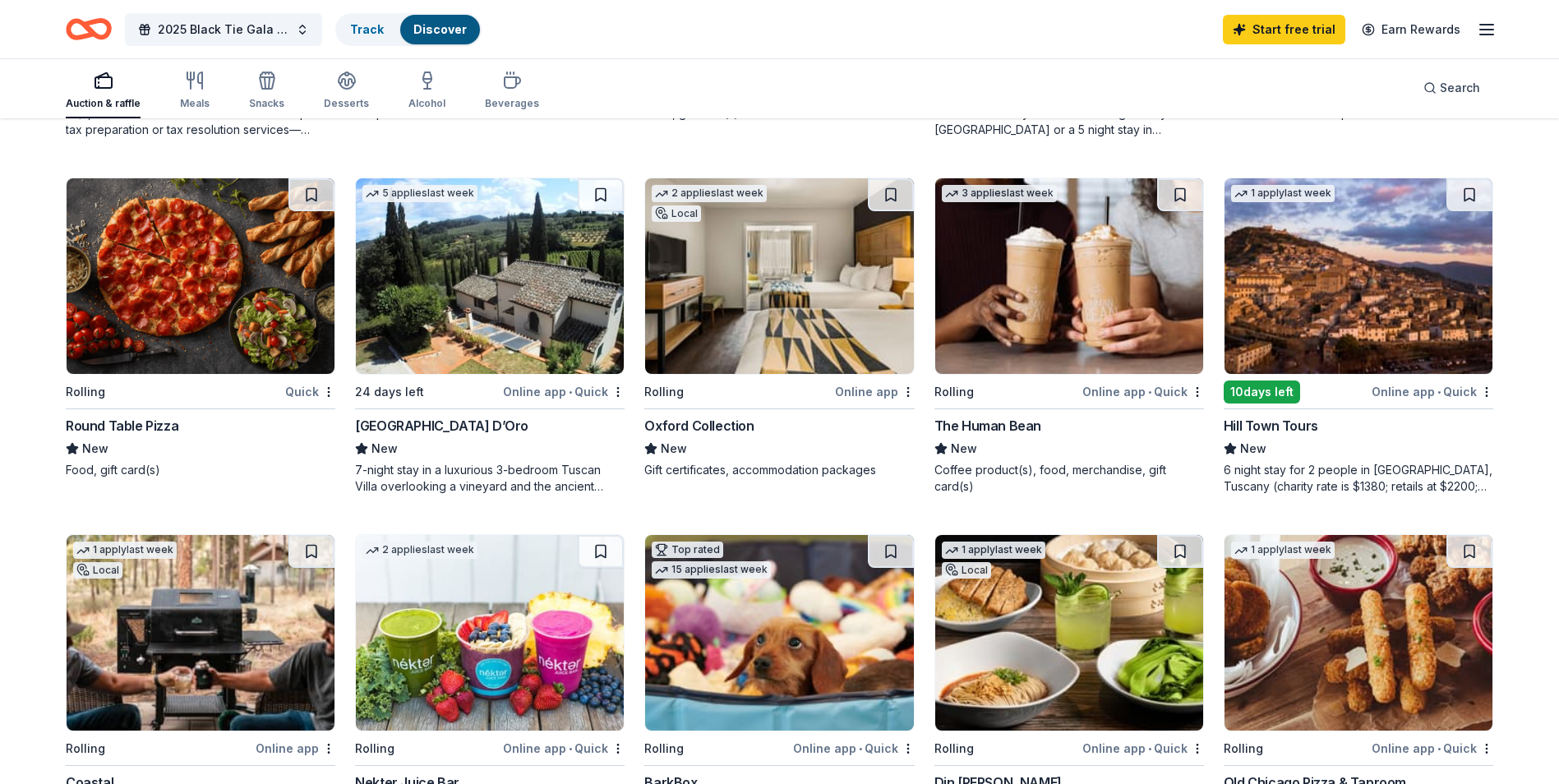
click at [984, 314] on img at bounding box center [1069, 276] width 268 height 196
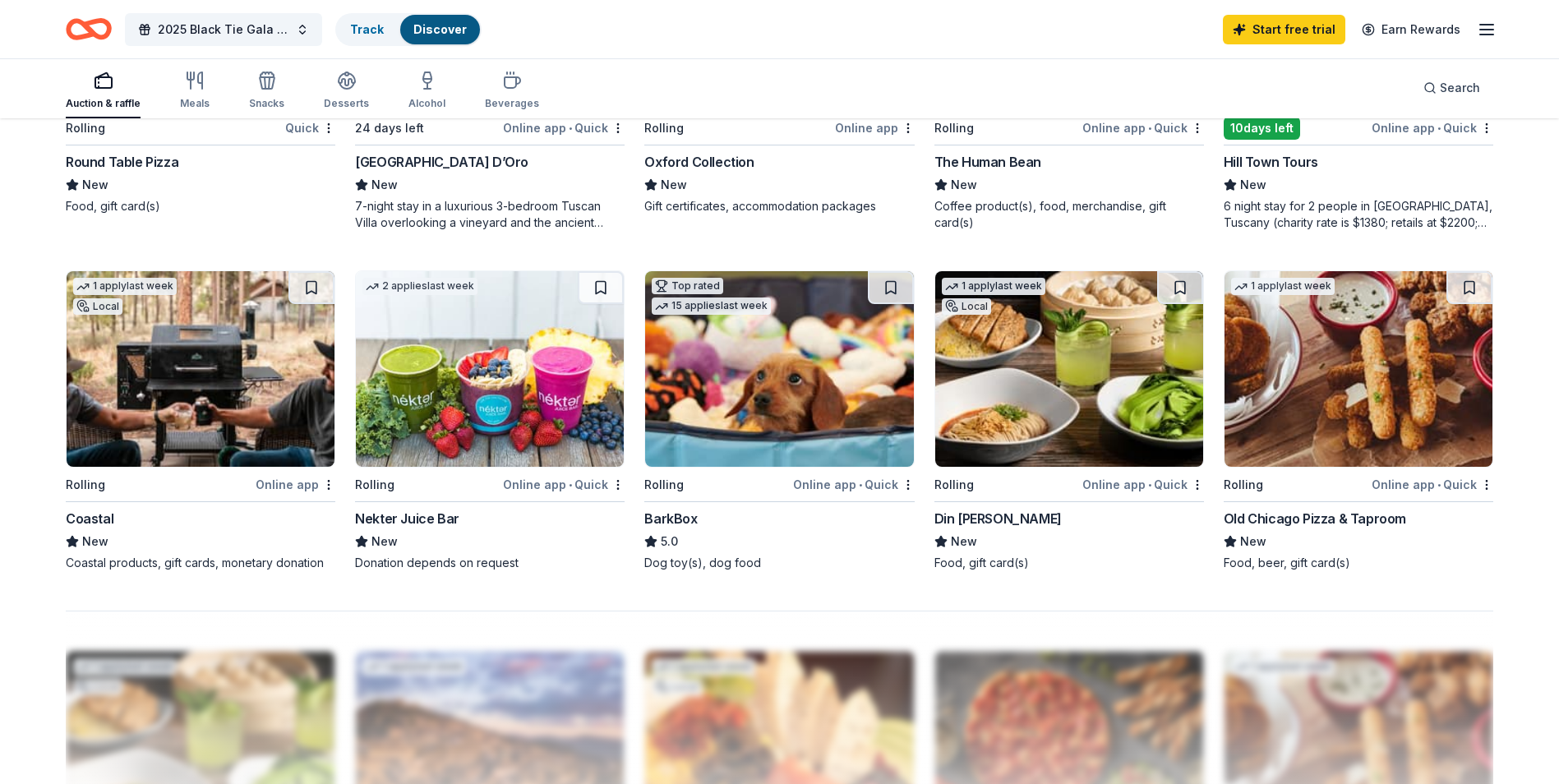
scroll to position [1150, 0]
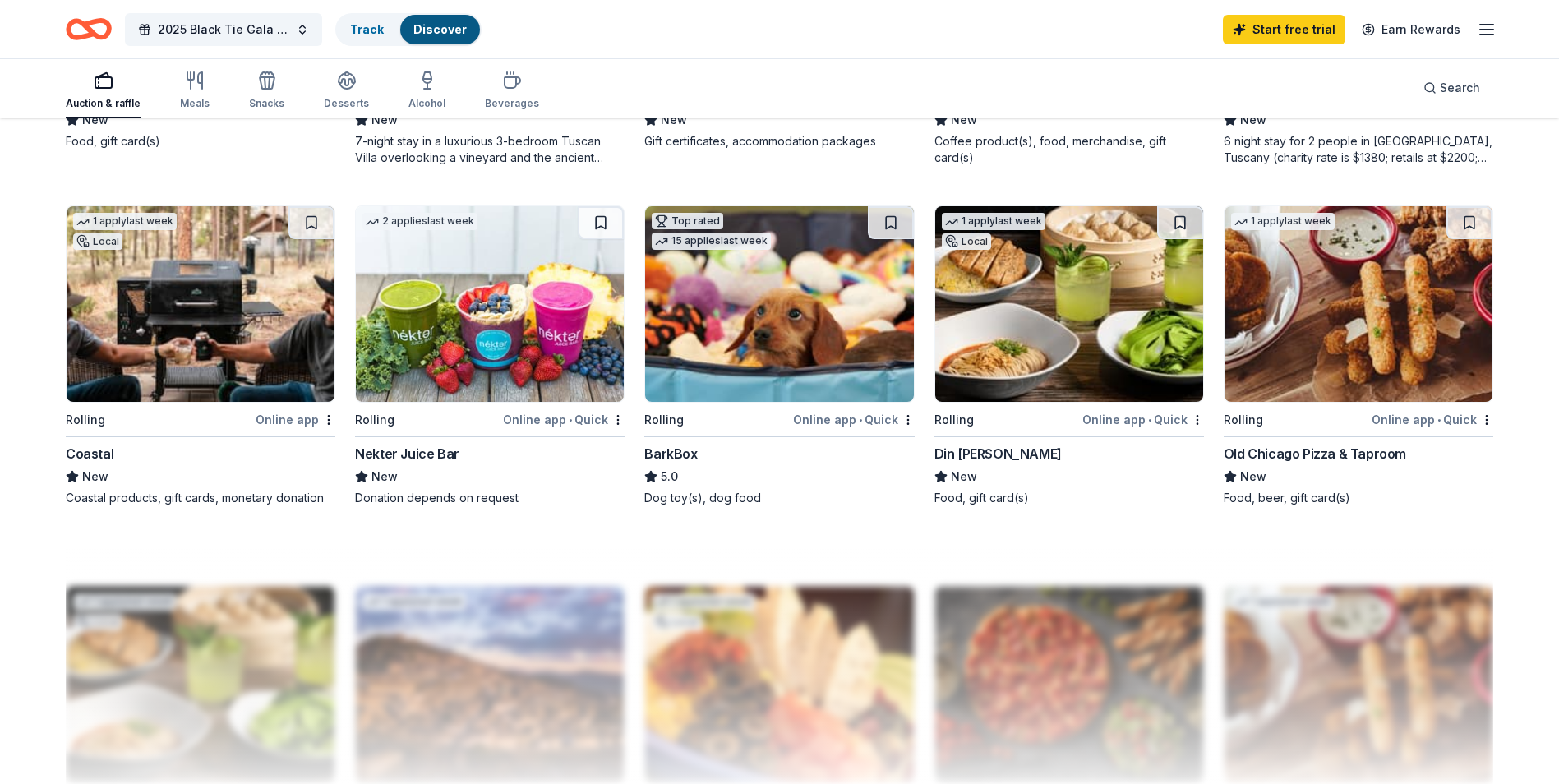
click at [88, 453] on div "Coastal" at bounding box center [89, 453] width 48 height 20
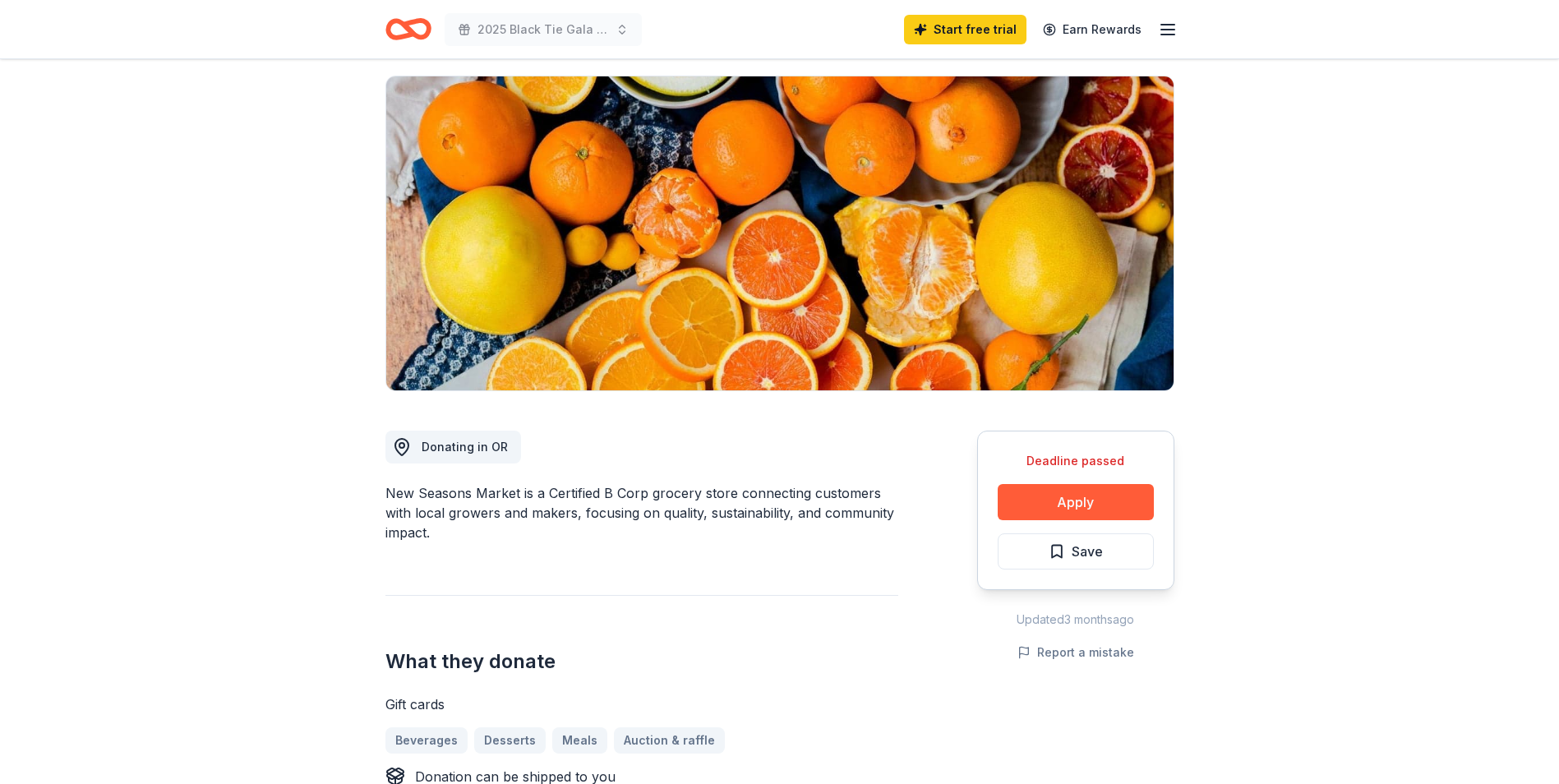
scroll to position [328, 0]
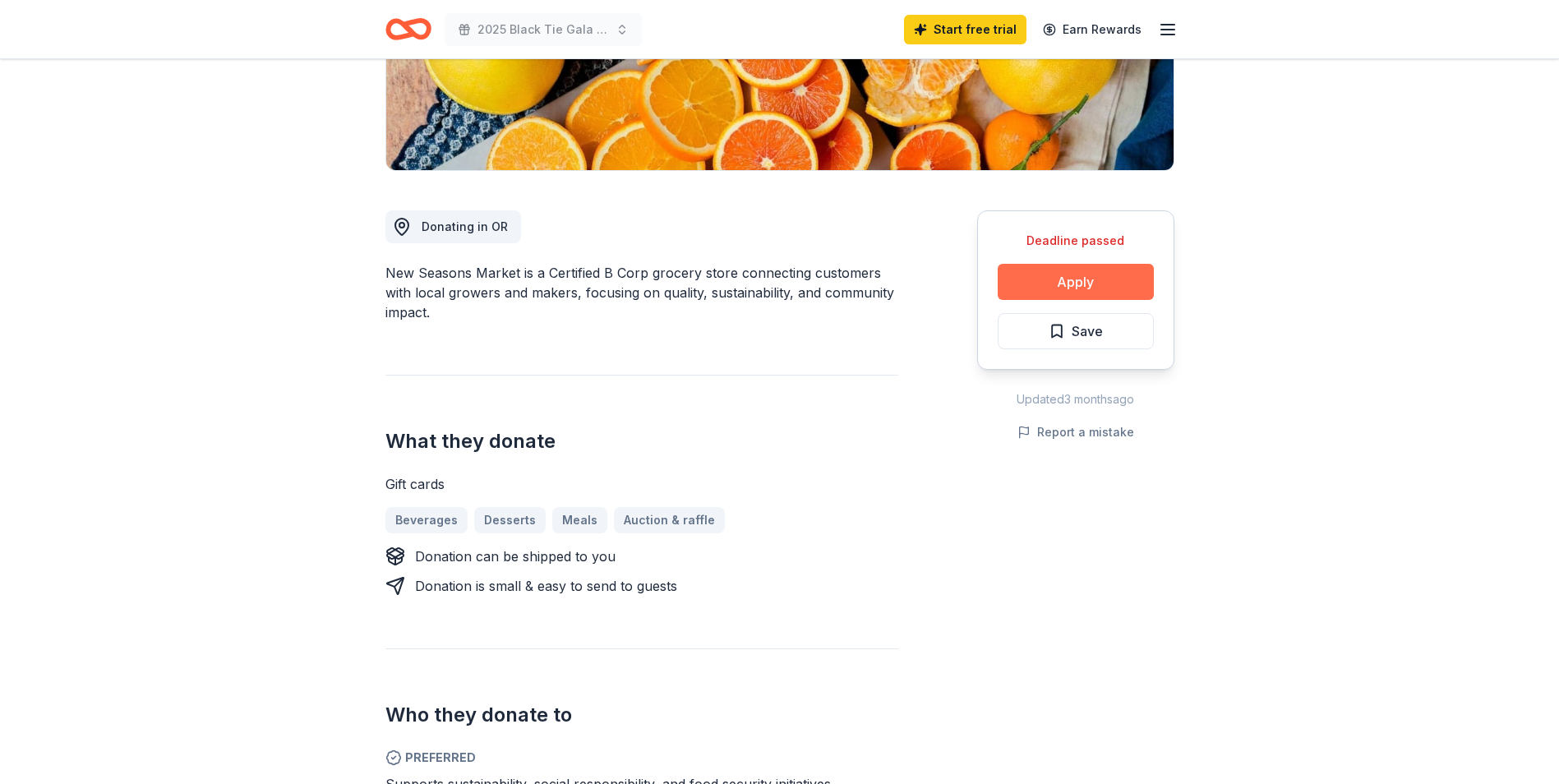
click at [1031, 280] on button "Apply" at bounding box center [1076, 282] width 156 height 36
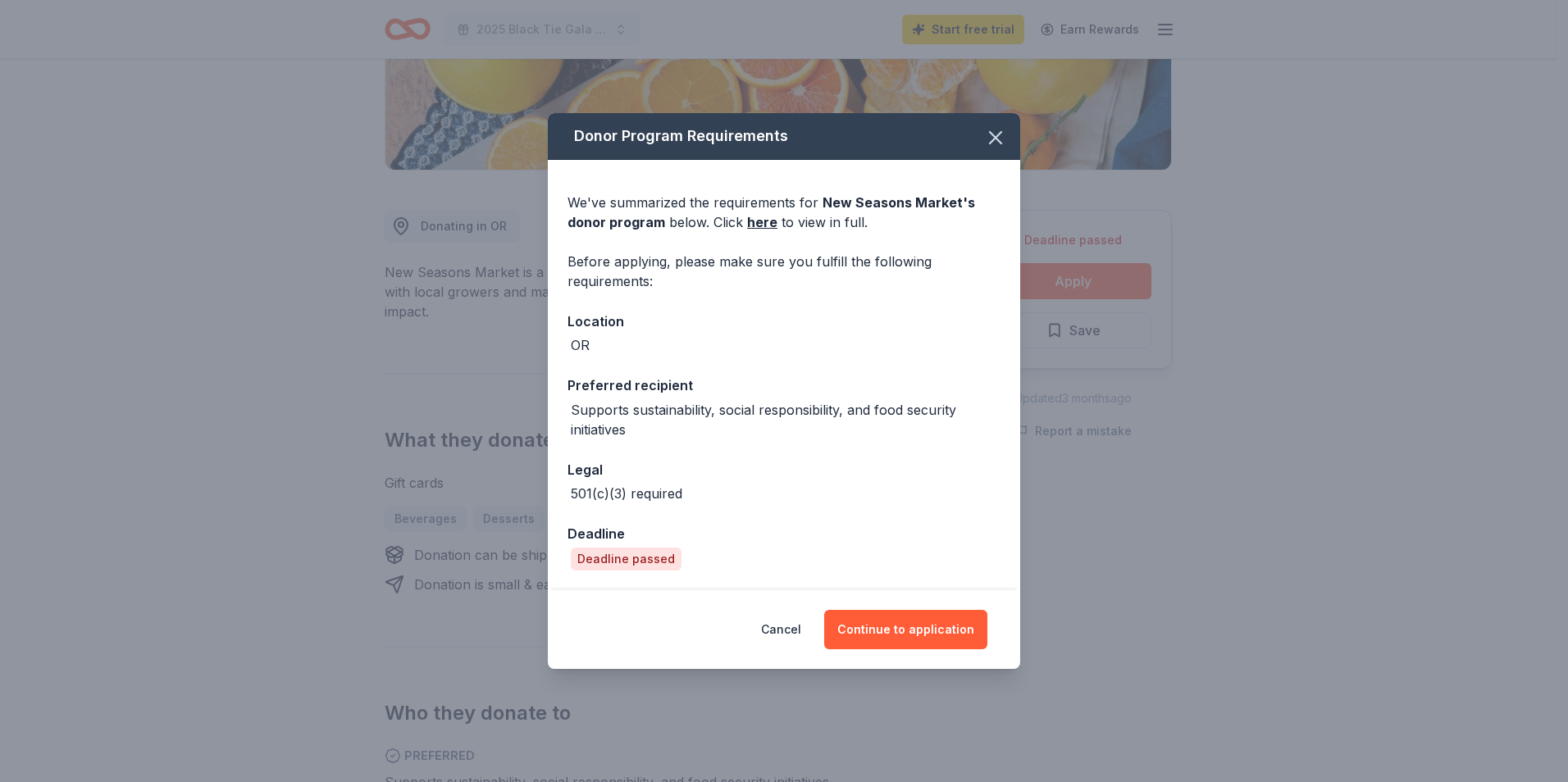
click at [1354, 359] on div "Donor Program Requirements We've summarized the requirements for New Seasons Ma…" at bounding box center [784, 391] width 1568 height 782
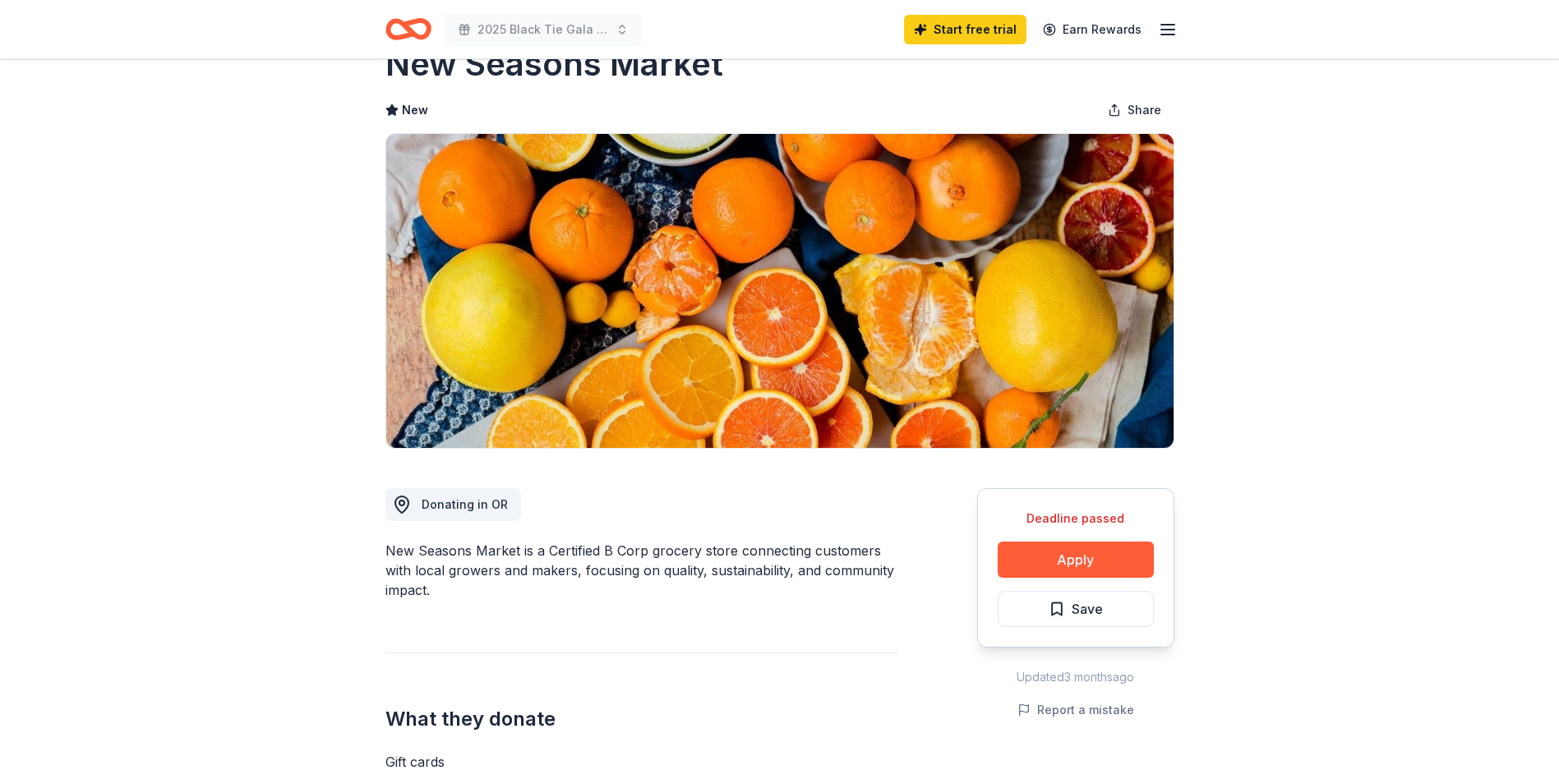
scroll to position [0, 0]
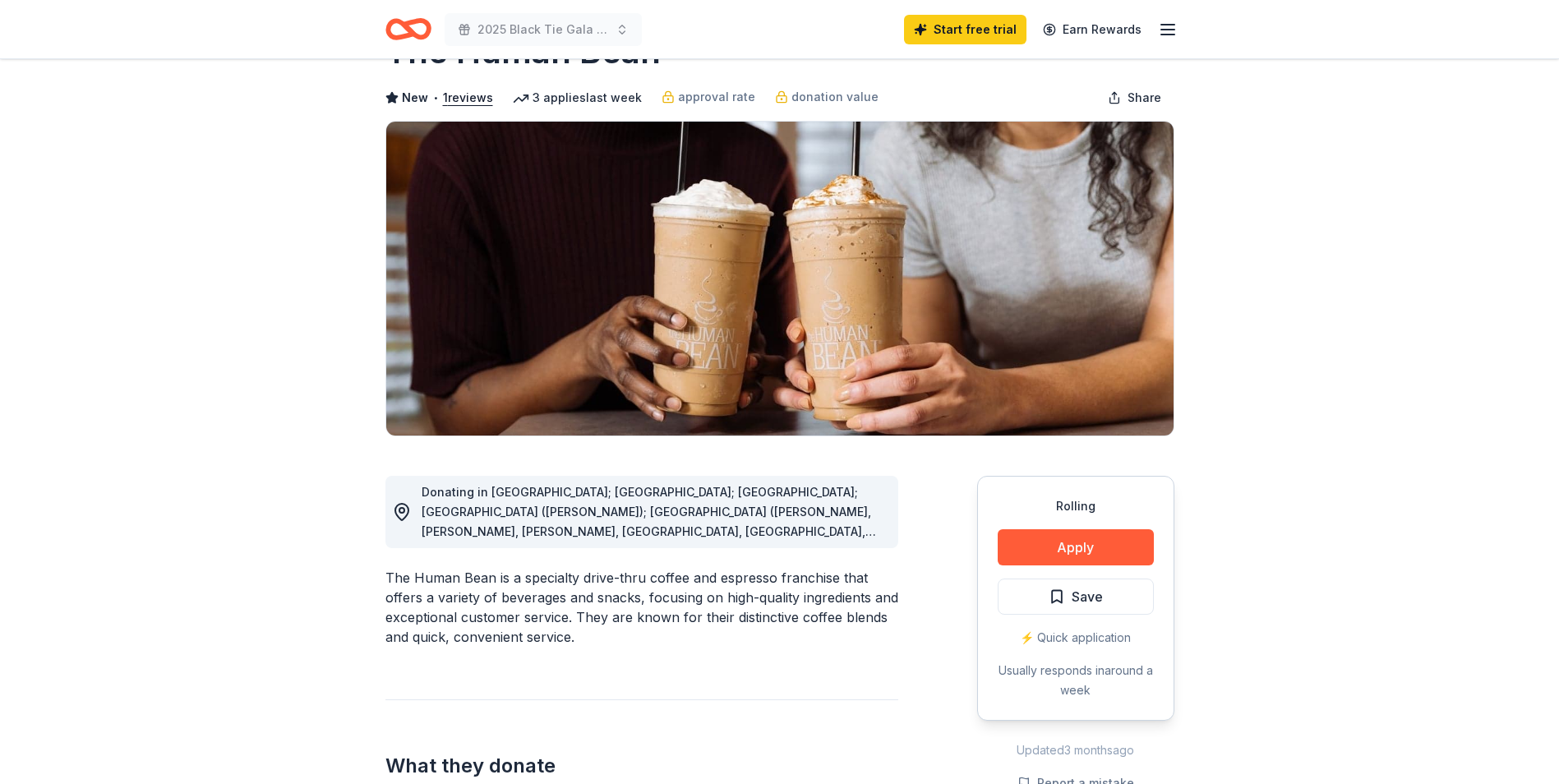
scroll to position [82, 0]
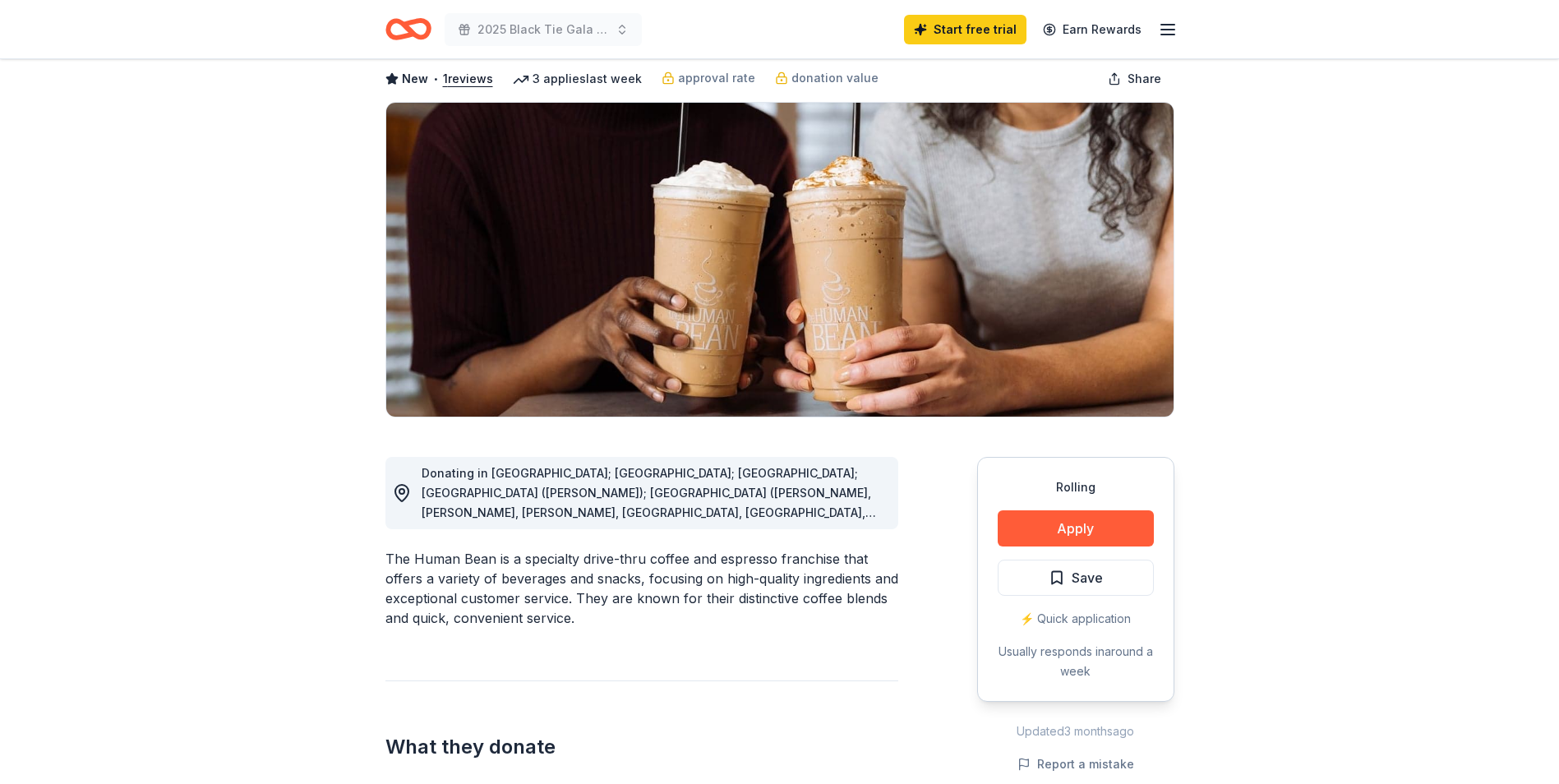
click at [848, 501] on div "Donating in [GEOGRAPHIC_DATA]; [GEOGRAPHIC_DATA]; [GEOGRAPHIC_DATA]; [GEOGRAPHI…" at bounding box center [653, 493] width 464 height 59
click at [406, 496] on icon at bounding box center [401, 493] width 13 height 16
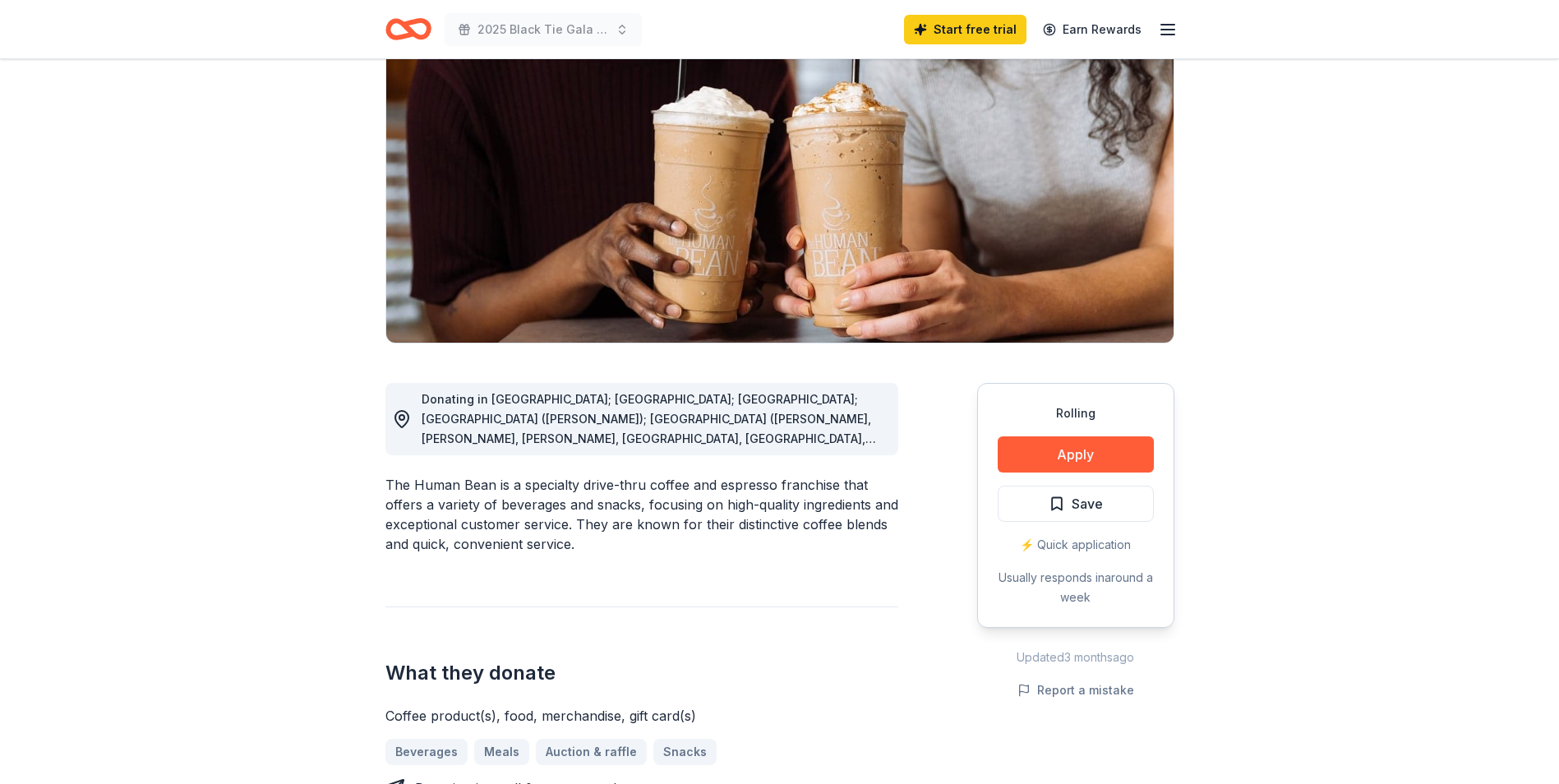
scroll to position [165, 0]
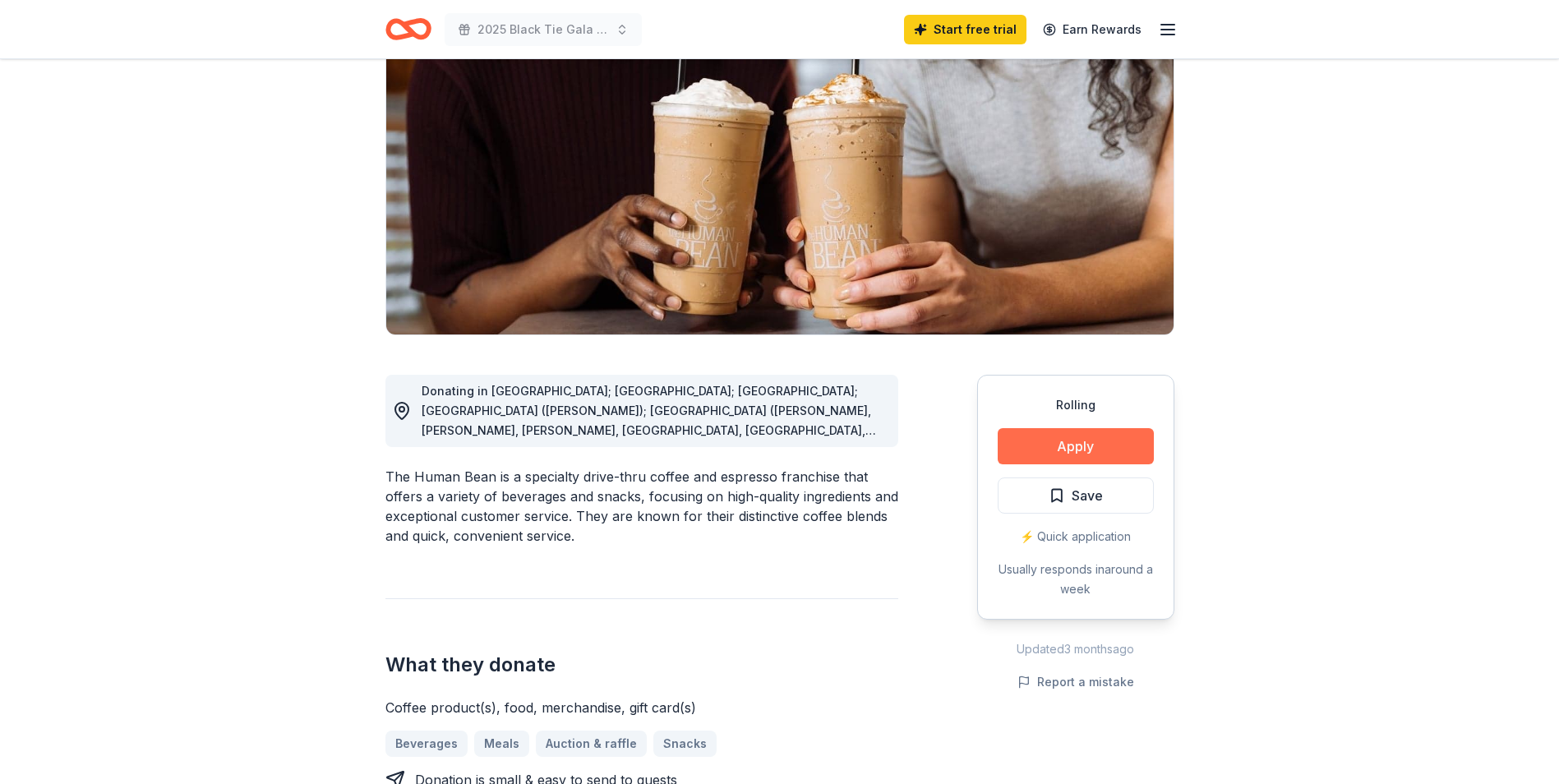
click at [1059, 452] on button "Apply" at bounding box center [1076, 446] width 156 height 36
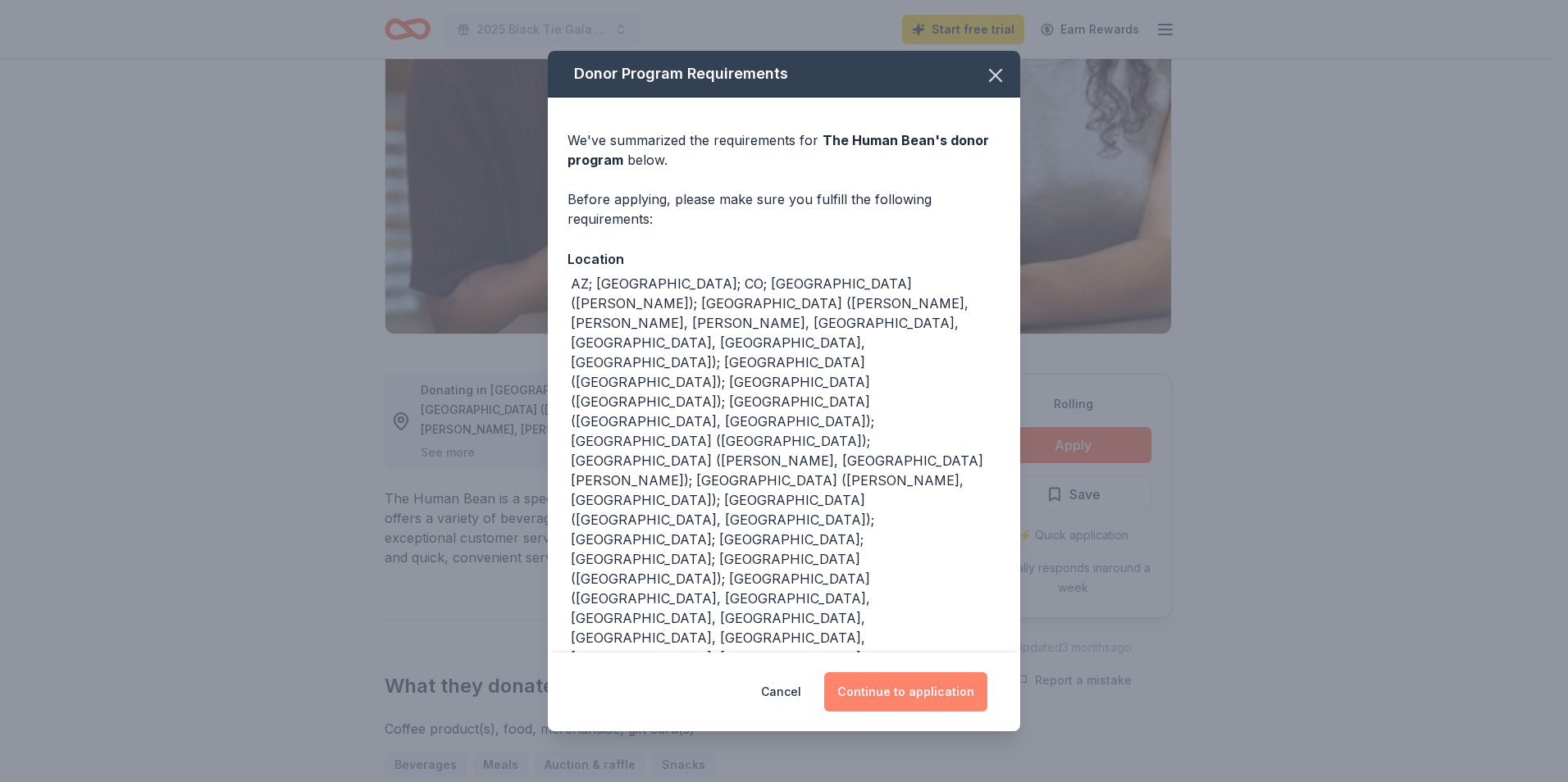
click at [886, 672] on button "Continue to application" at bounding box center [905, 692] width 163 height 40
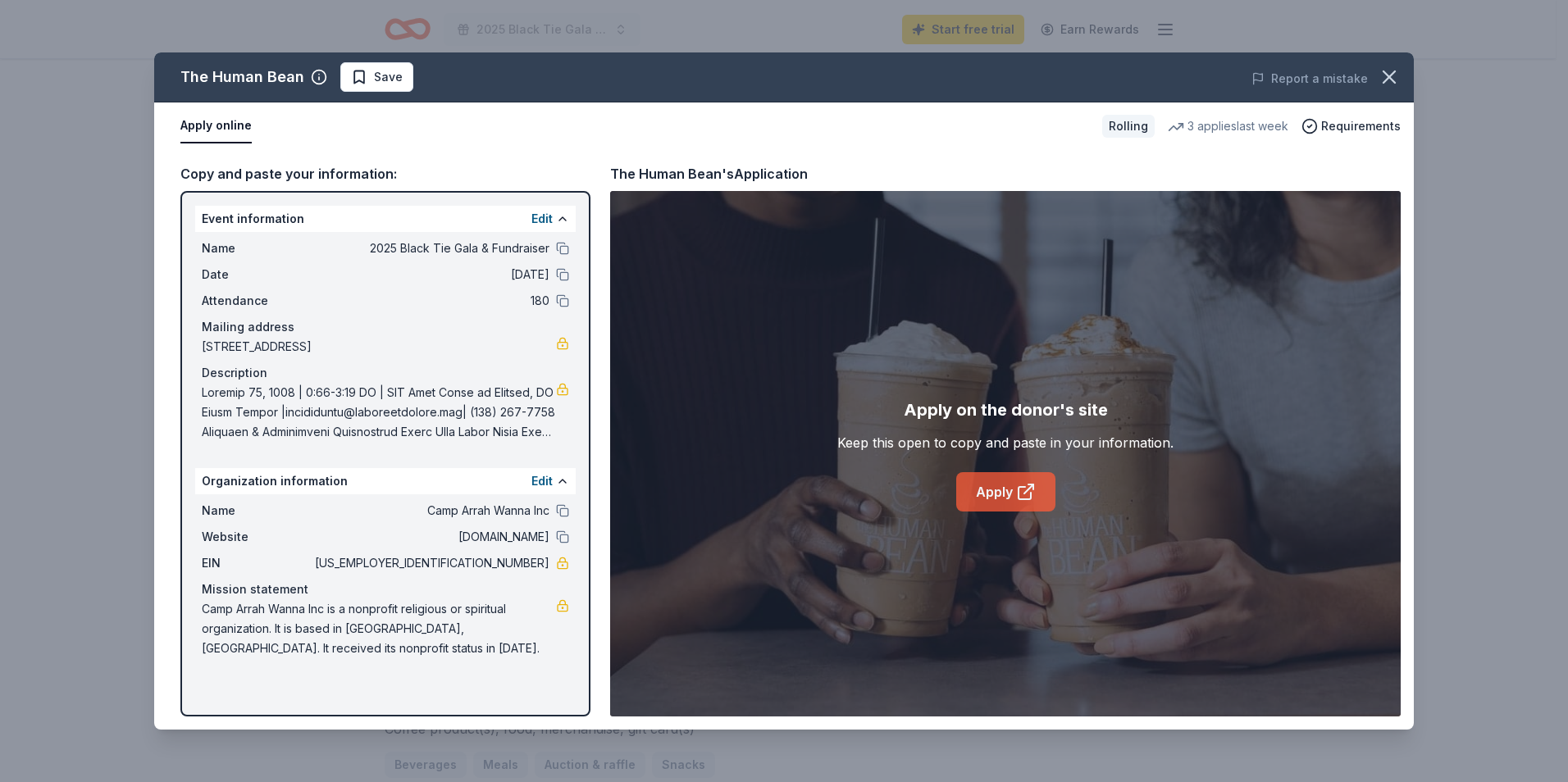
click at [984, 498] on link "Apply" at bounding box center [1005, 492] width 99 height 40
click at [1393, 72] on icon "button" at bounding box center [1389, 77] width 23 height 23
